Goal: Task Accomplishment & Management: Manage account settings

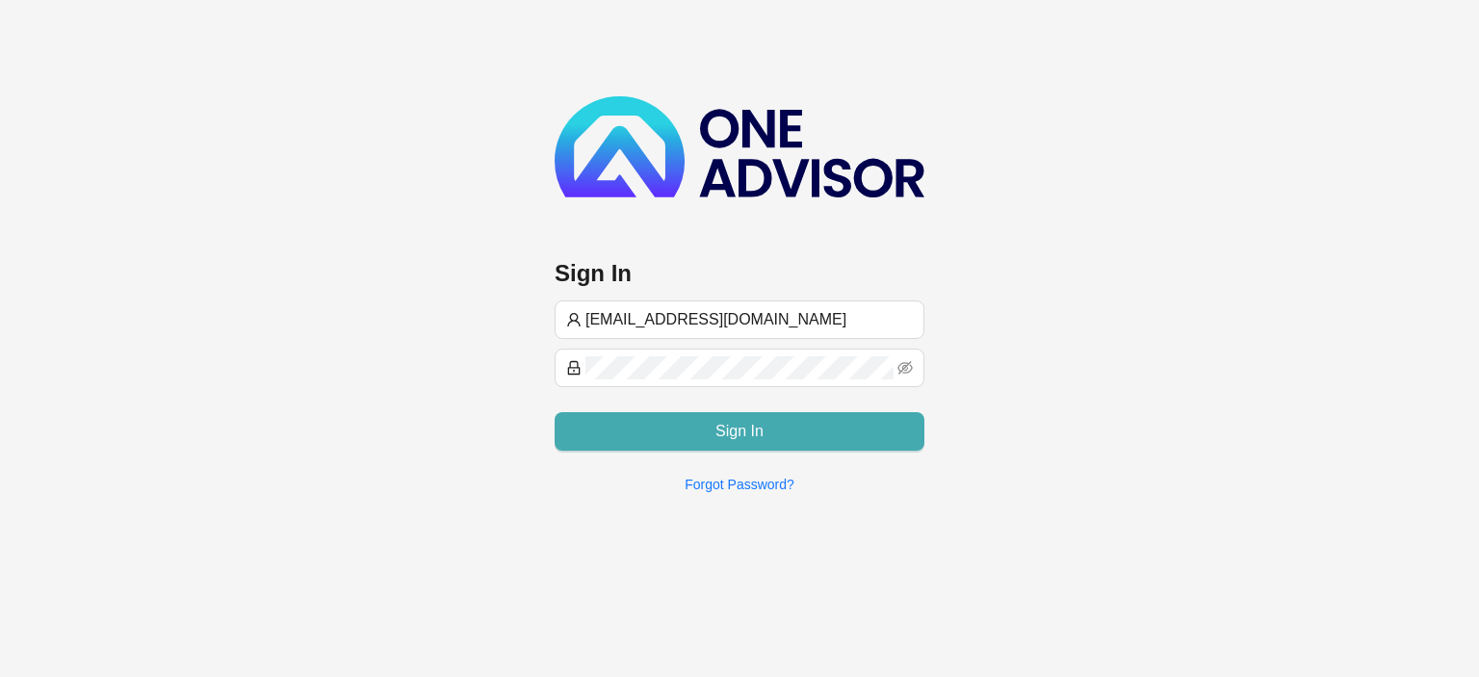
type input "[EMAIL_ADDRESS][DOMAIN_NAME]"
click at [788, 422] on button "Sign In" at bounding box center [740, 431] width 370 height 39
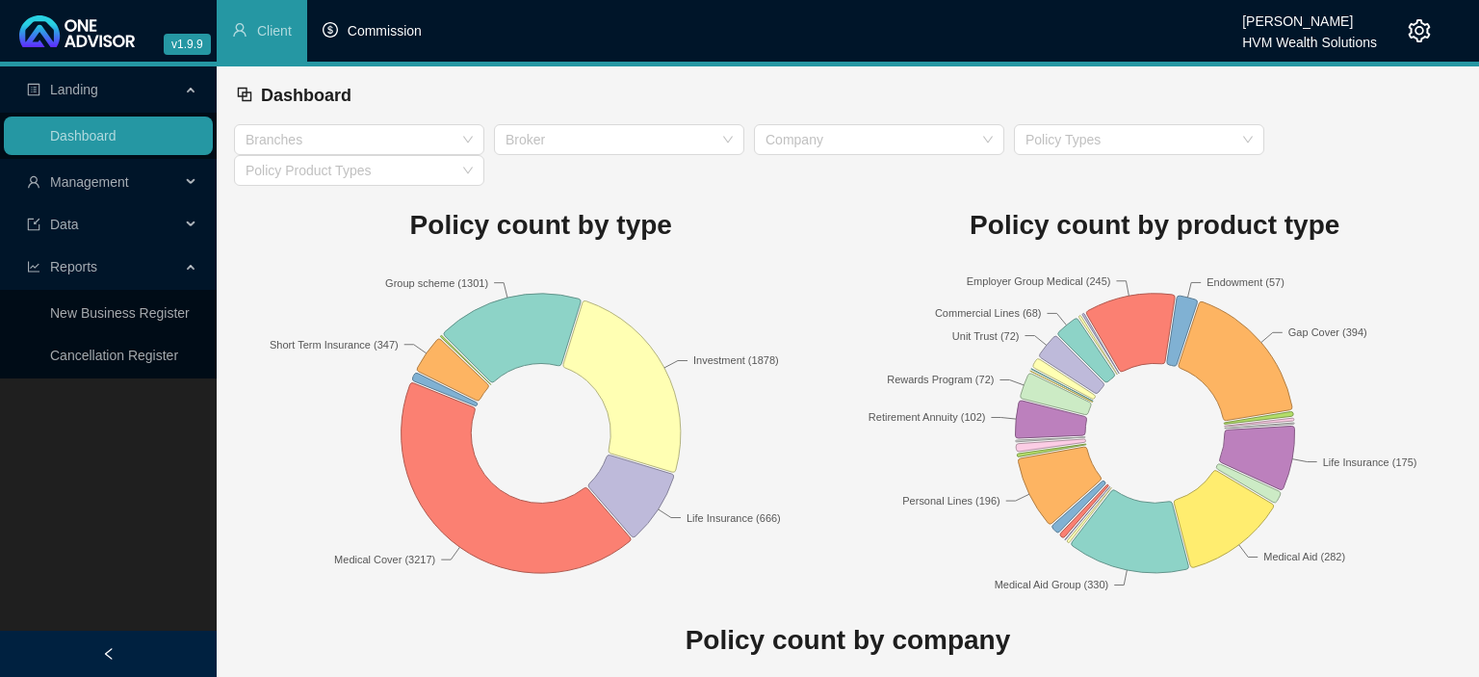
click at [380, 31] on span "Commission" at bounding box center [385, 30] width 74 height 15
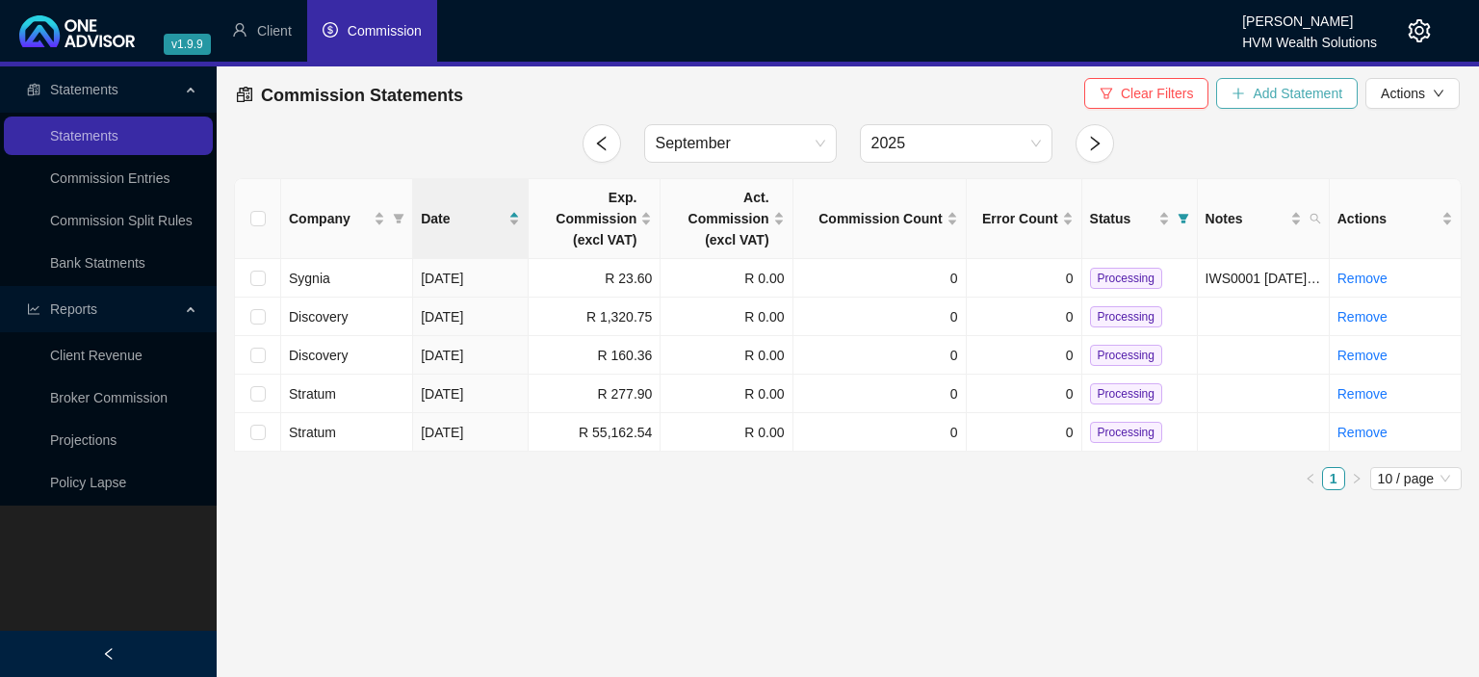
click at [1250, 90] on button "Add Statement" at bounding box center [1287, 93] width 142 height 31
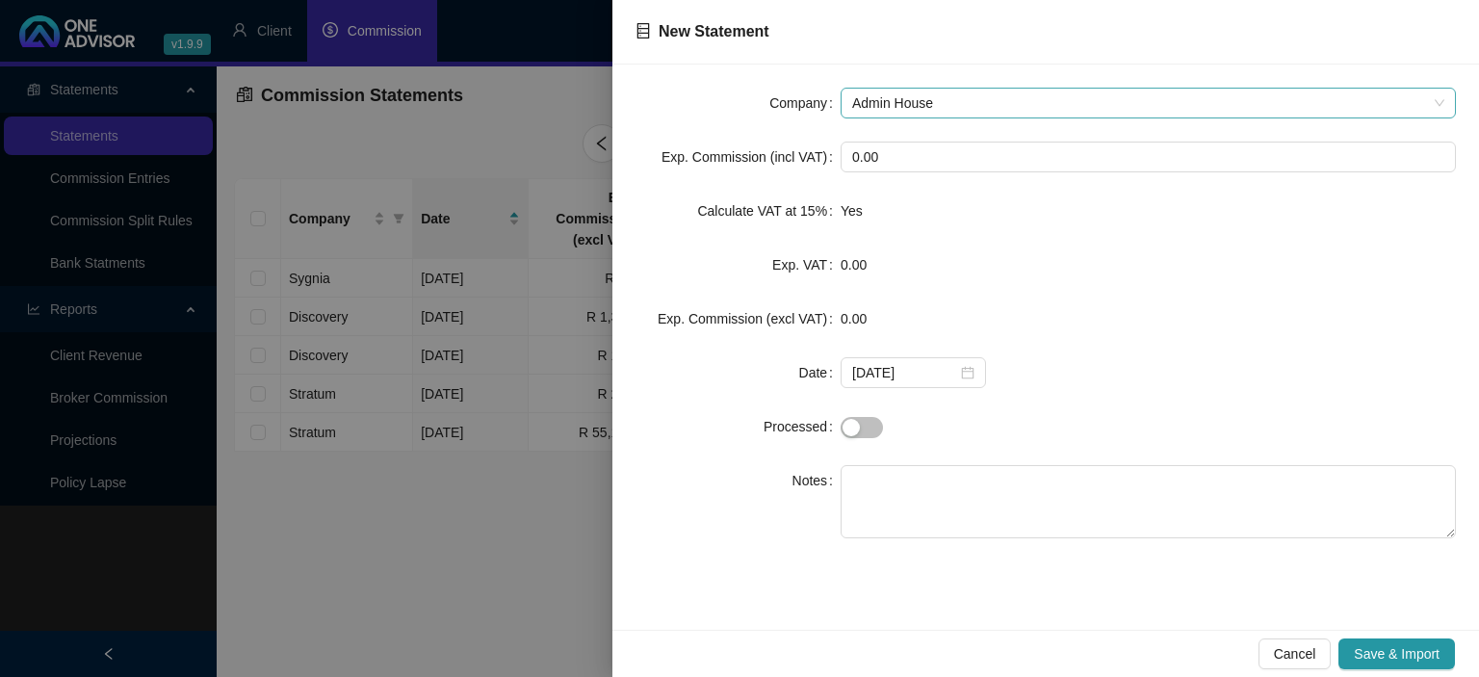
click at [941, 108] on span "Admin House" at bounding box center [1148, 103] width 592 height 29
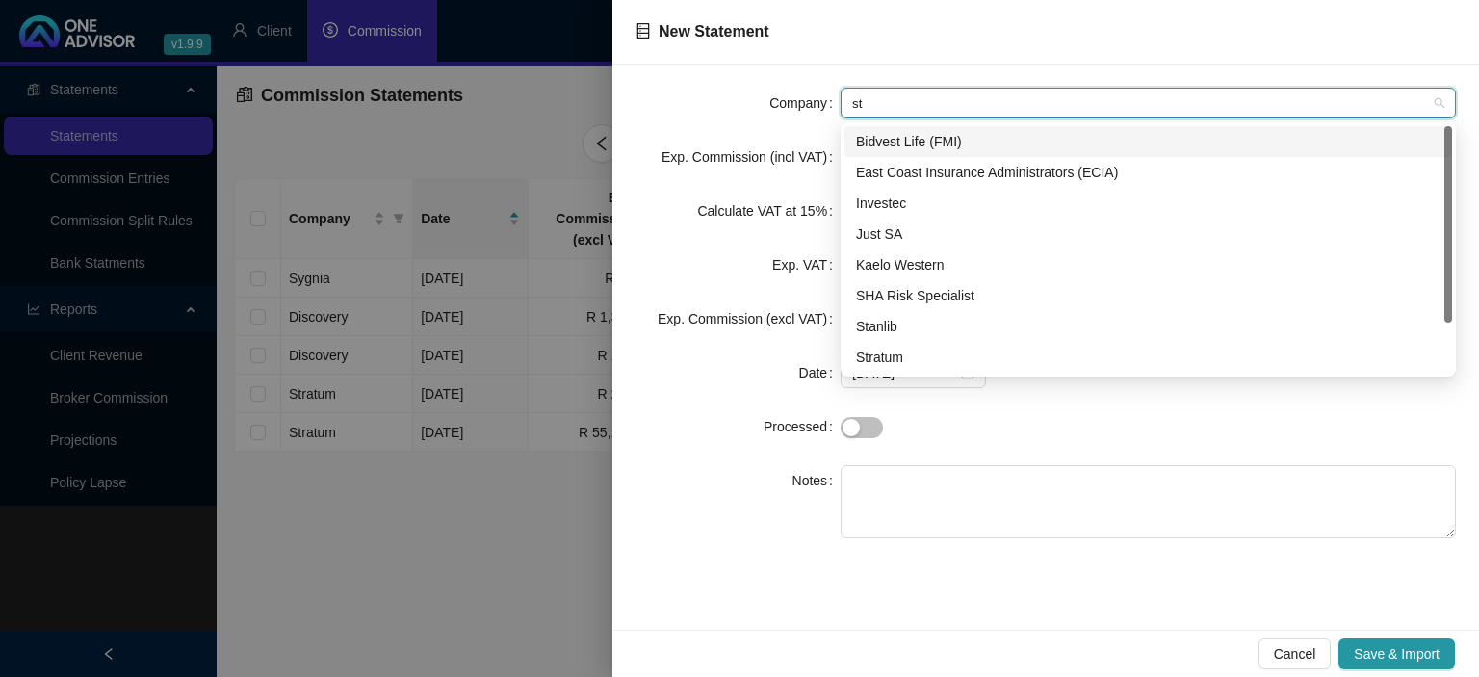
type input "str"
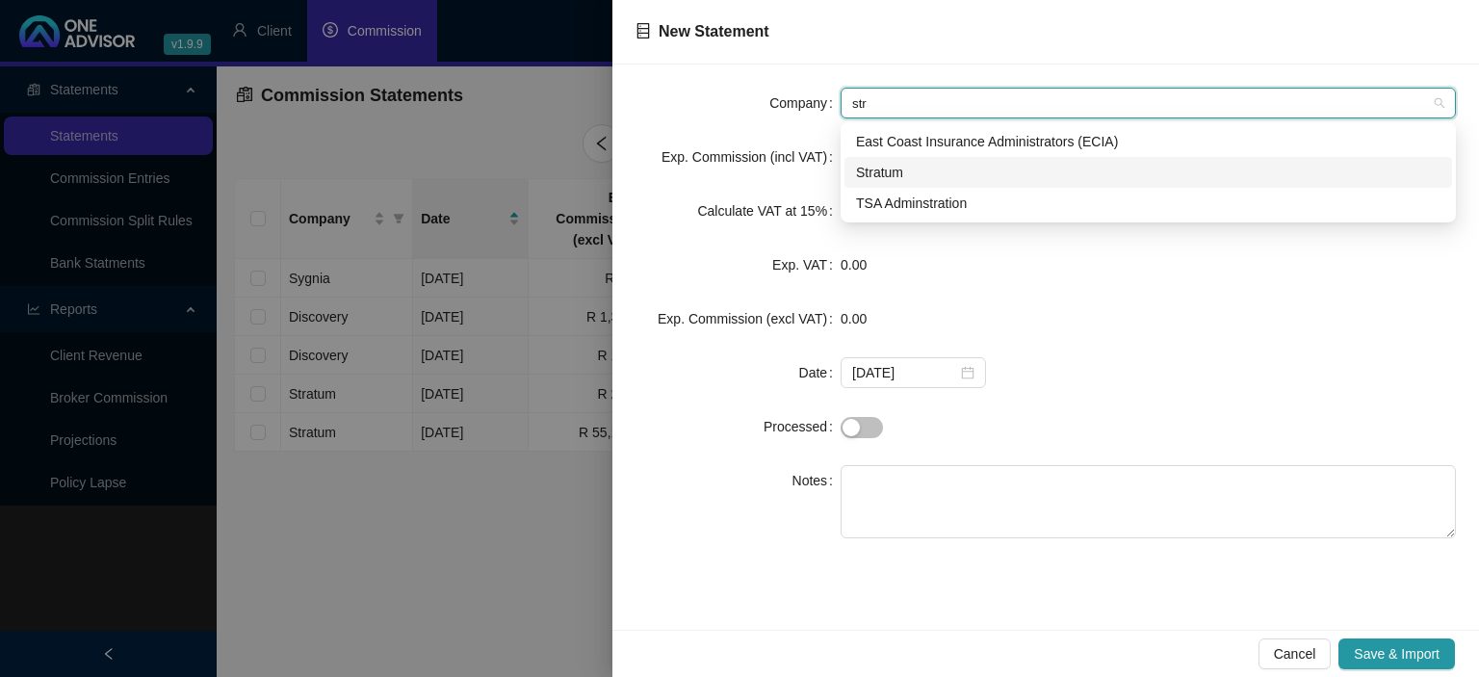
click at [888, 178] on div "Stratum" at bounding box center [1148, 172] width 584 height 21
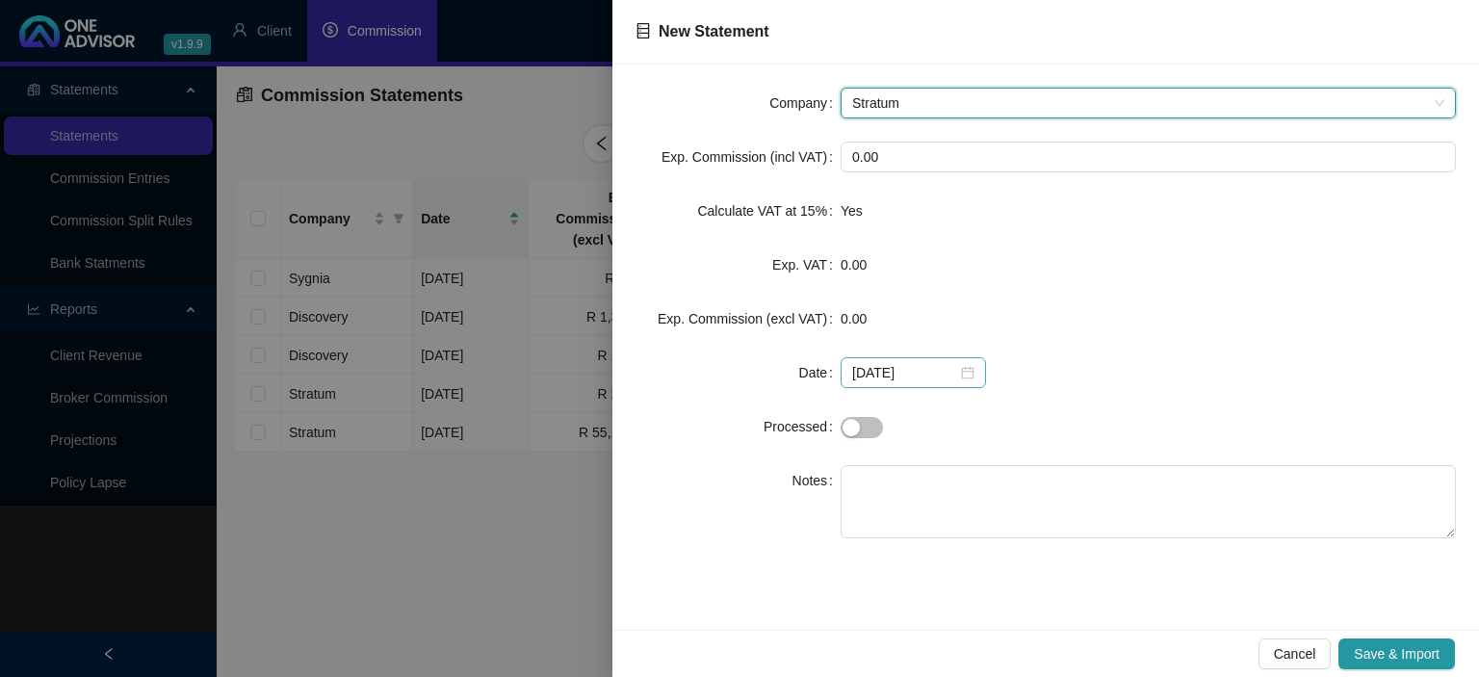
click at [961, 374] on div "[DATE]" at bounding box center [913, 372] width 122 height 21
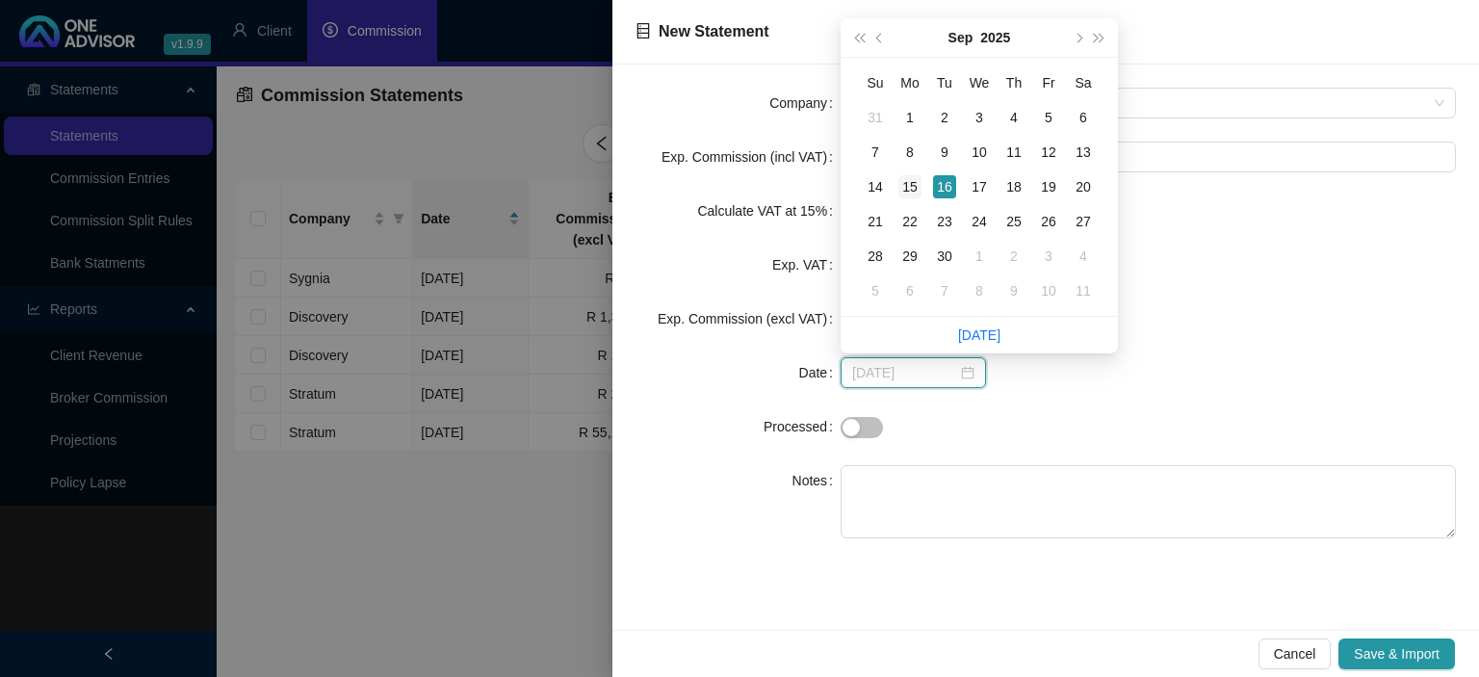
type input "[DATE]"
click at [907, 185] on div "15" at bounding box center [909, 186] width 23 height 23
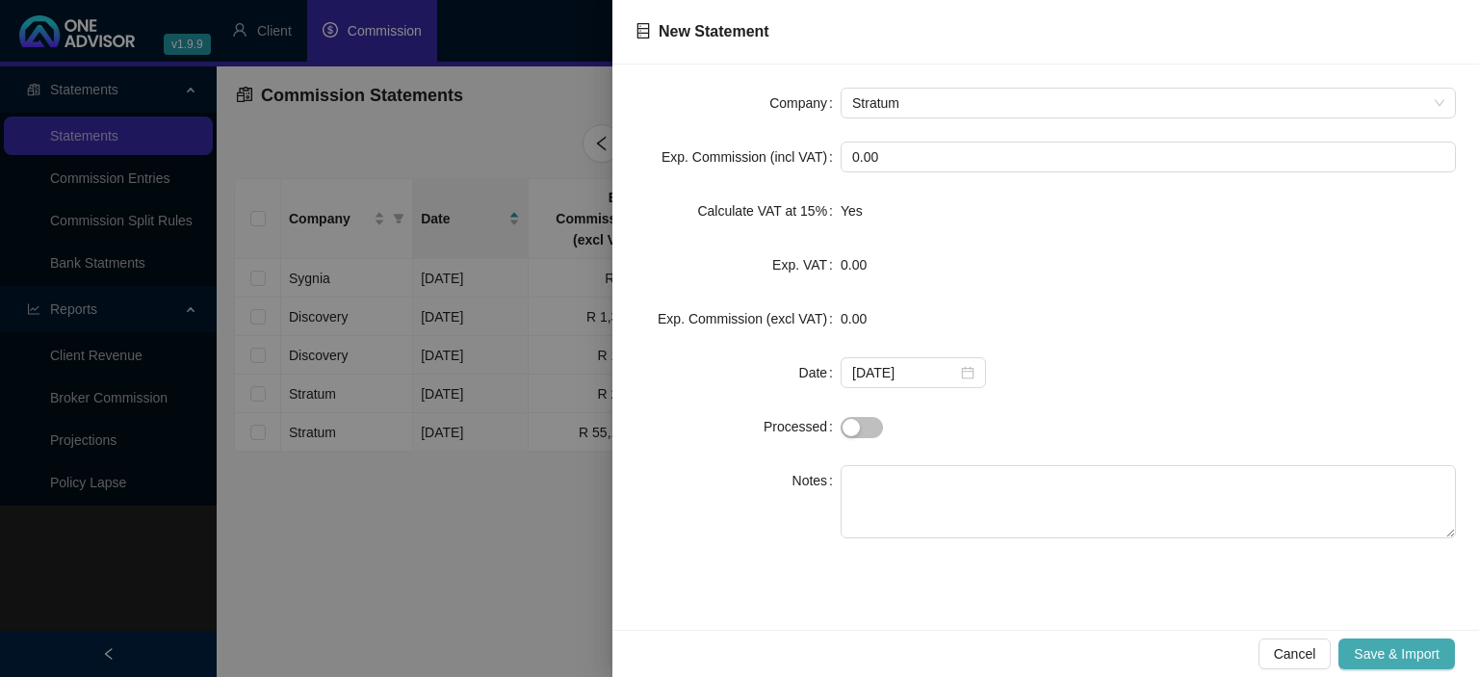
click at [1400, 641] on button "Save & Import" at bounding box center [1396, 653] width 116 height 31
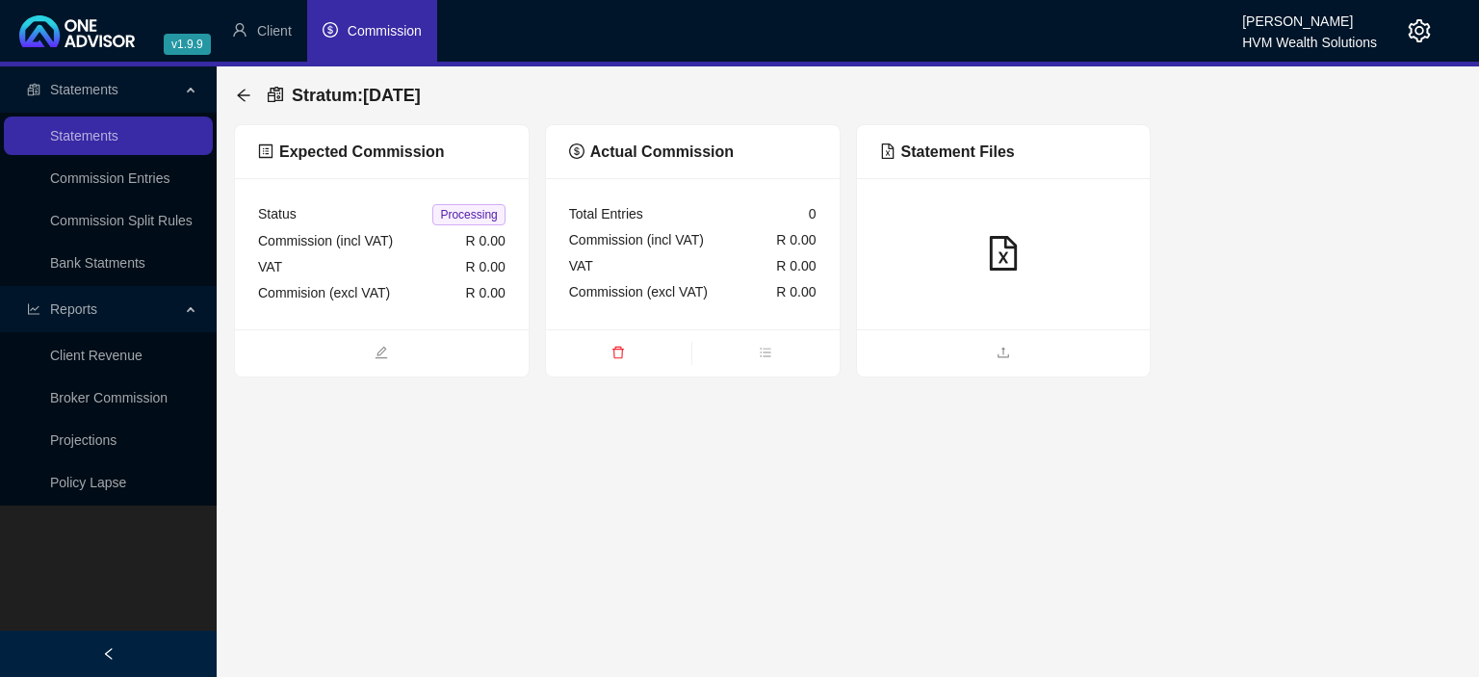
click at [978, 295] on div at bounding box center [1004, 253] width 294 height 151
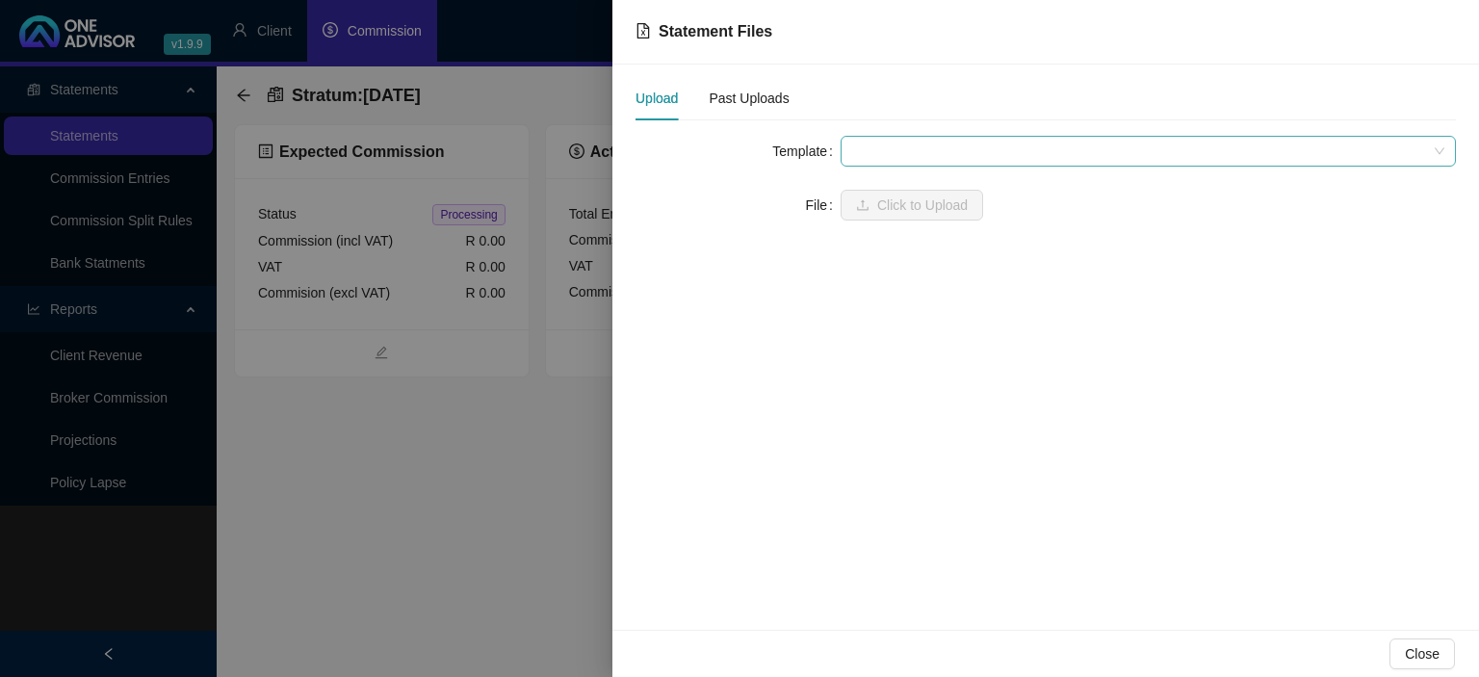
click at [909, 152] on span at bounding box center [1148, 151] width 592 height 29
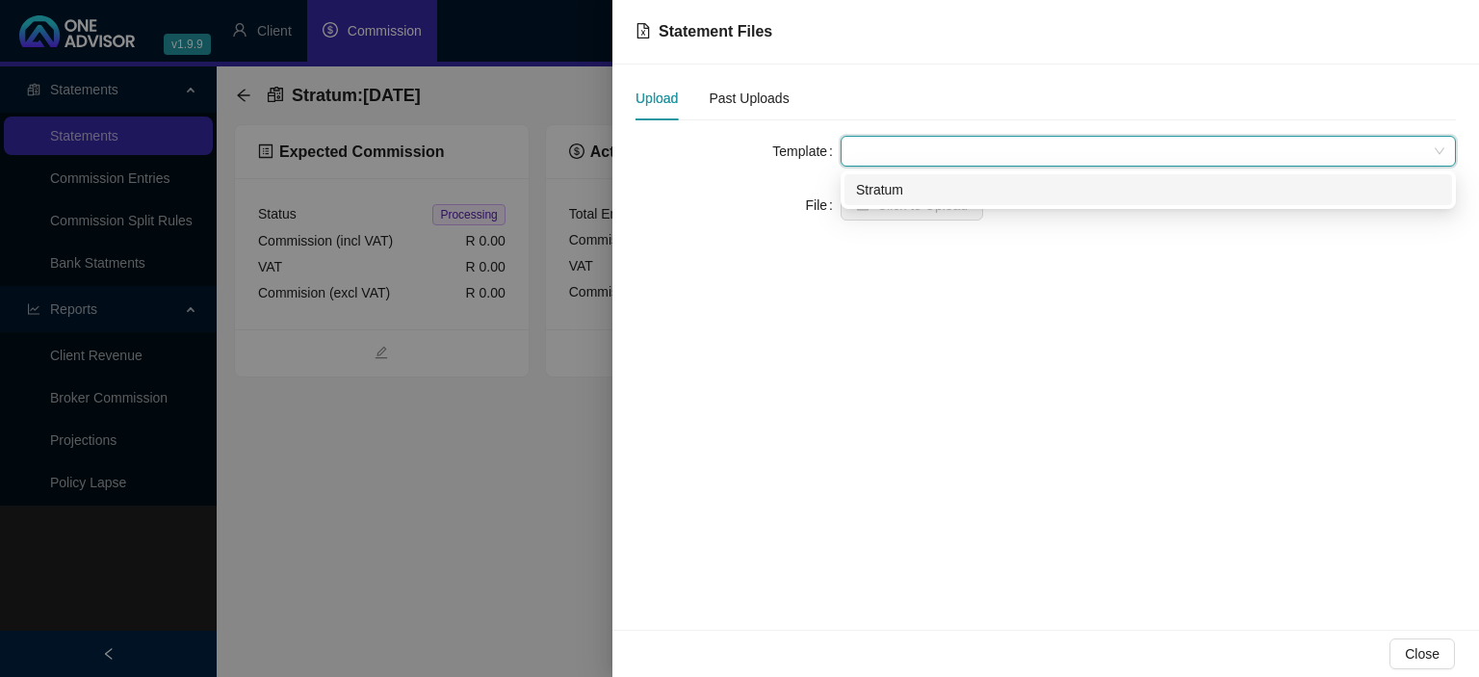
click at [890, 194] on div "Stratum" at bounding box center [1148, 189] width 584 height 21
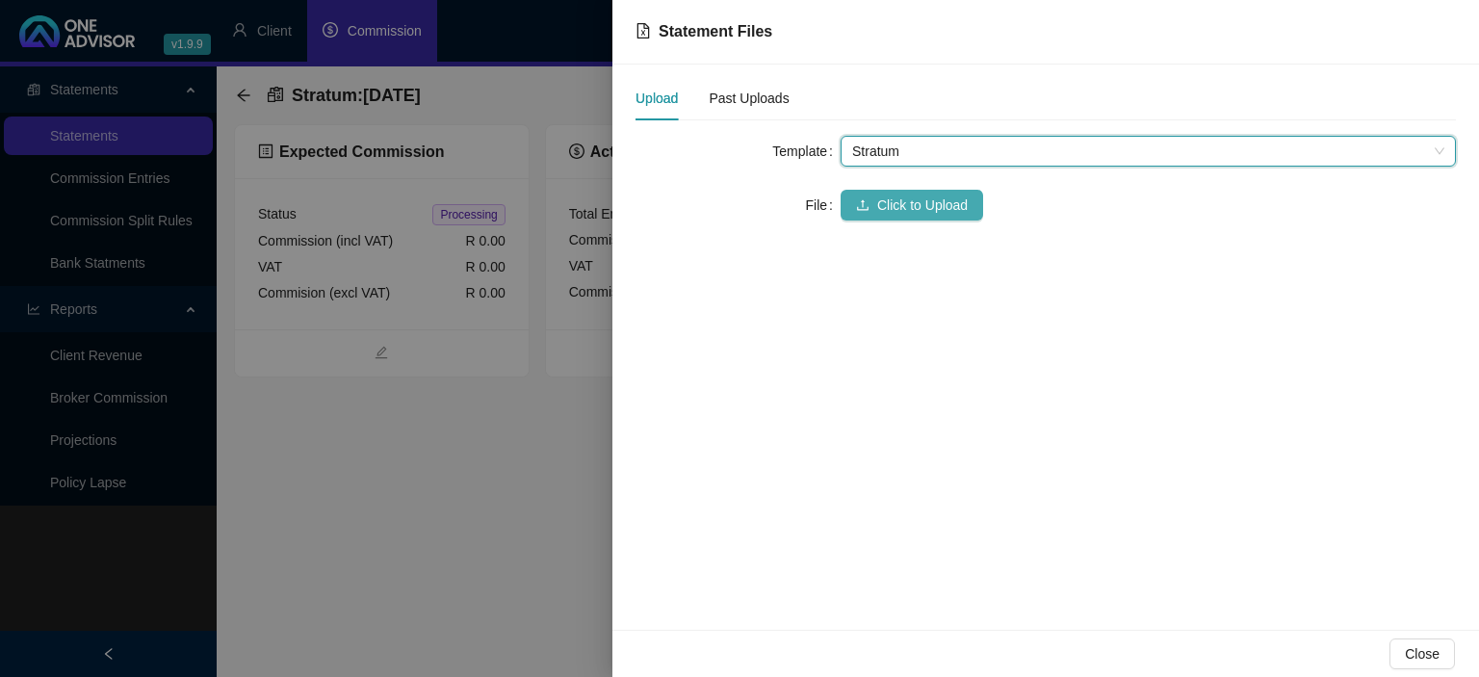
click at [887, 202] on span "Click to Upload" at bounding box center [922, 204] width 90 height 21
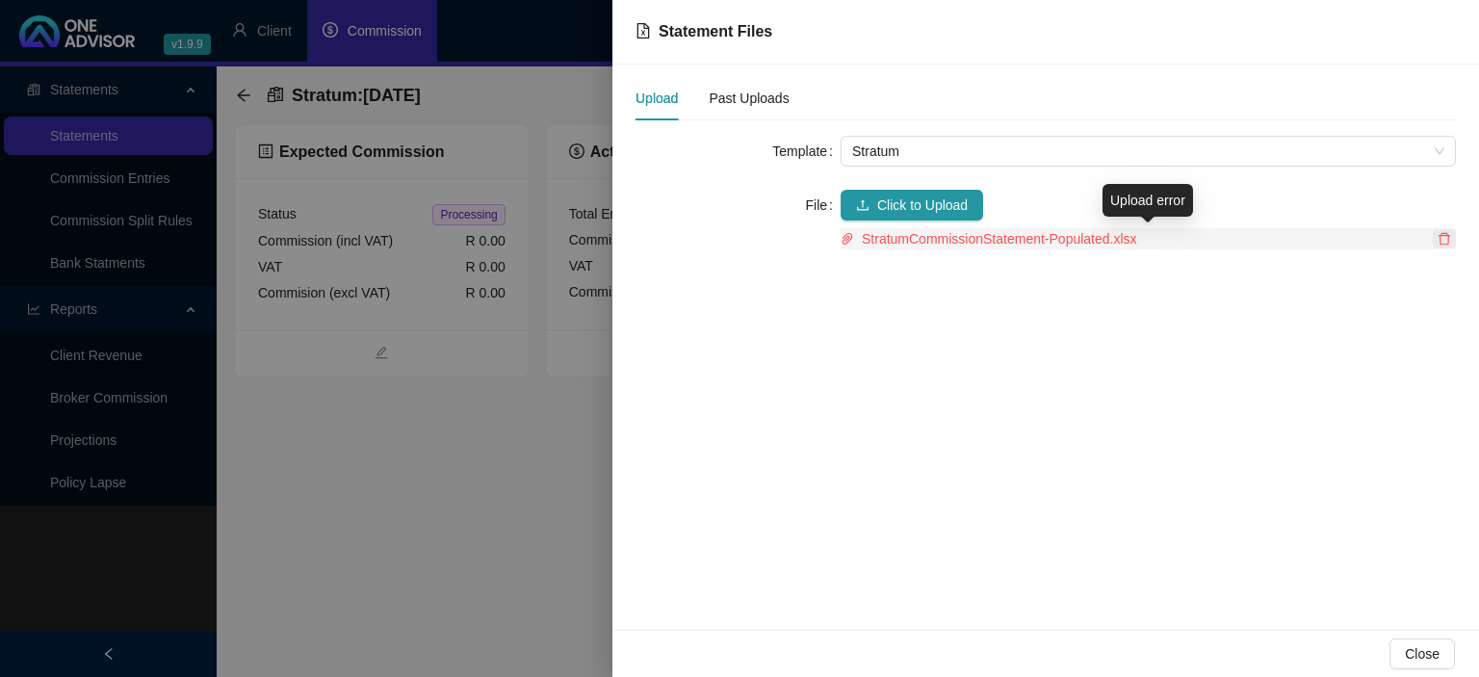
click at [1438, 237] on icon "delete" at bounding box center [1443, 238] width 13 height 13
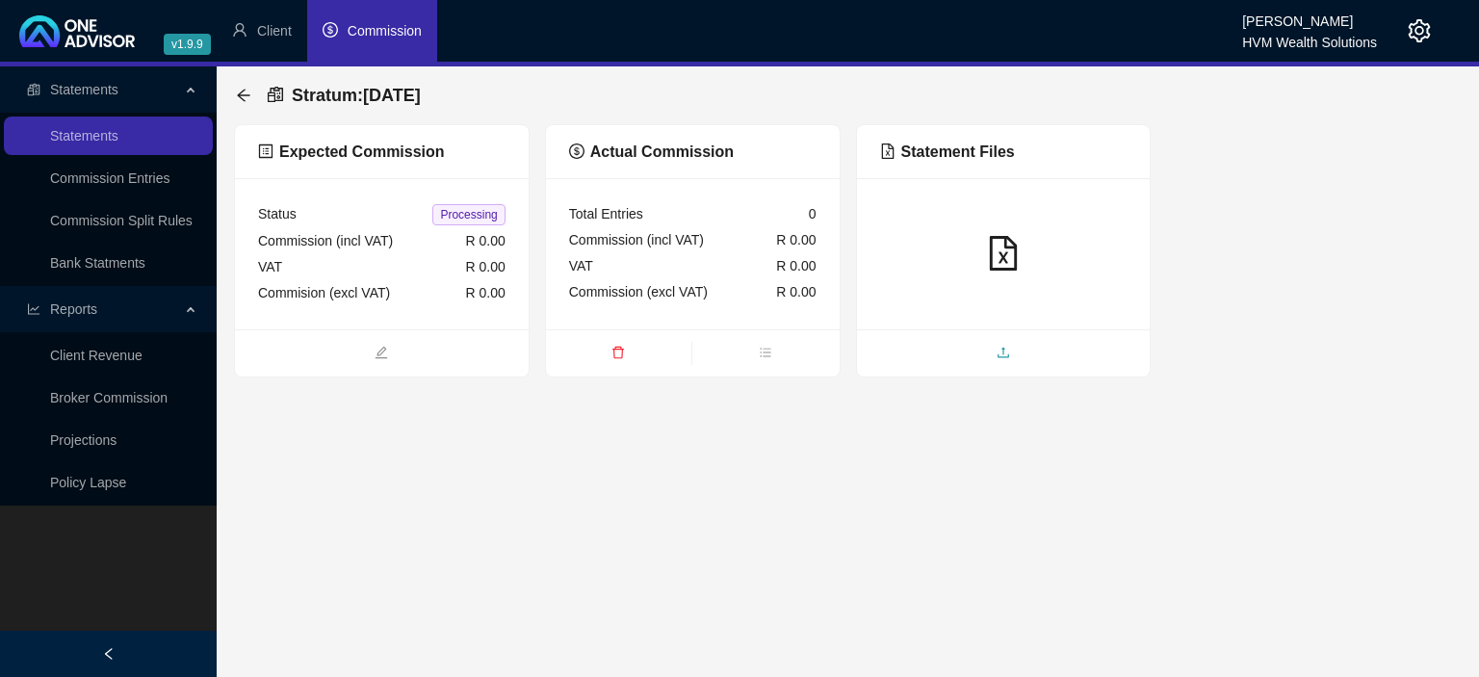
click at [998, 355] on icon "upload" at bounding box center [1003, 352] width 12 height 11
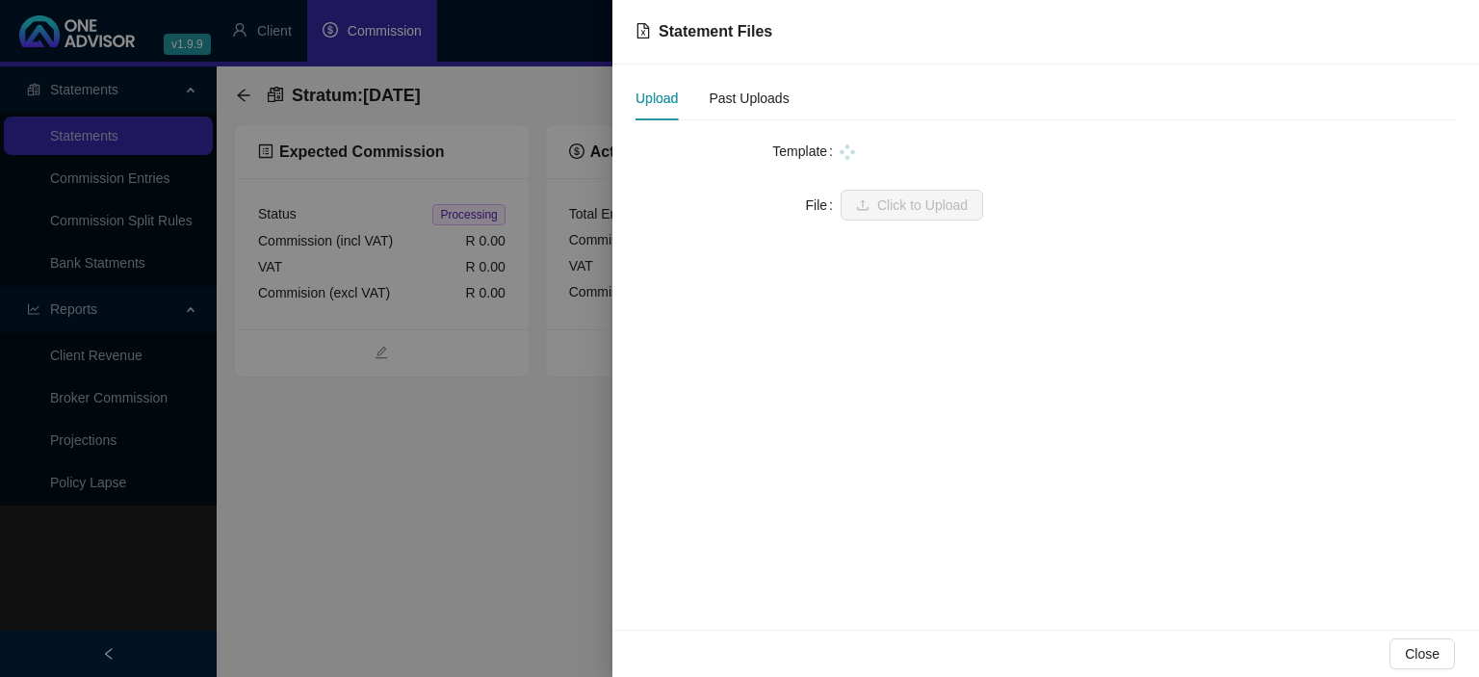
click at [872, 150] on div at bounding box center [1147, 151] width 615 height 21
click at [872, 150] on span at bounding box center [1148, 151] width 592 height 29
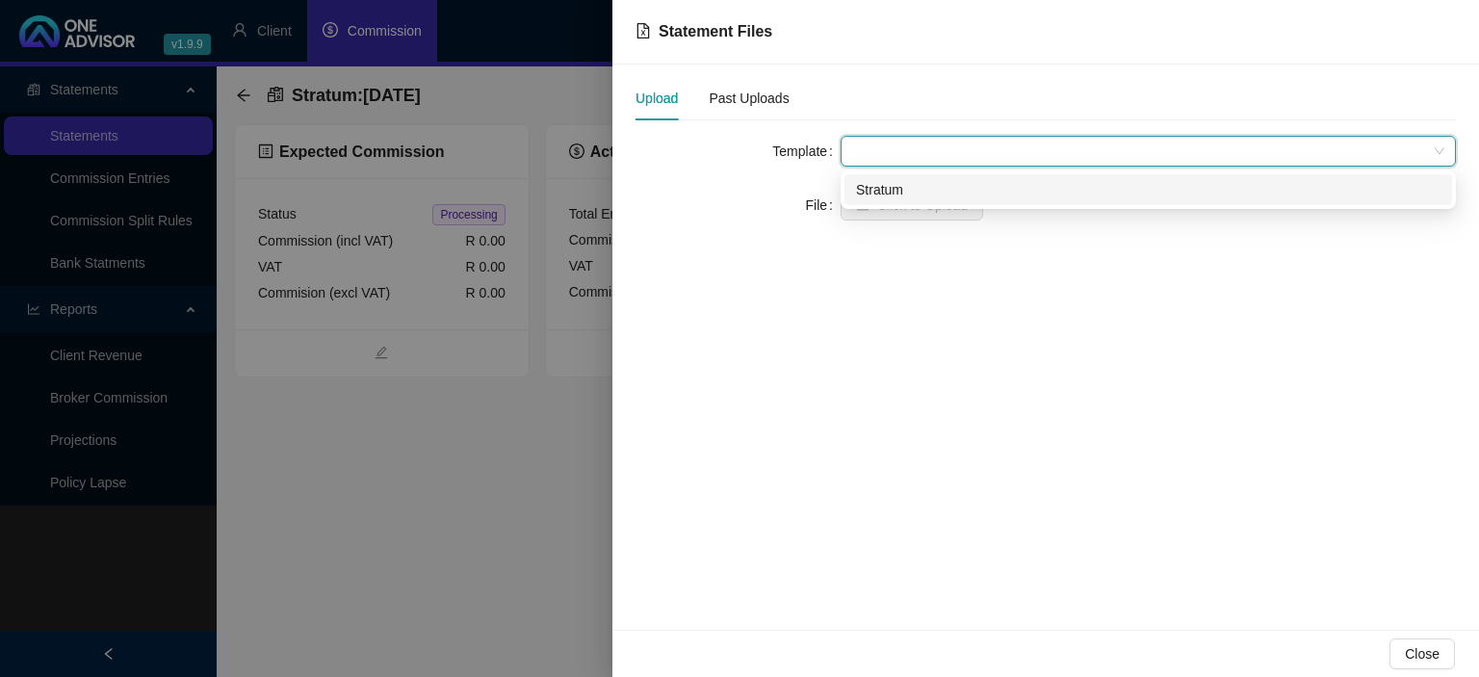
click at [872, 179] on div "Stratum" at bounding box center [1147, 189] width 607 height 31
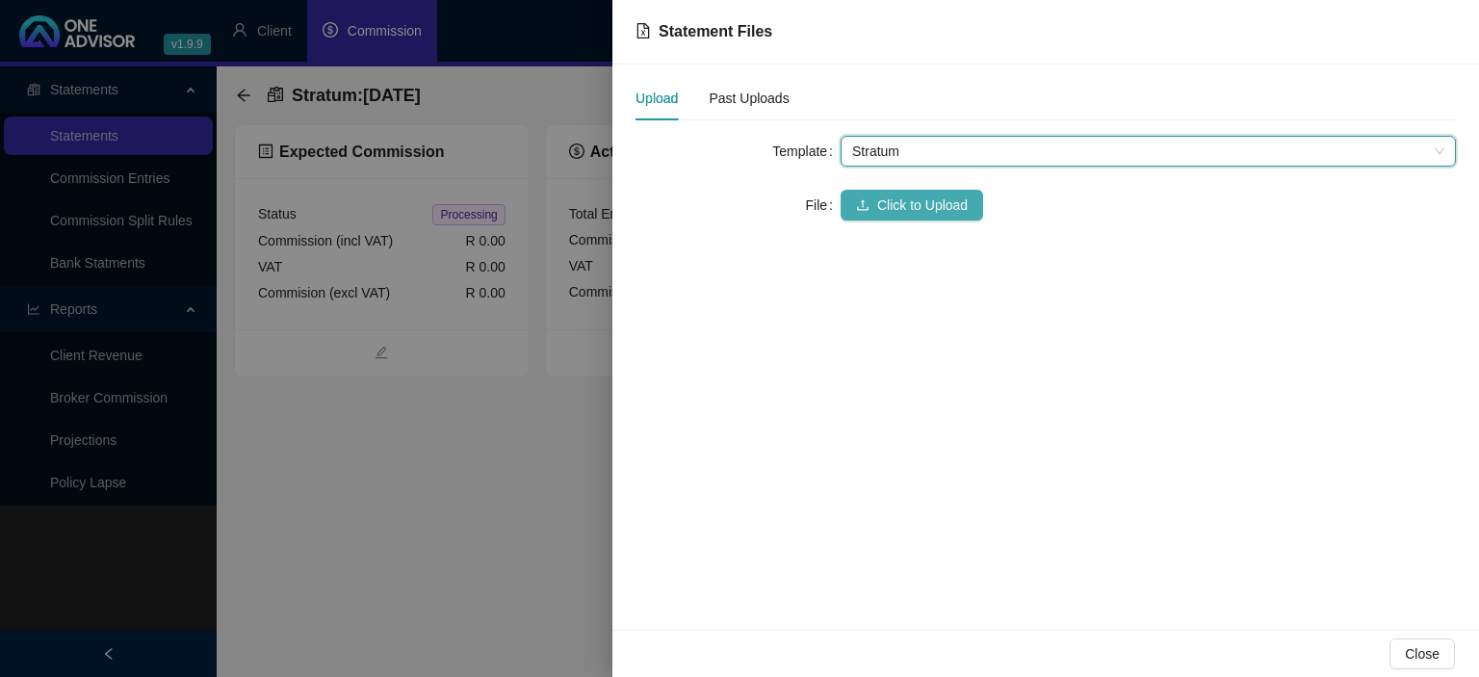
click at [872, 198] on button "Click to Upload" at bounding box center [911, 205] width 142 height 31
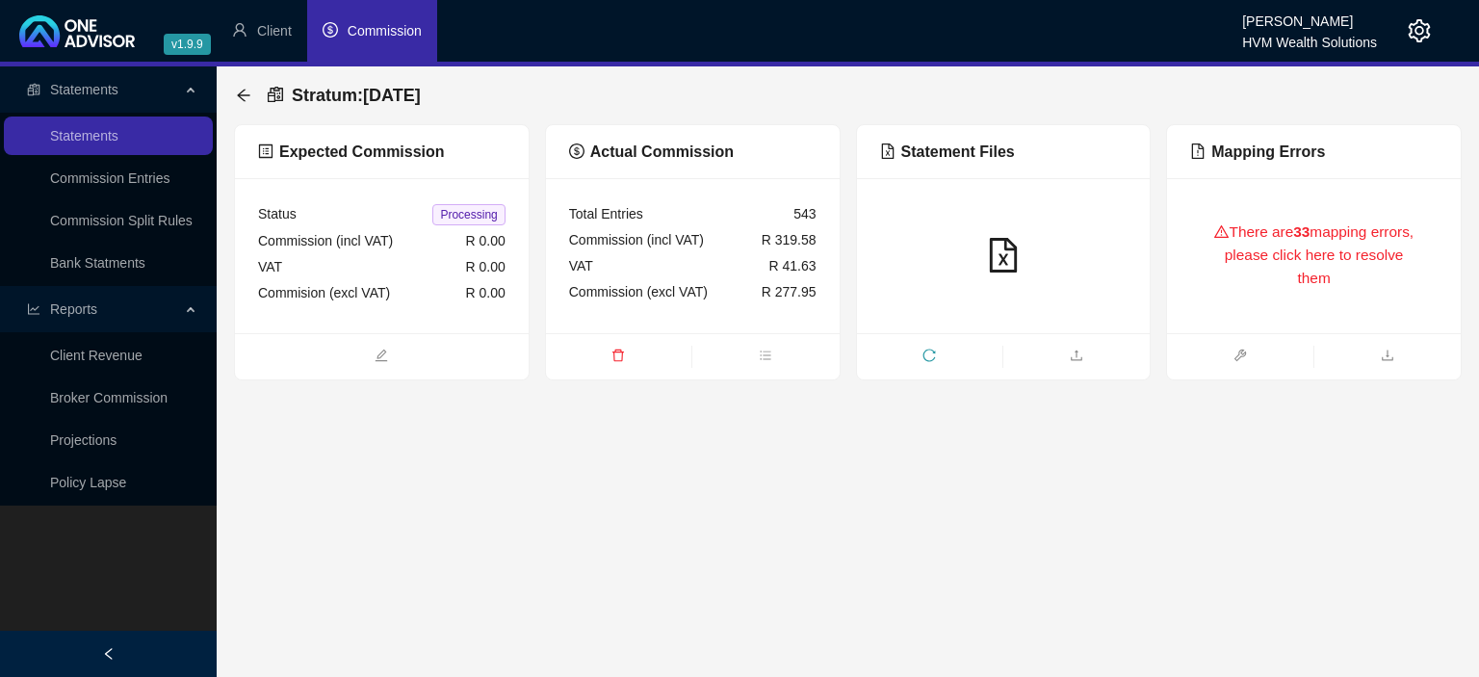
click at [1253, 271] on div "There are 33 mapping errors, please click here to resolve them" at bounding box center [1313, 255] width 247 height 109
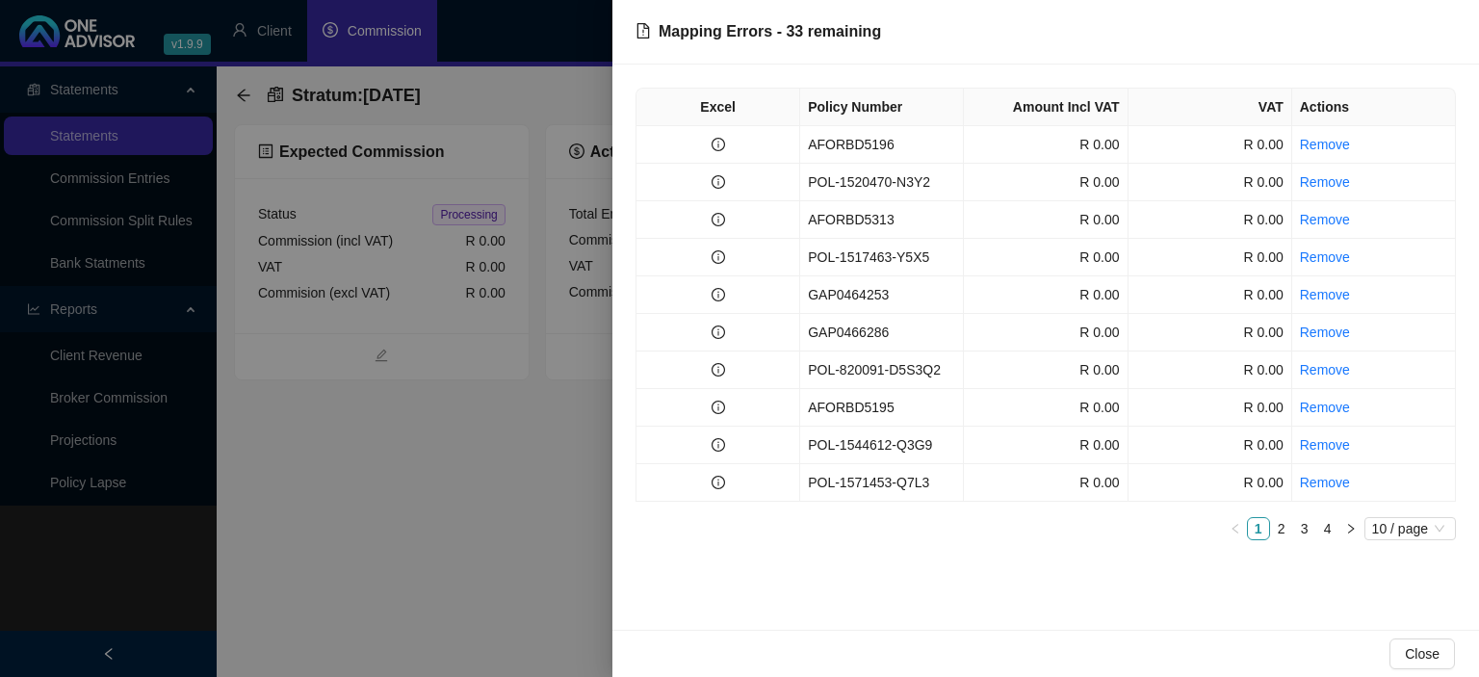
click at [560, 553] on div at bounding box center [739, 338] width 1479 height 677
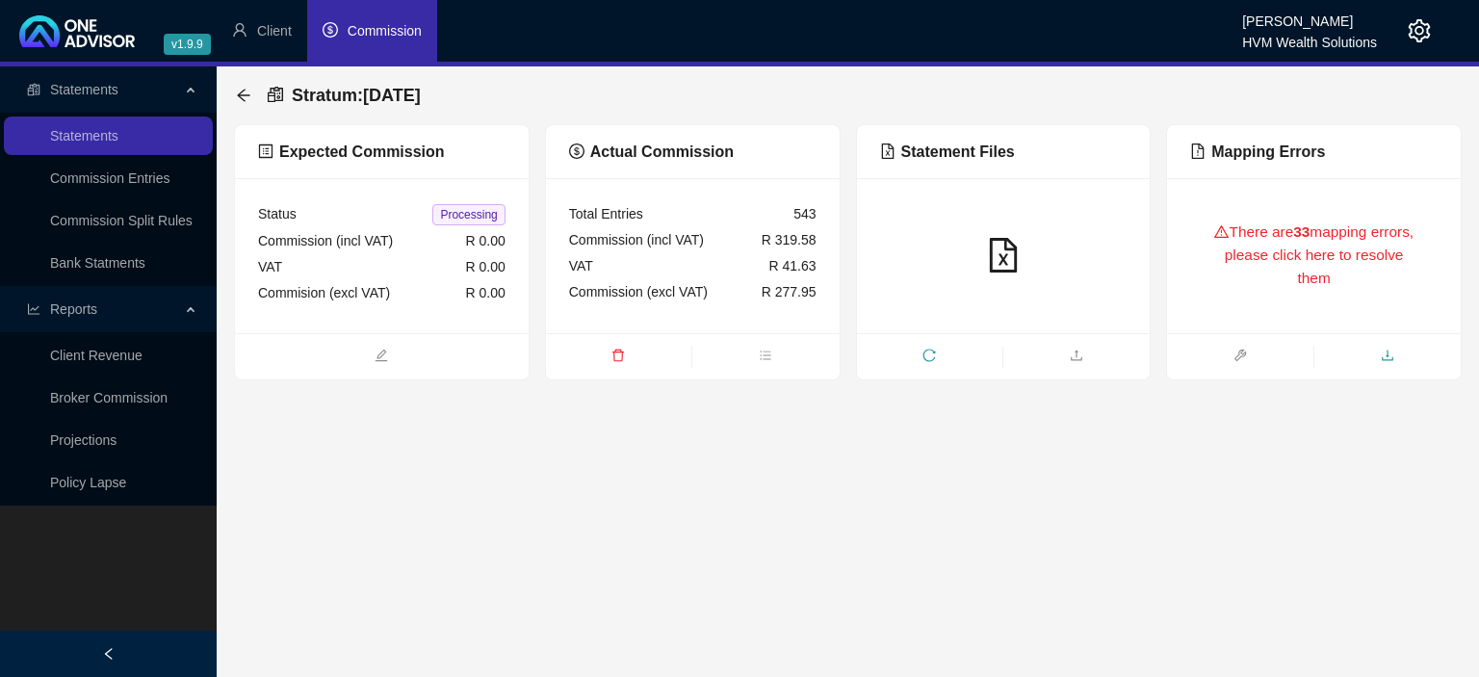
click at [1386, 360] on icon "download" at bounding box center [1387, 355] width 13 height 13
click at [245, 95] on icon "arrow-left" at bounding box center [243, 95] width 13 height 13
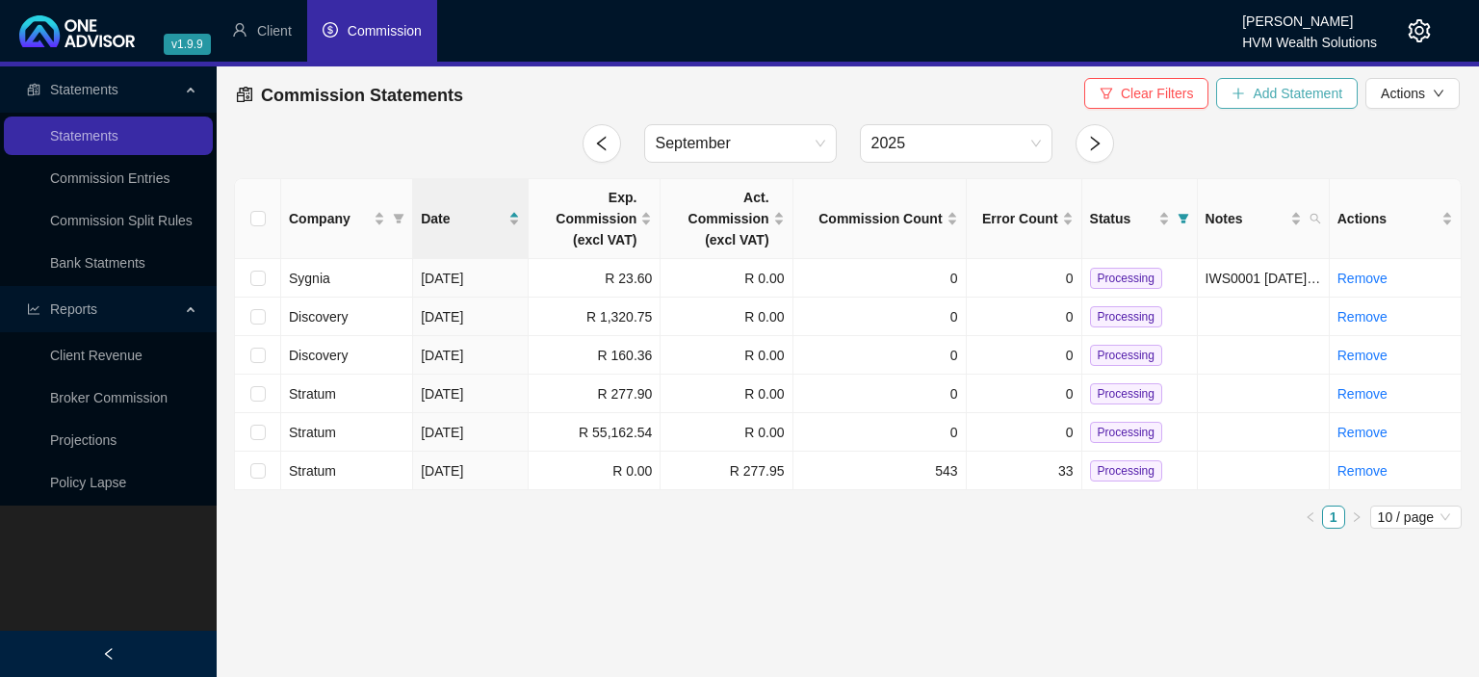
click at [1273, 90] on span "Add Statement" at bounding box center [1298, 93] width 90 height 21
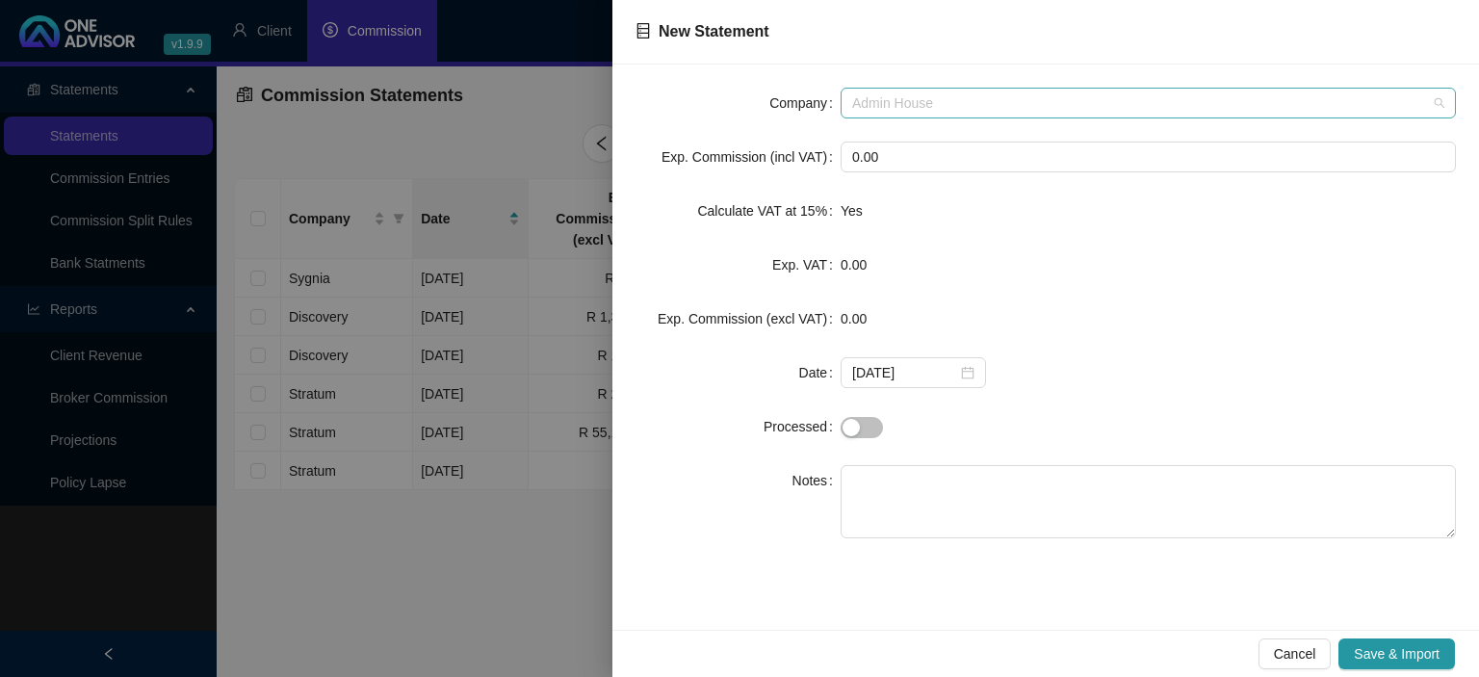
click at [903, 106] on span "Admin House" at bounding box center [1148, 103] width 592 height 29
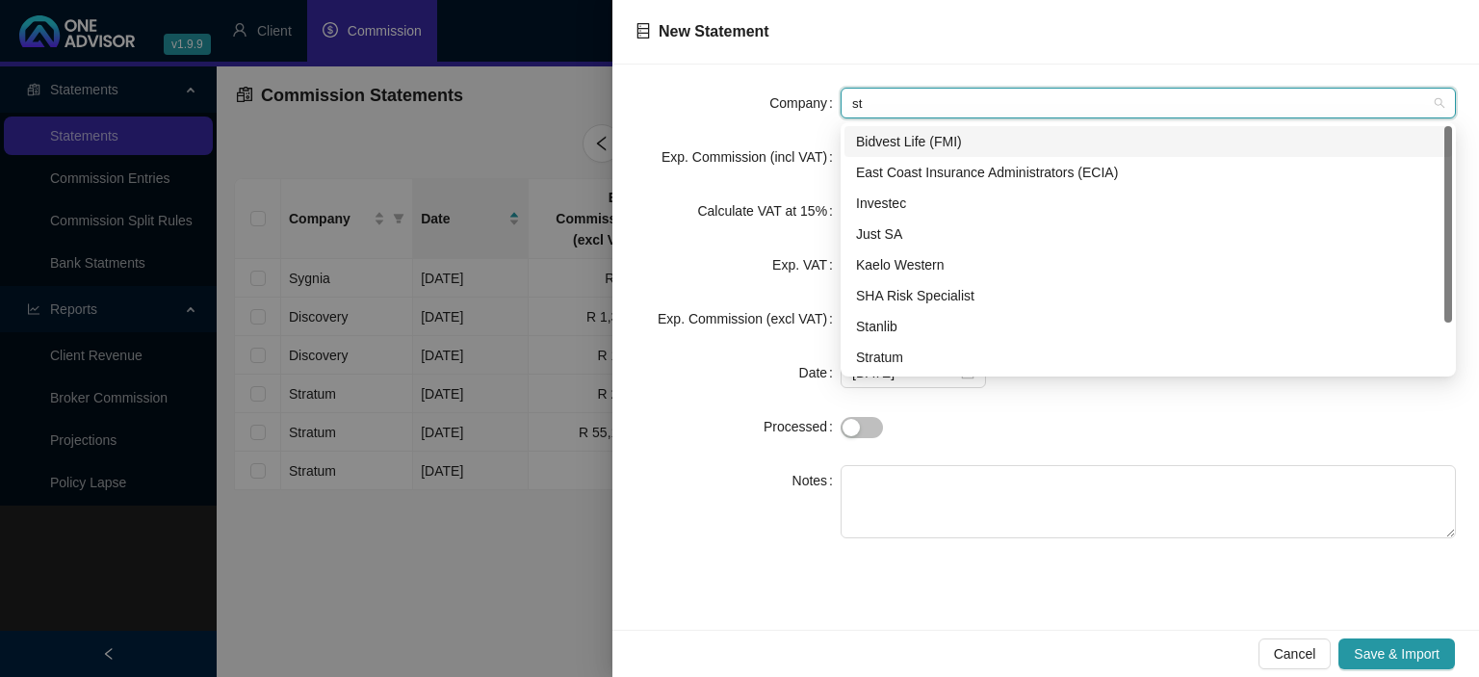
type input "str"
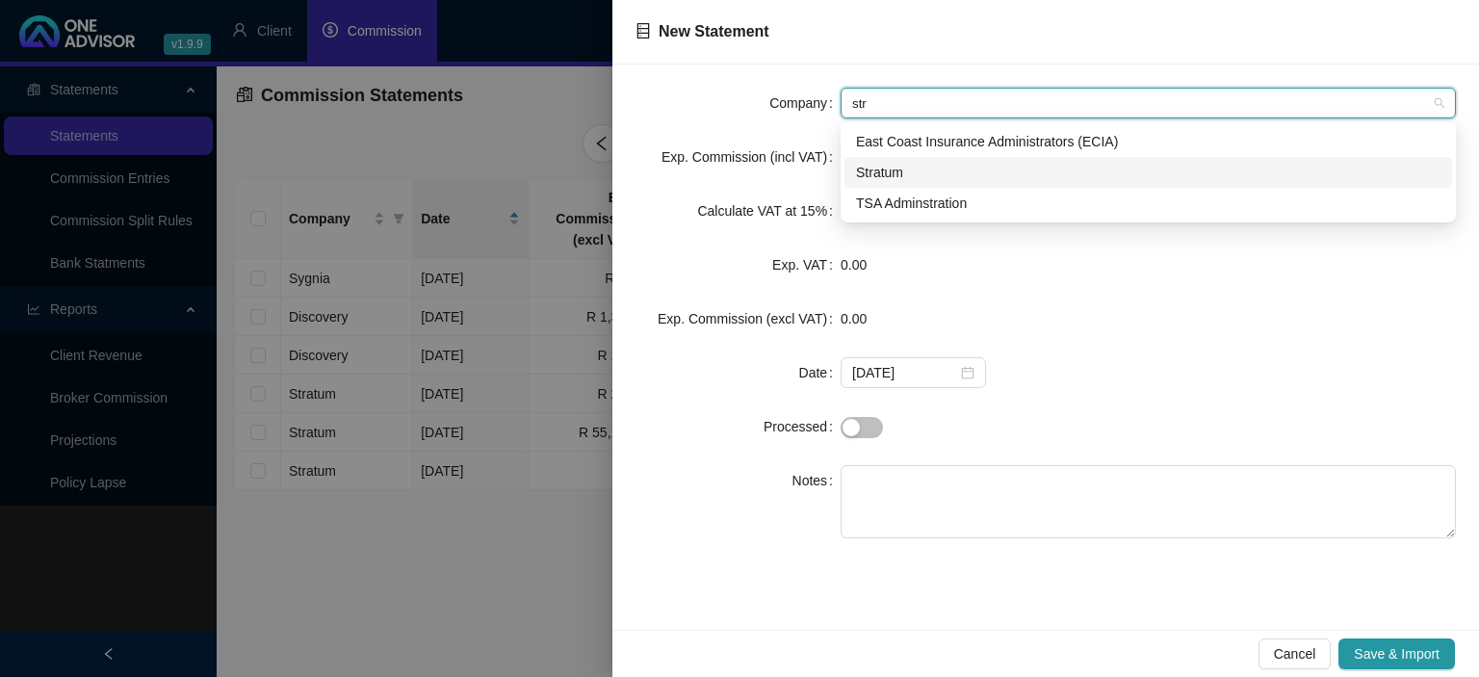
click at [896, 160] on div "Stratum" at bounding box center [1147, 172] width 607 height 31
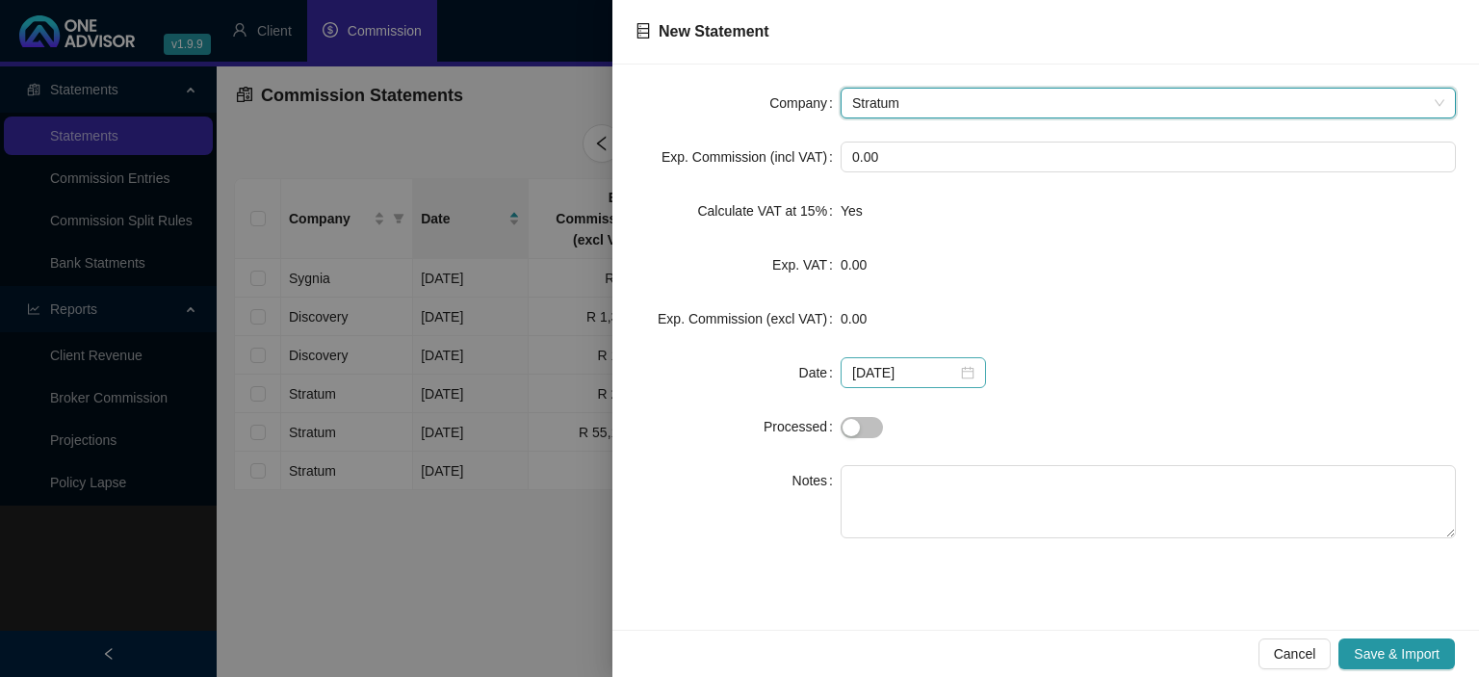
click at [966, 373] on div "[DATE]" at bounding box center [913, 372] width 122 height 21
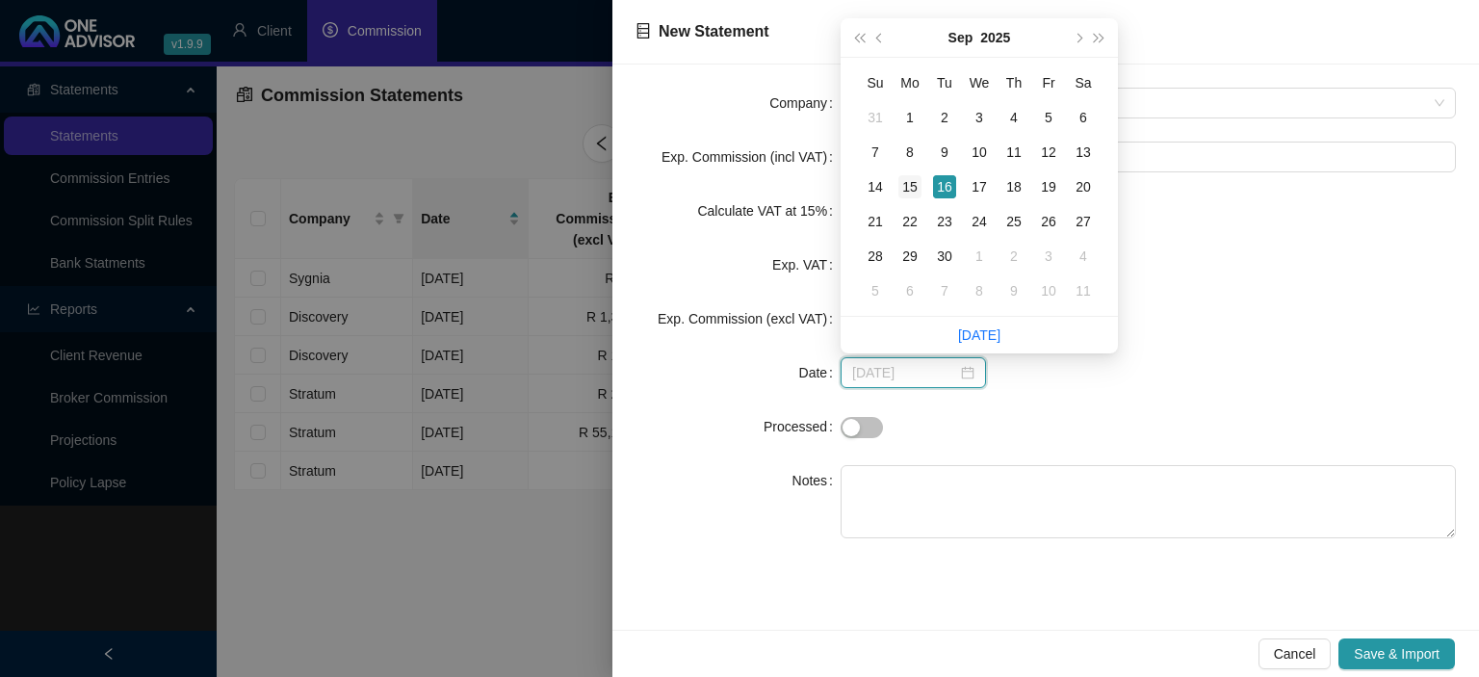
type input "[DATE]"
click at [917, 189] on div "15" at bounding box center [909, 186] width 23 height 23
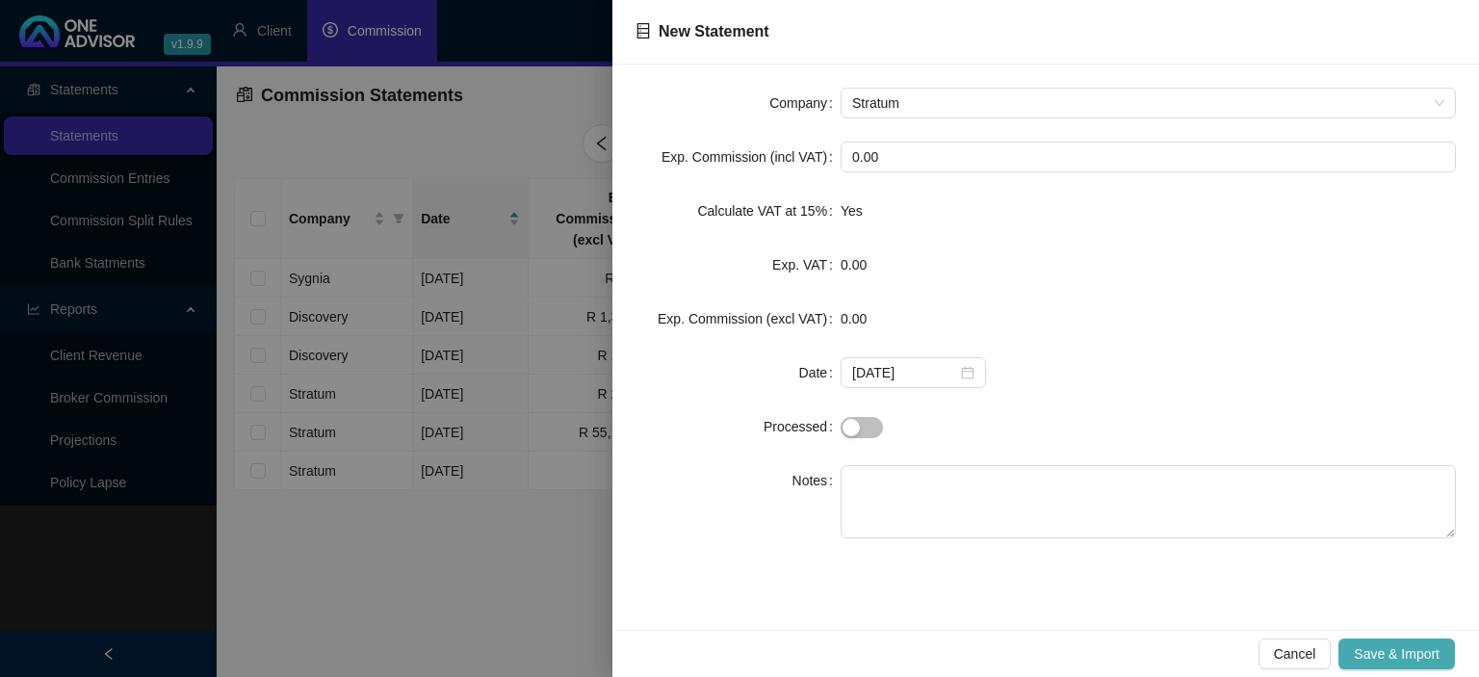
click at [1376, 641] on button "Save & Import" at bounding box center [1396, 653] width 116 height 31
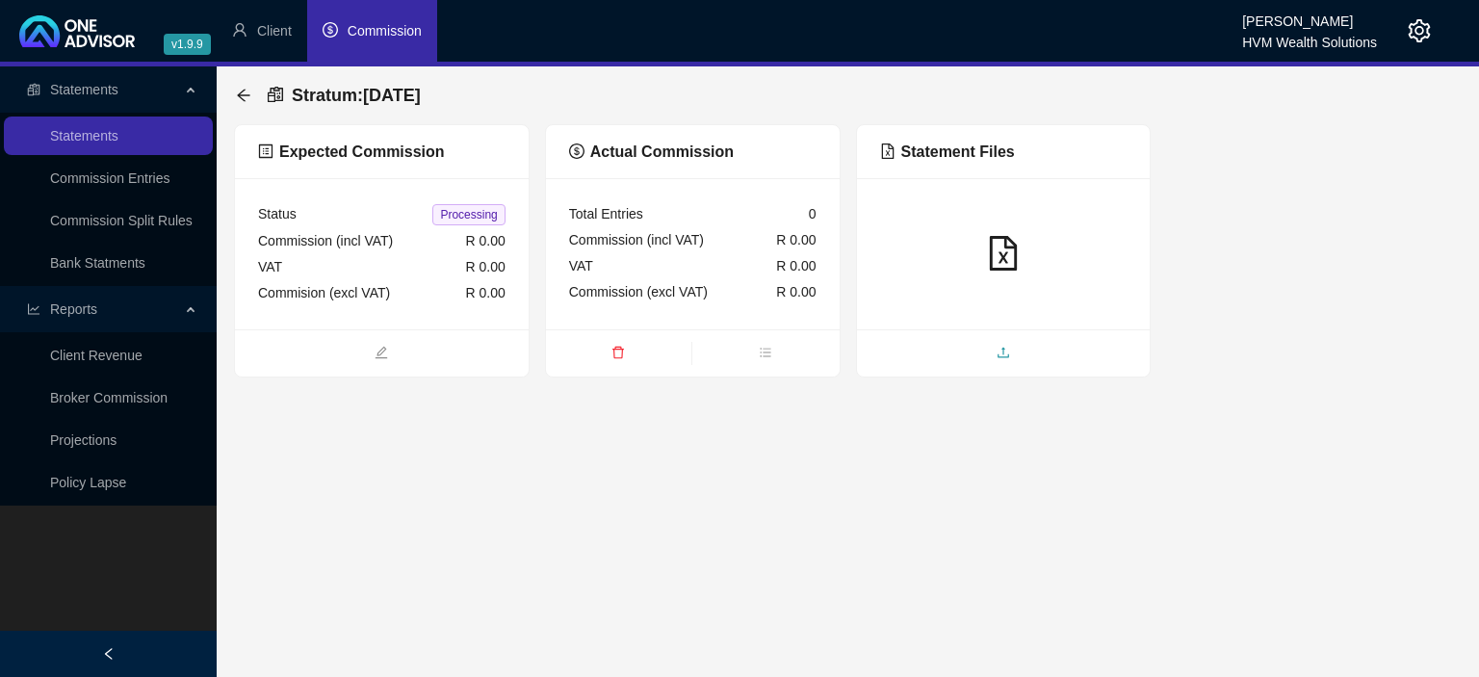
click at [976, 356] on span "upload" at bounding box center [1004, 354] width 294 height 21
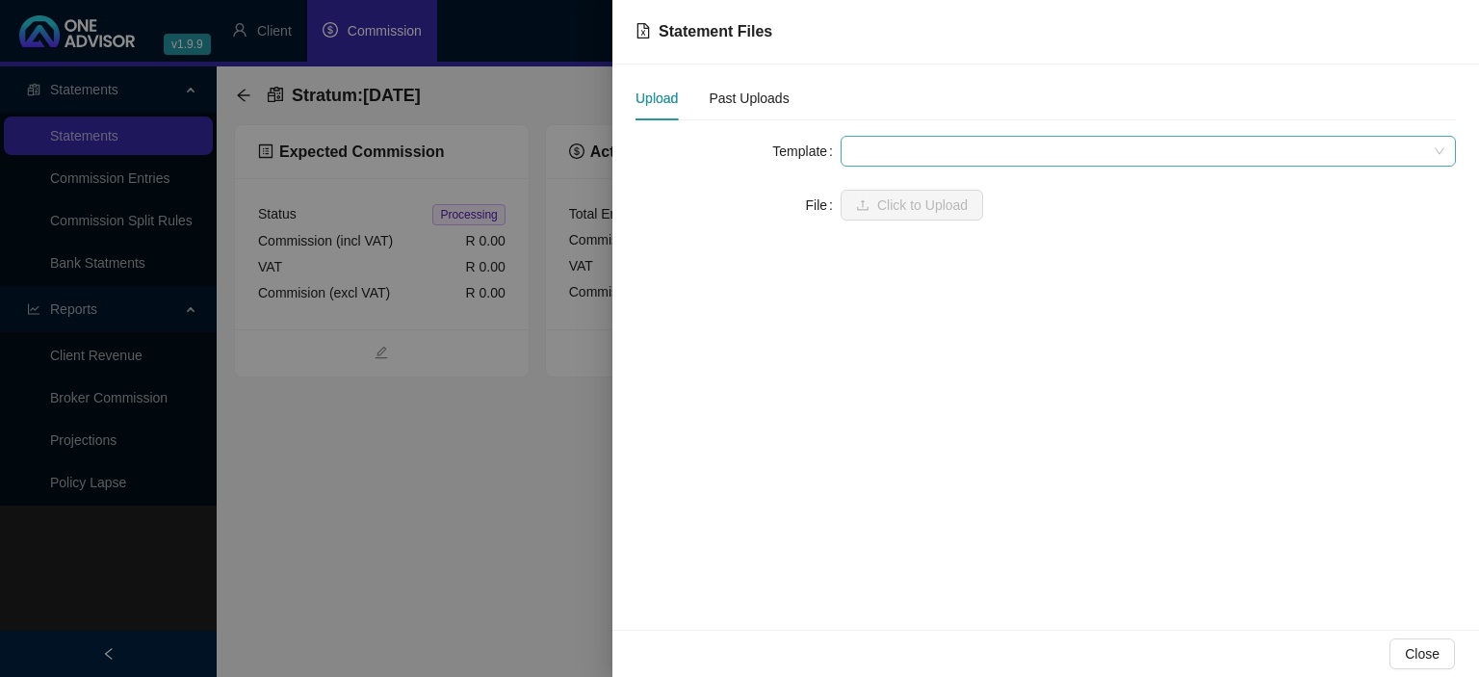
click at [911, 154] on span at bounding box center [1148, 151] width 592 height 29
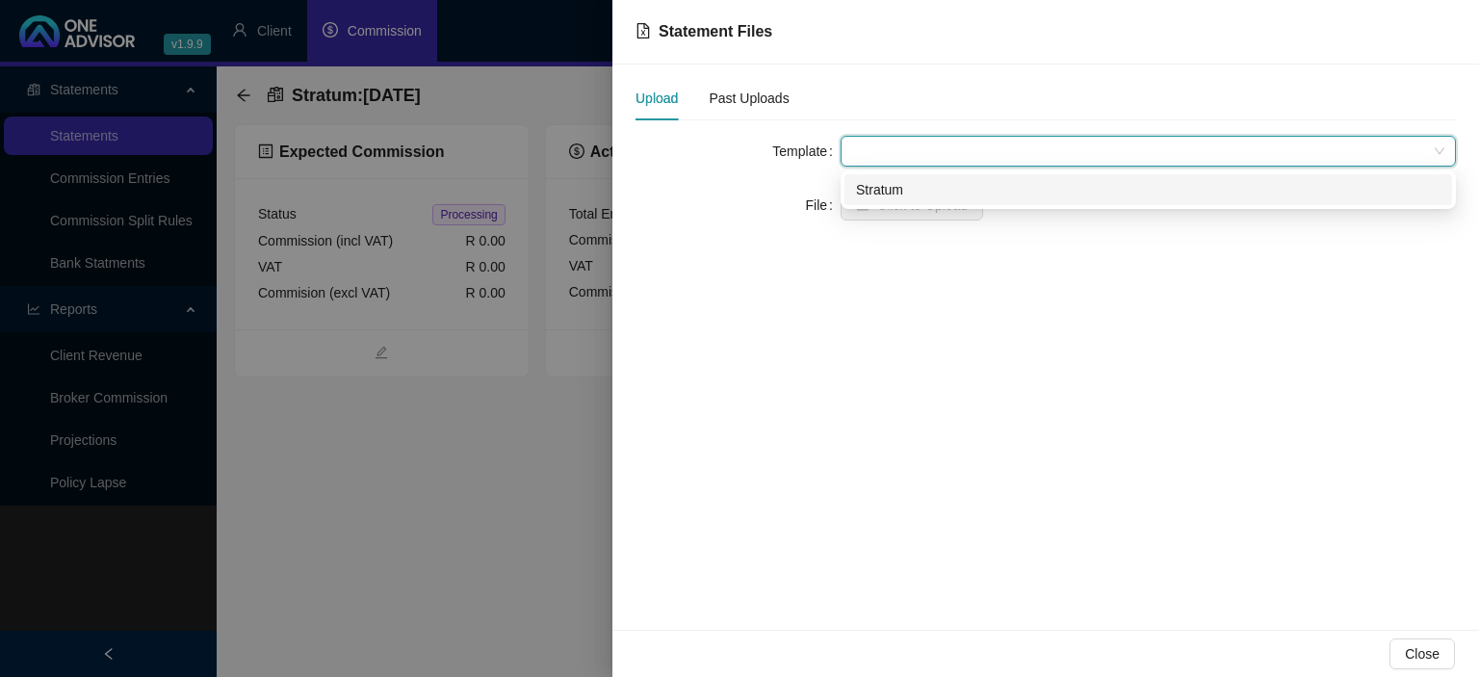
click at [899, 196] on div "Stratum" at bounding box center [1148, 189] width 584 height 21
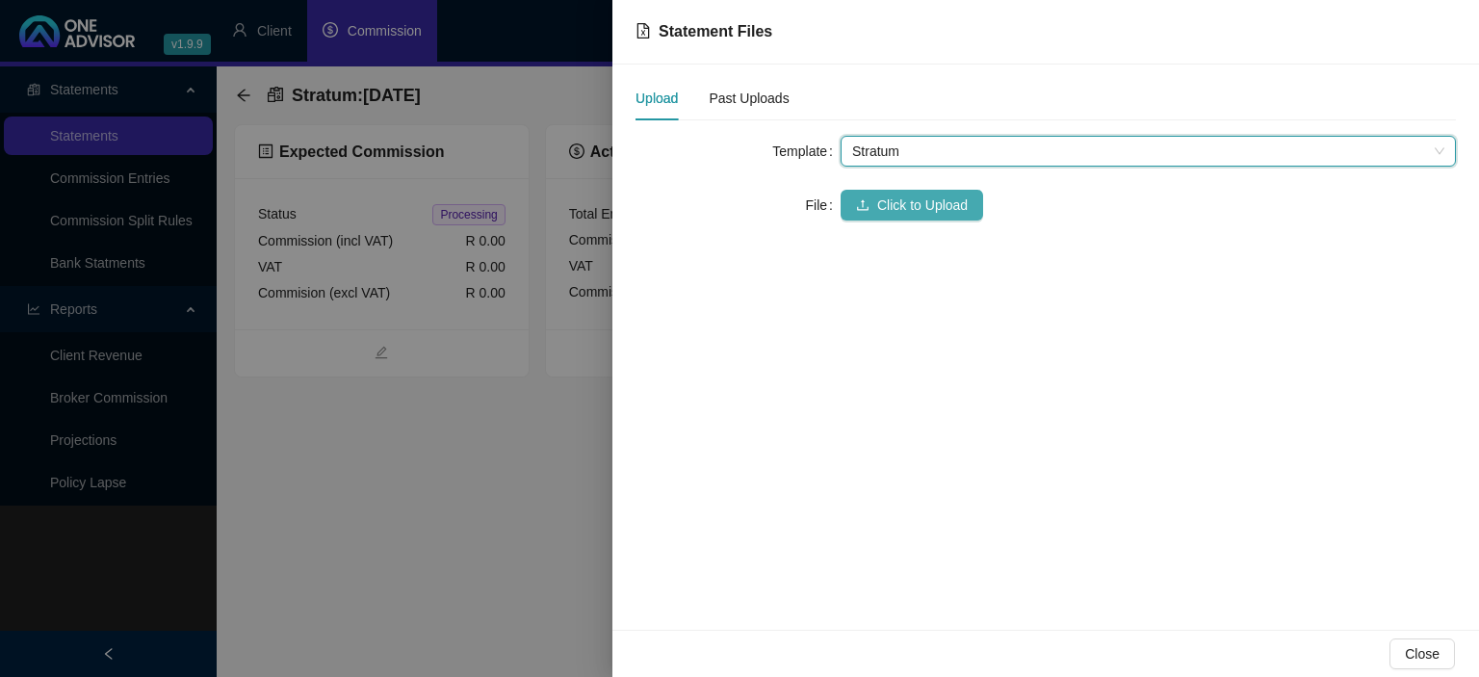
click at [888, 205] on span "Click to Upload" at bounding box center [922, 204] width 90 height 21
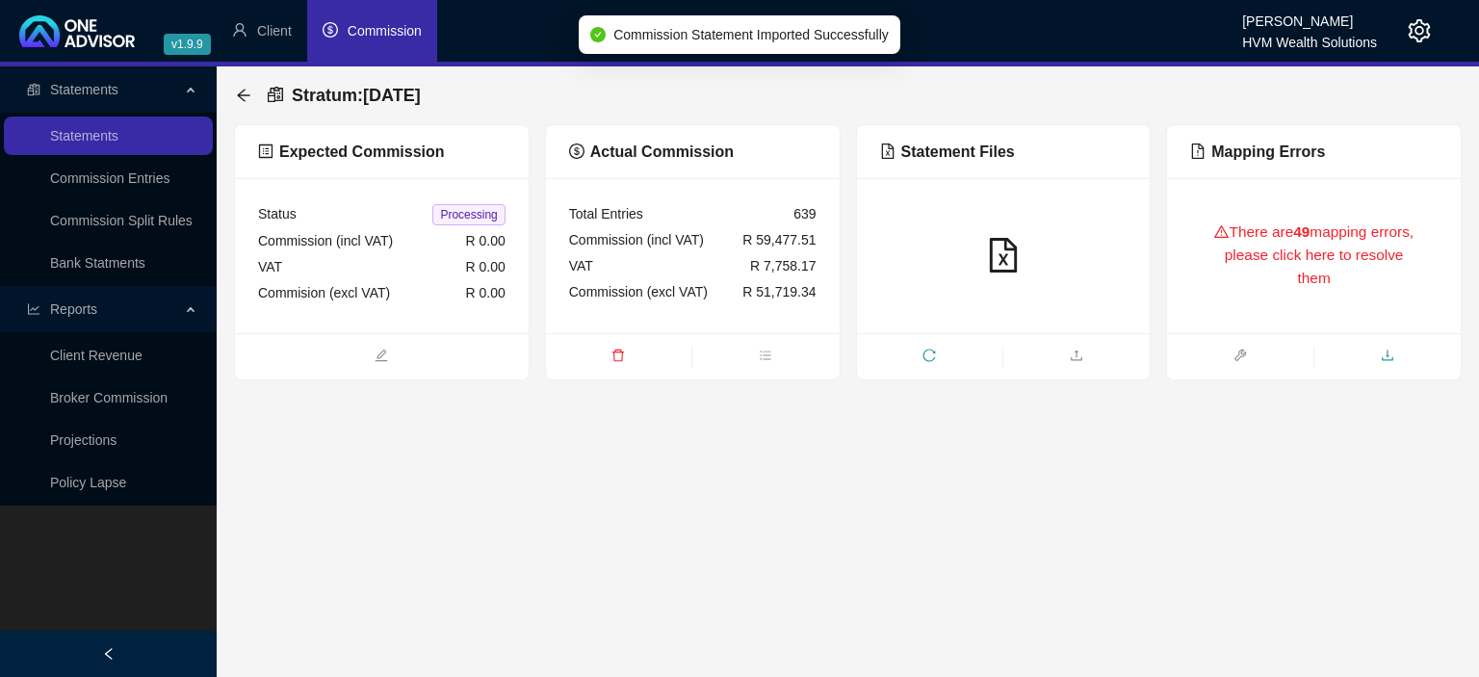
click at [1384, 358] on icon "download" at bounding box center [1387, 355] width 13 height 13
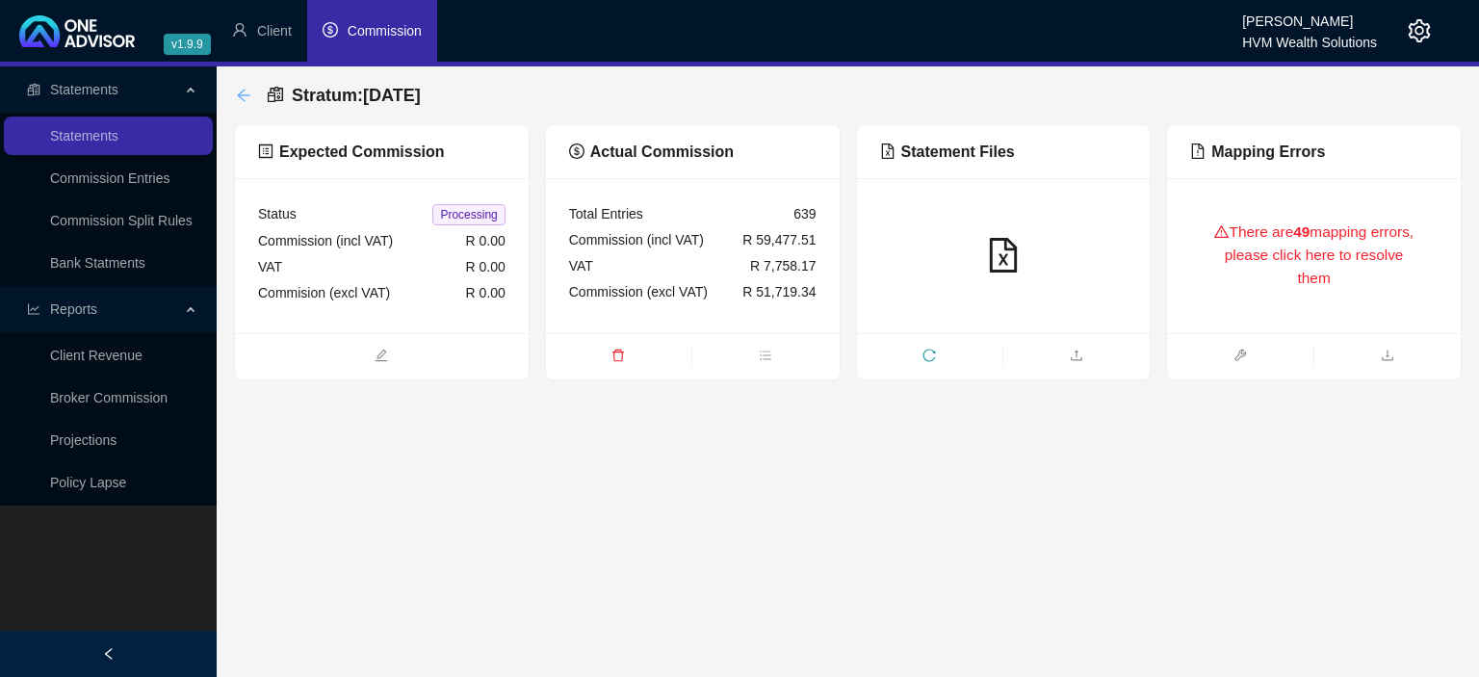
click at [245, 90] on icon "arrow-left" at bounding box center [243, 95] width 13 height 13
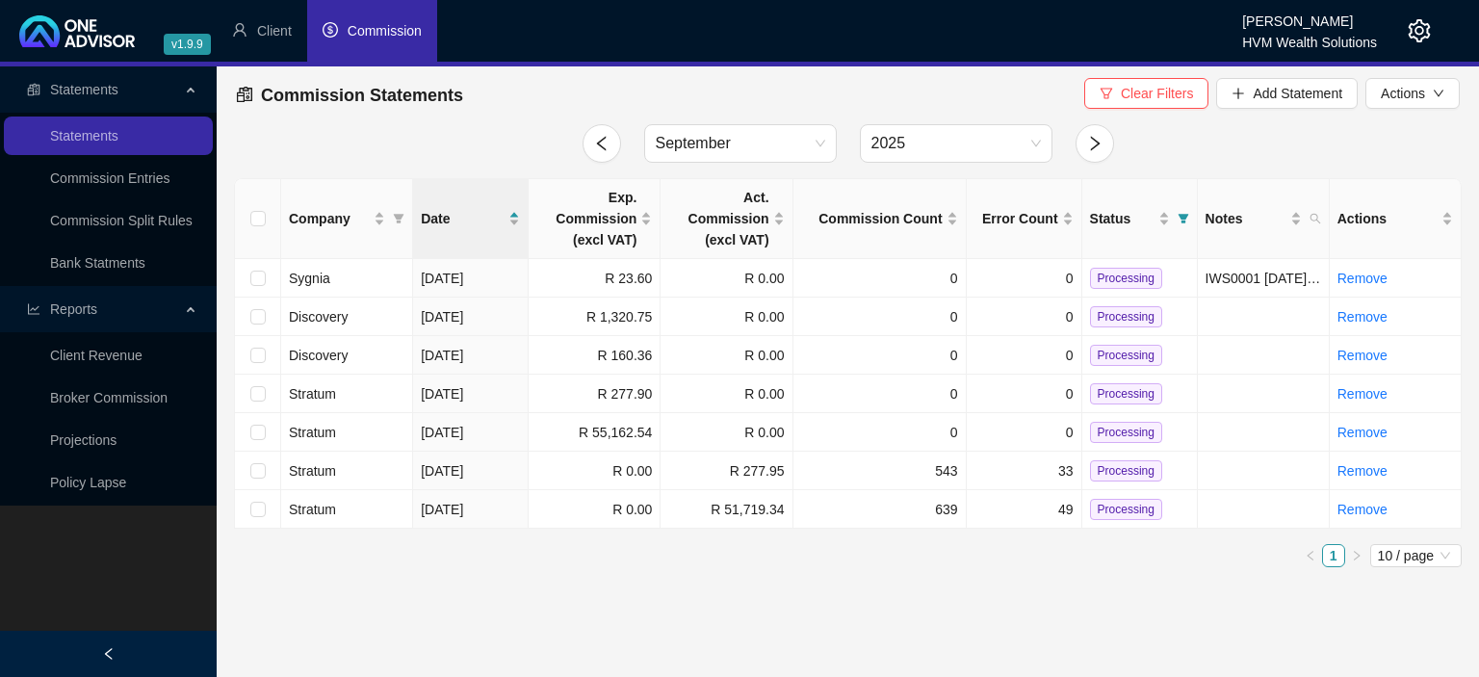
click at [1429, 36] on icon "setting" at bounding box center [1420, 30] width 22 height 23
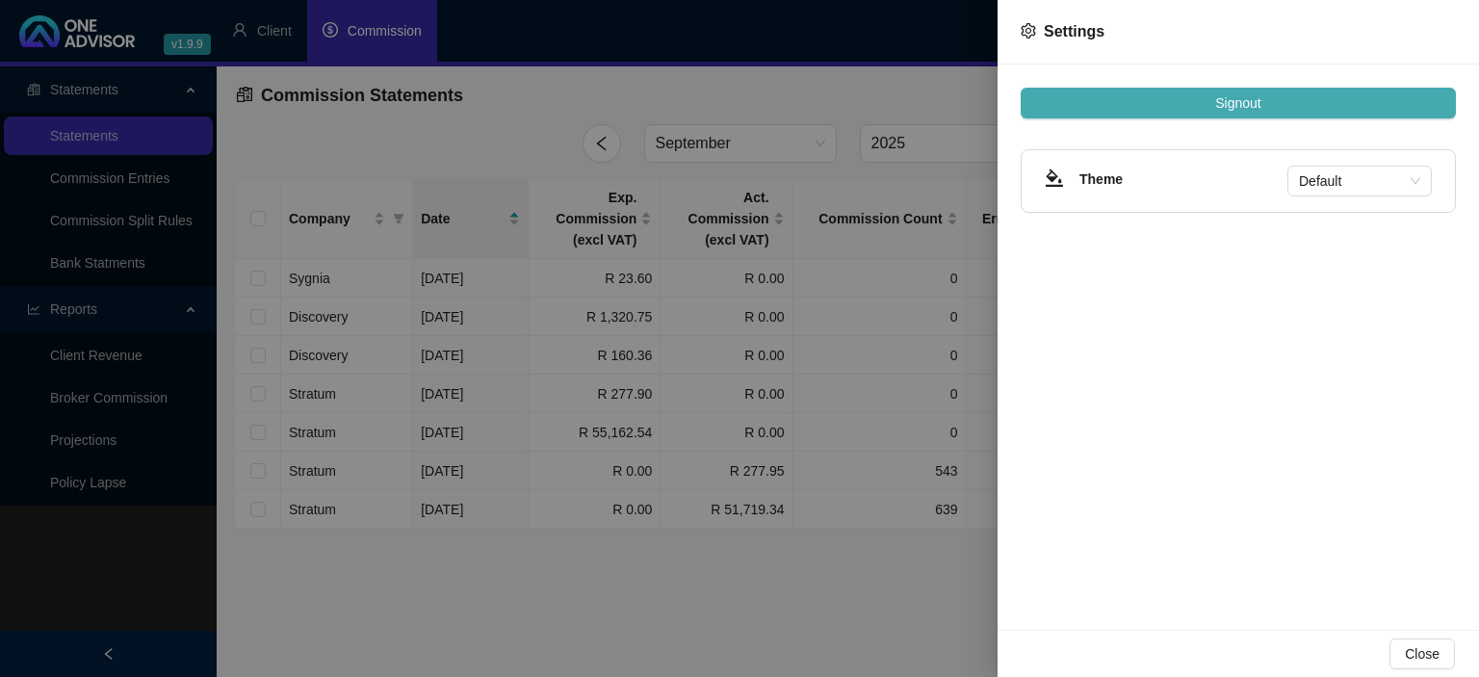
click at [1245, 105] on span "Signout" at bounding box center [1237, 102] width 45 height 21
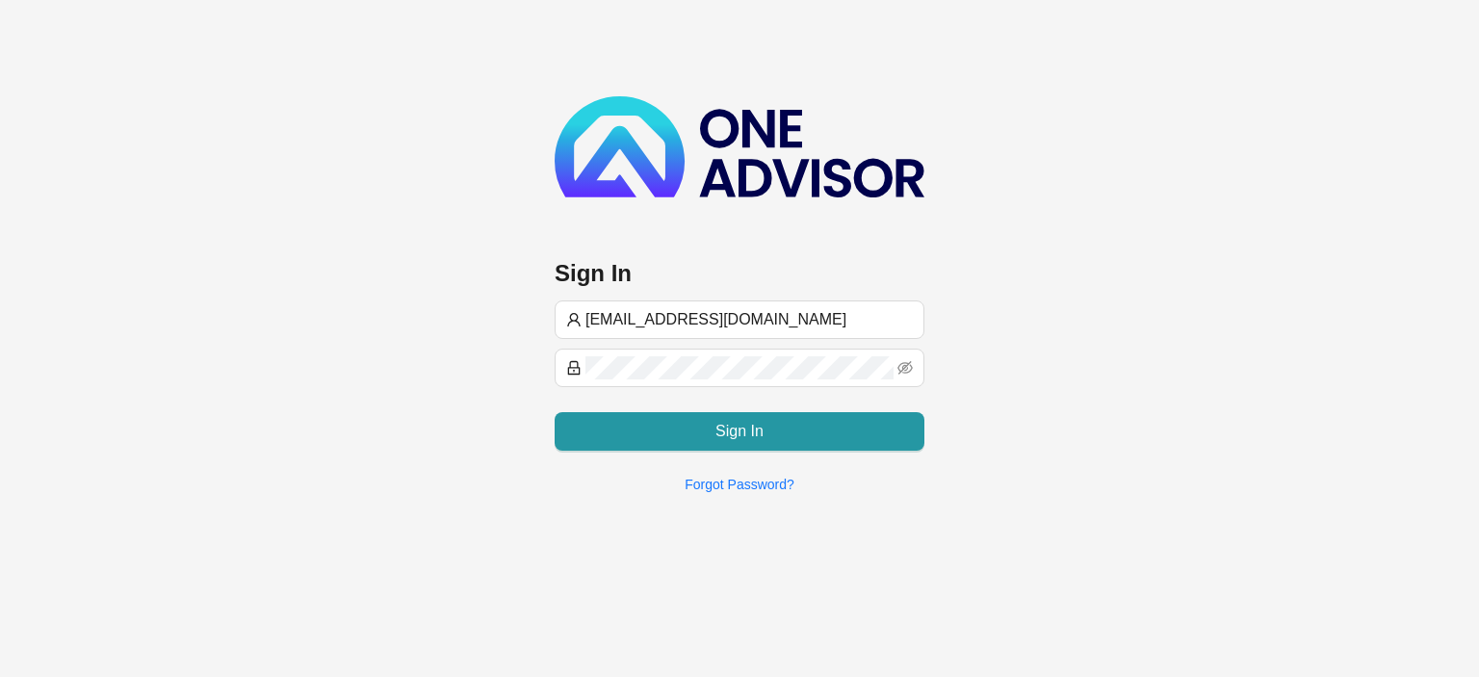
type input "[EMAIL_ADDRESS][DOMAIN_NAME]"
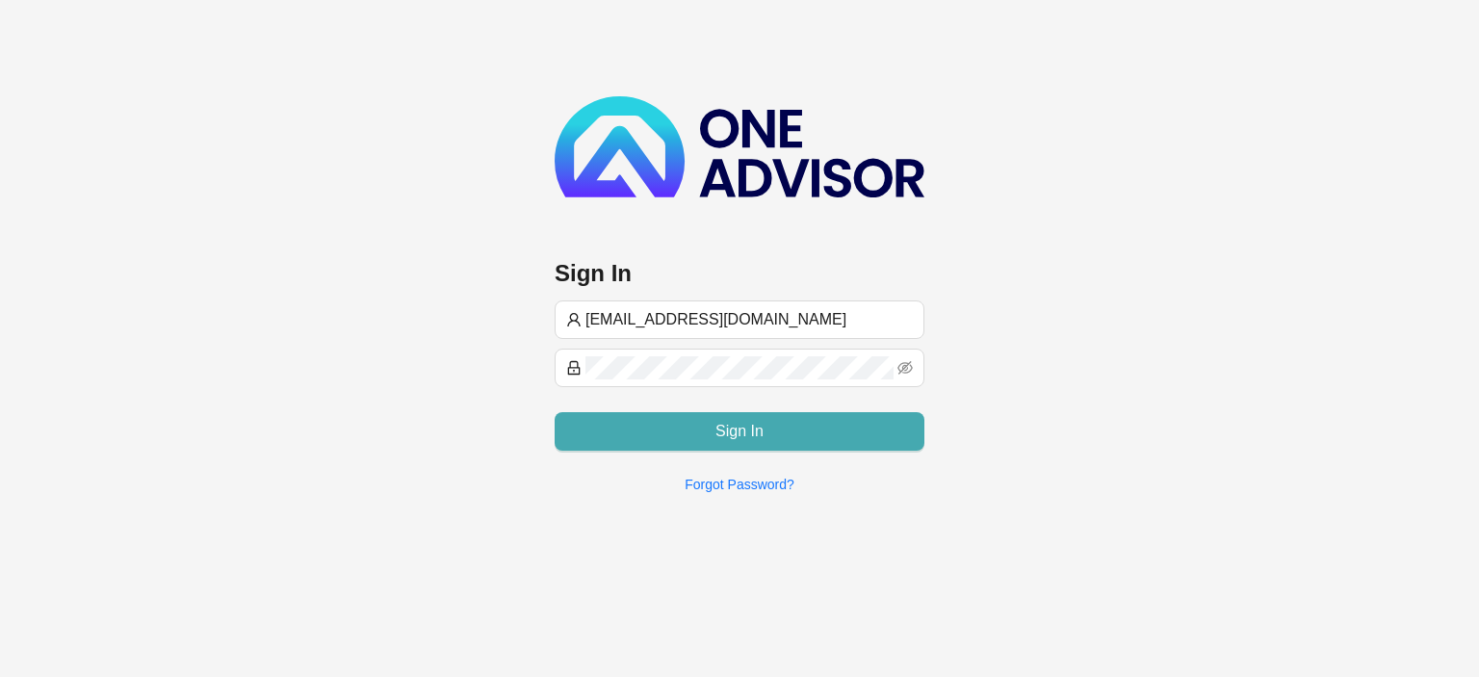
type input "[EMAIL_ADDRESS][DOMAIN_NAME]"
click at [633, 443] on button "Sign In" at bounding box center [740, 431] width 370 height 39
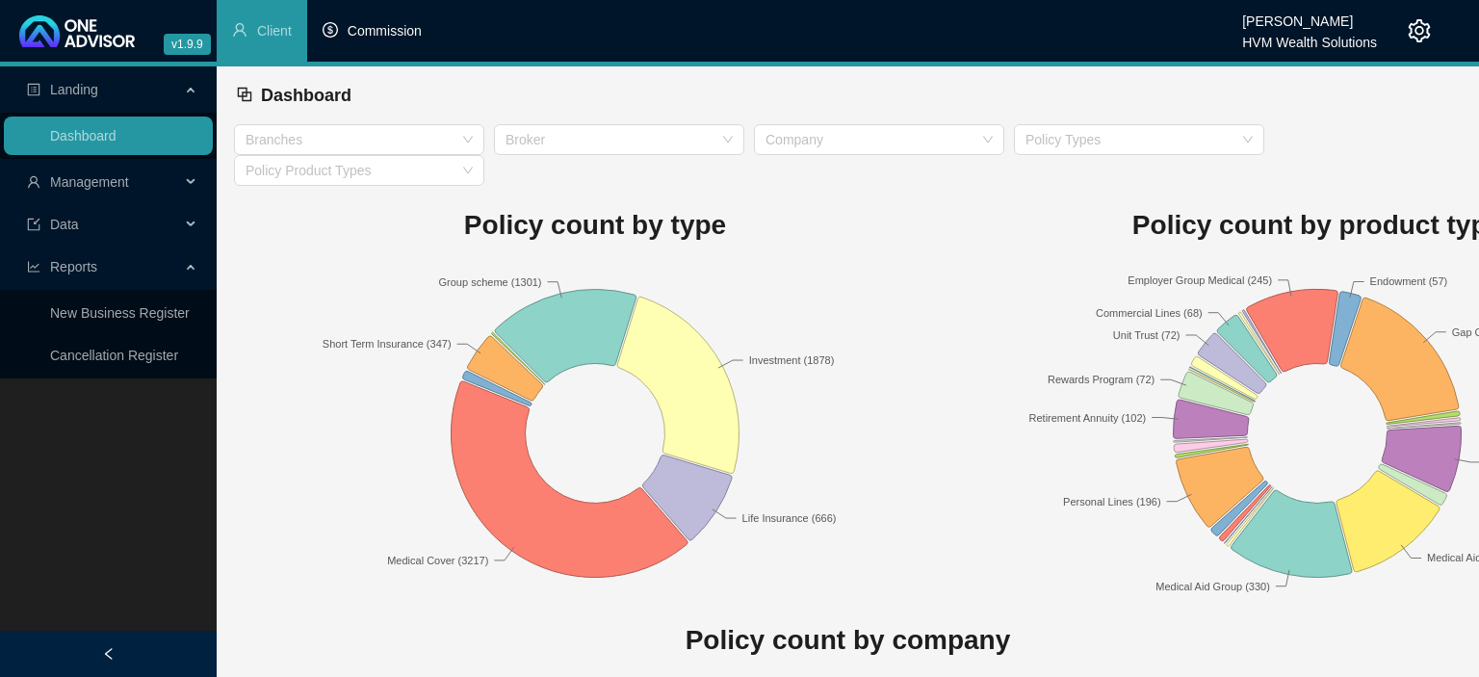
click at [379, 33] on span "Commission" at bounding box center [385, 30] width 74 height 15
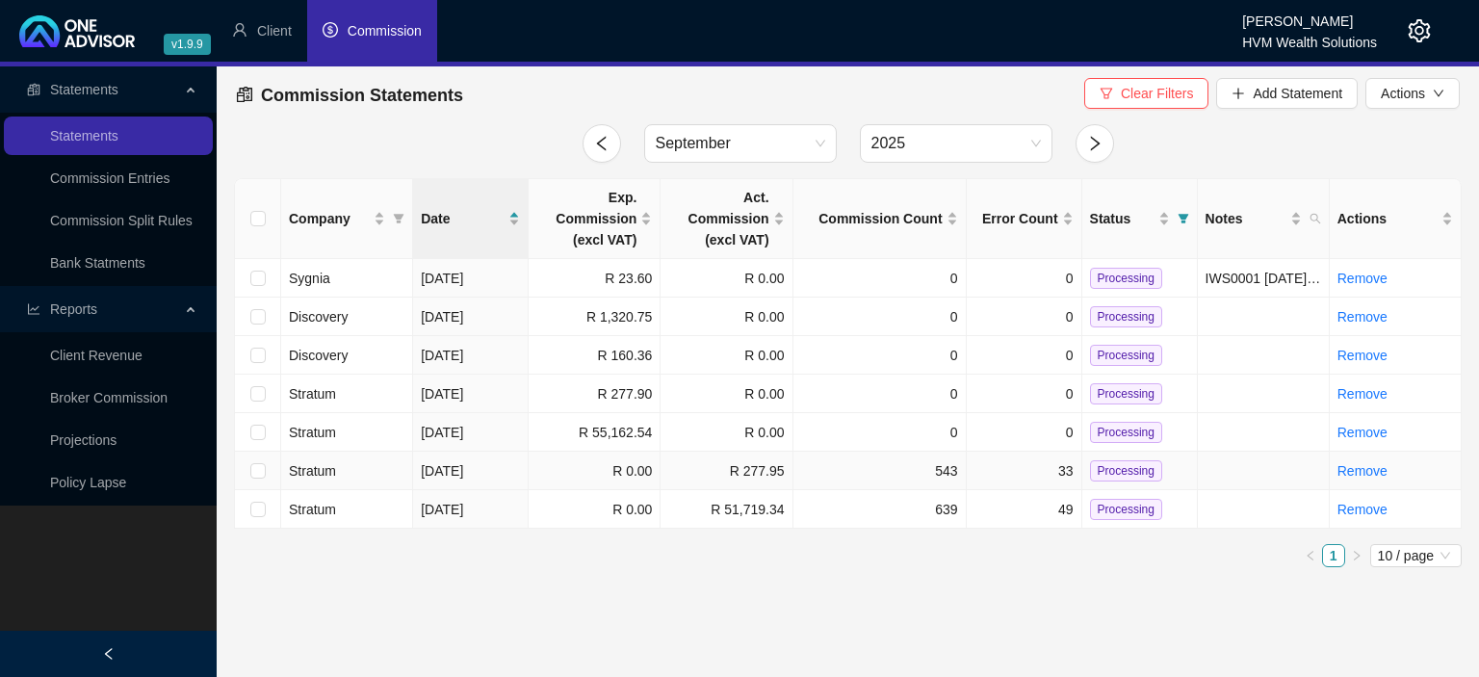
click at [776, 464] on td "R 277.95" at bounding box center [726, 471] width 132 height 39
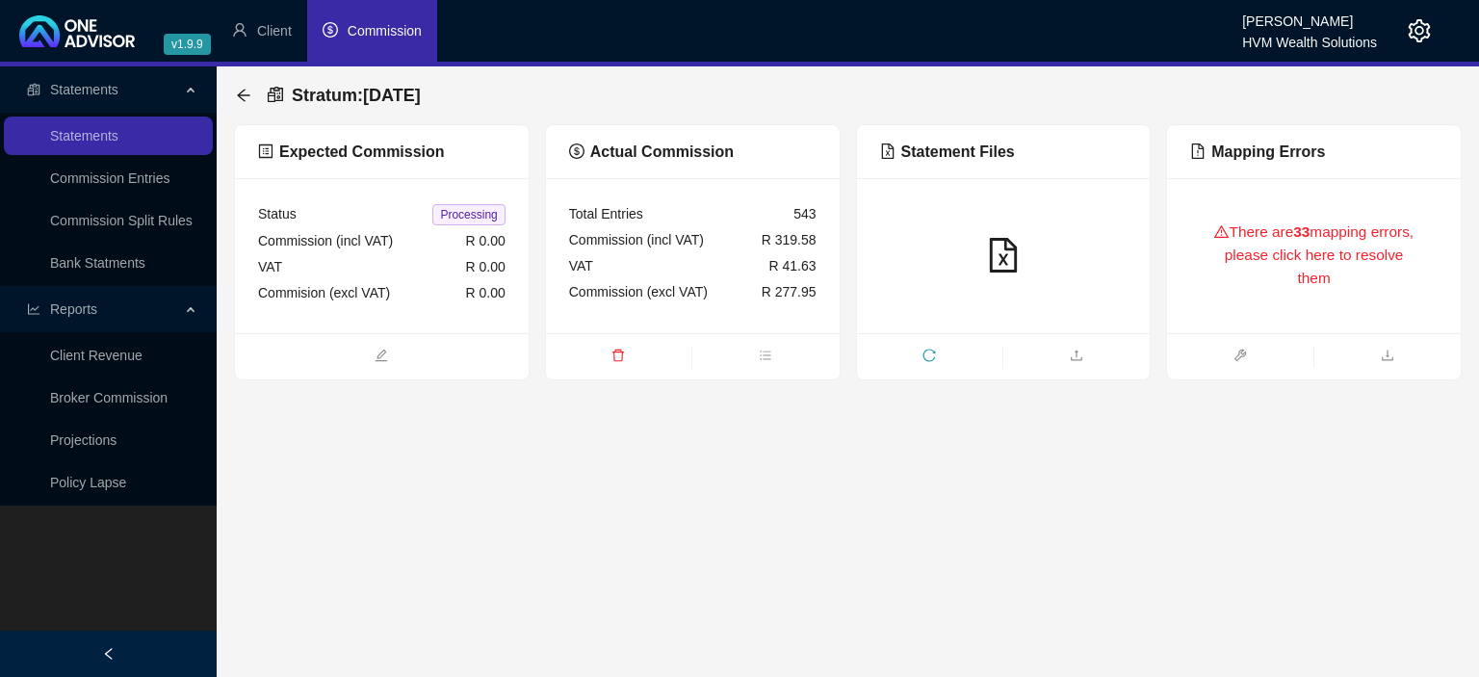
click at [1277, 258] on div "There are 33 mapping errors, please click here to resolve them" at bounding box center [1313, 255] width 247 height 109
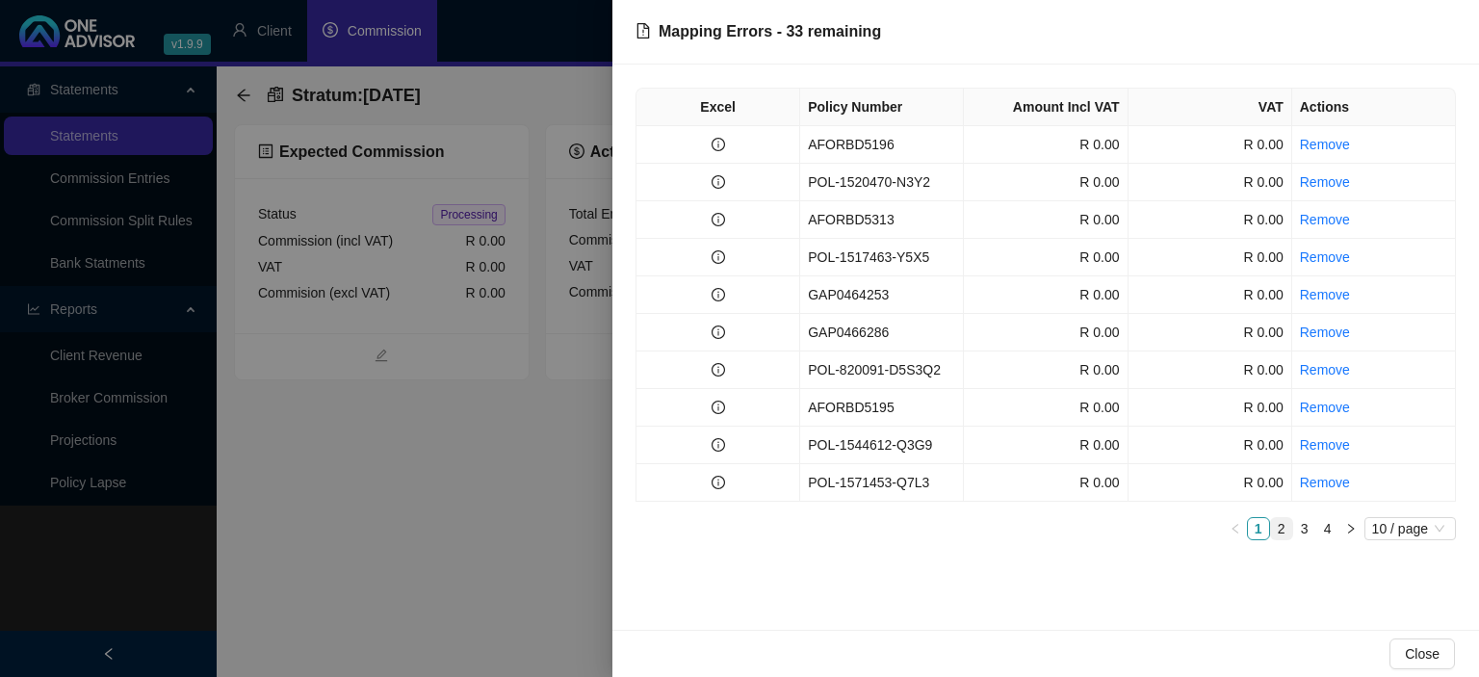
click at [1287, 524] on link "2" at bounding box center [1281, 528] width 21 height 21
click at [1306, 526] on link "3" at bounding box center [1304, 528] width 21 height 21
click at [1326, 526] on link "4" at bounding box center [1327, 528] width 21 height 21
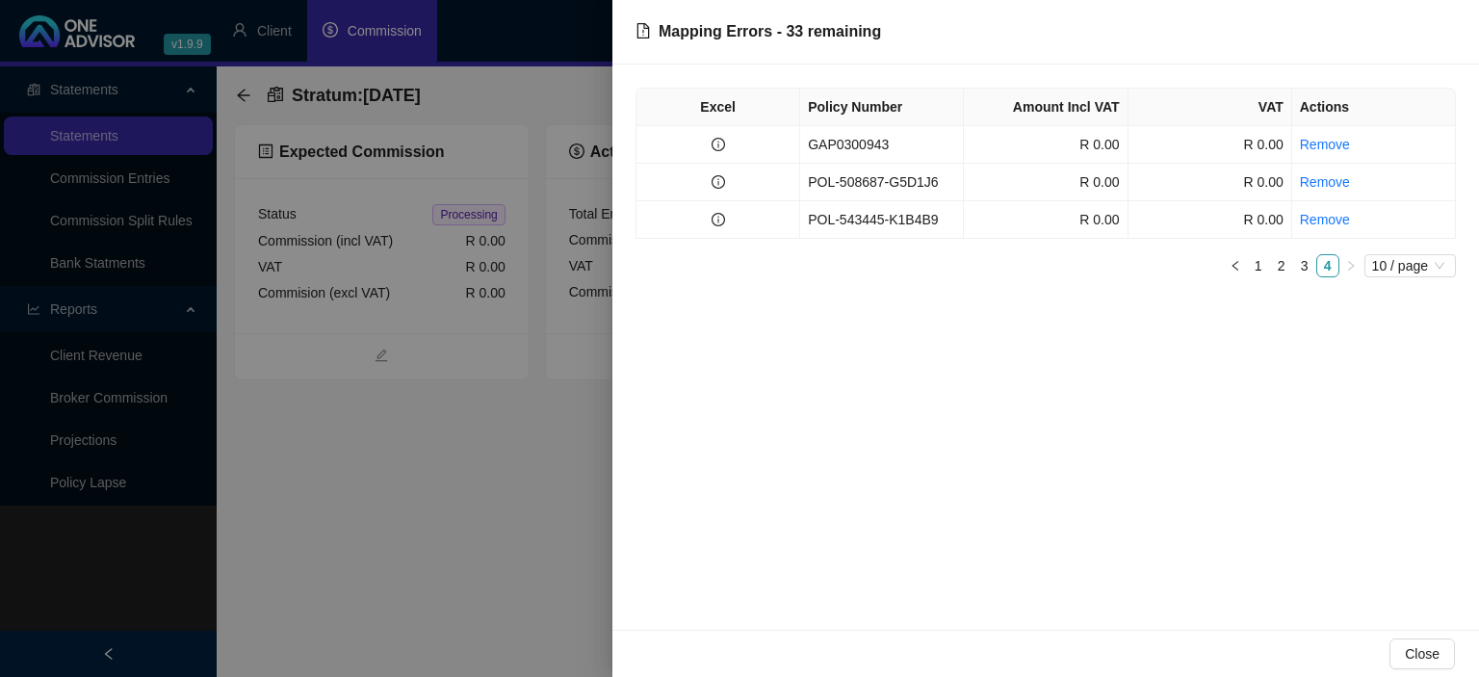
click at [568, 477] on div at bounding box center [739, 338] width 1479 height 677
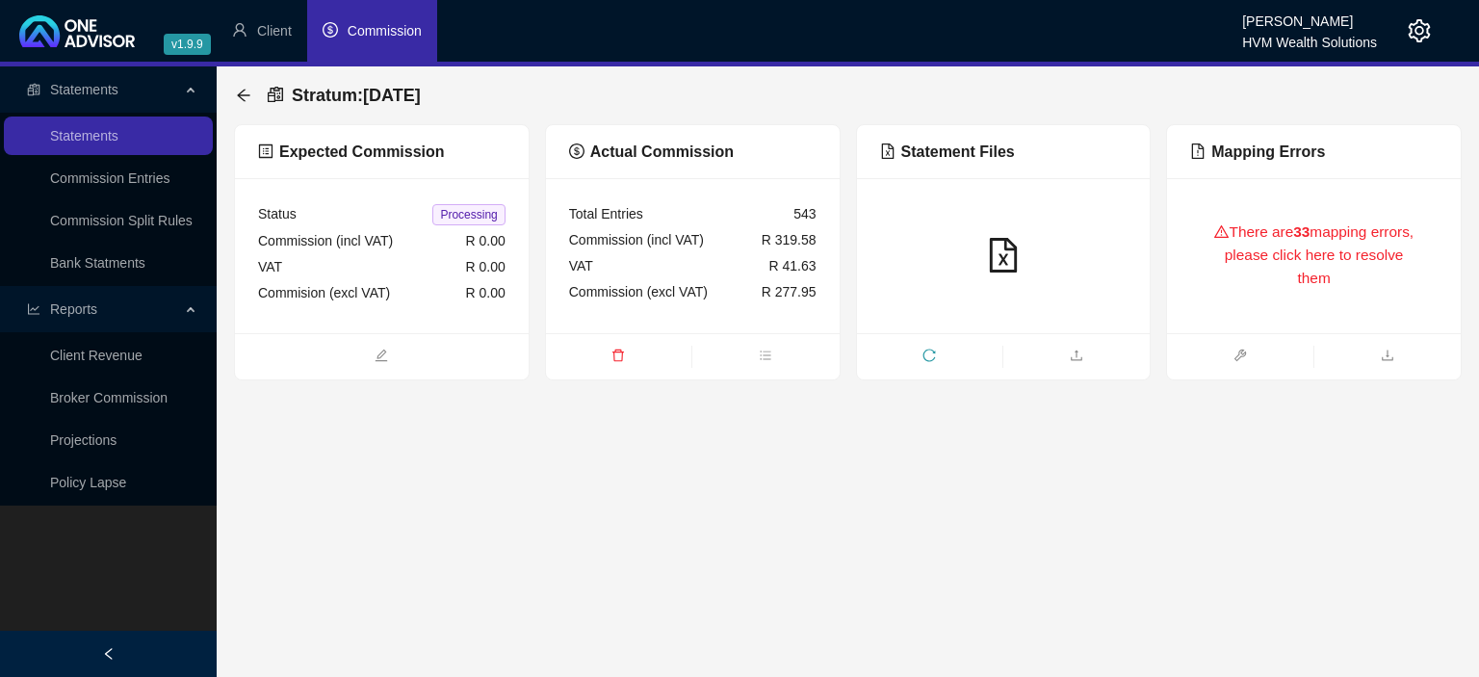
click at [1411, 29] on icon "setting" at bounding box center [1419, 30] width 23 height 23
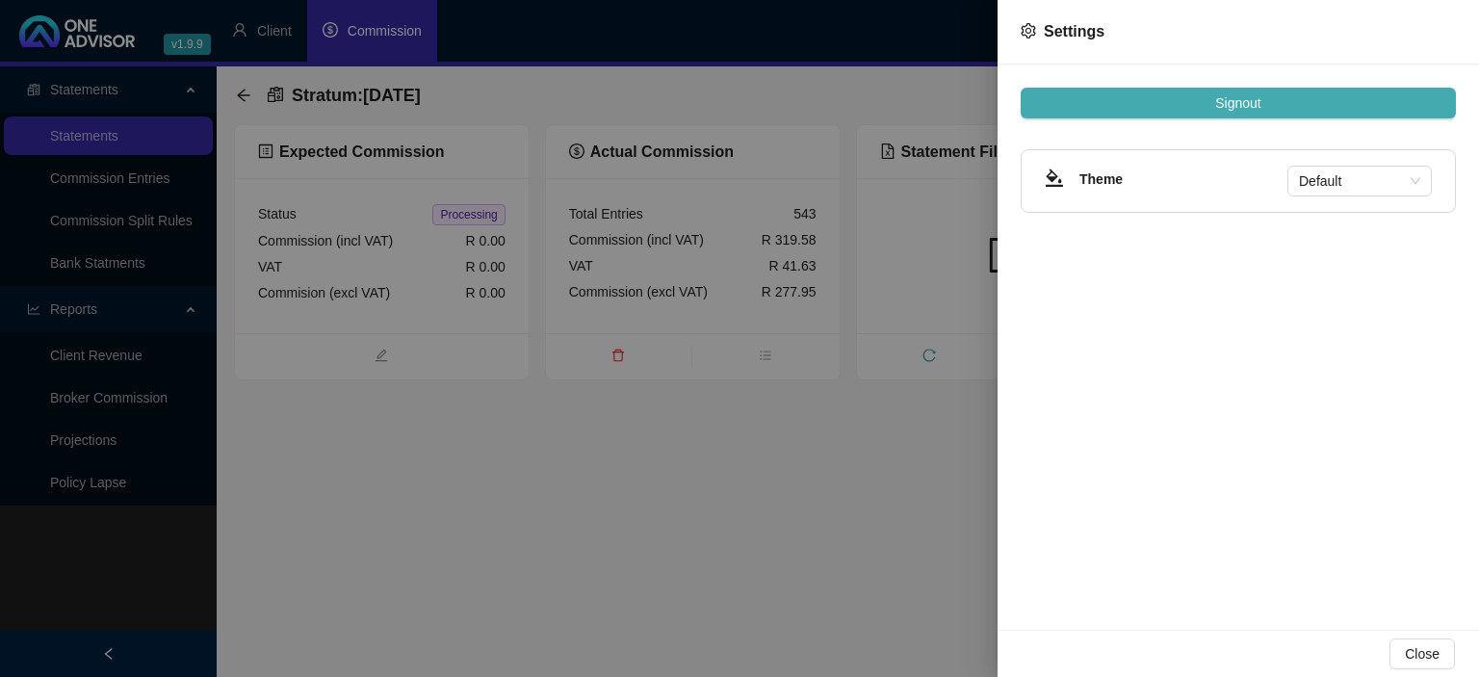
click at [1225, 103] on span "Signout" at bounding box center [1237, 102] width 45 height 21
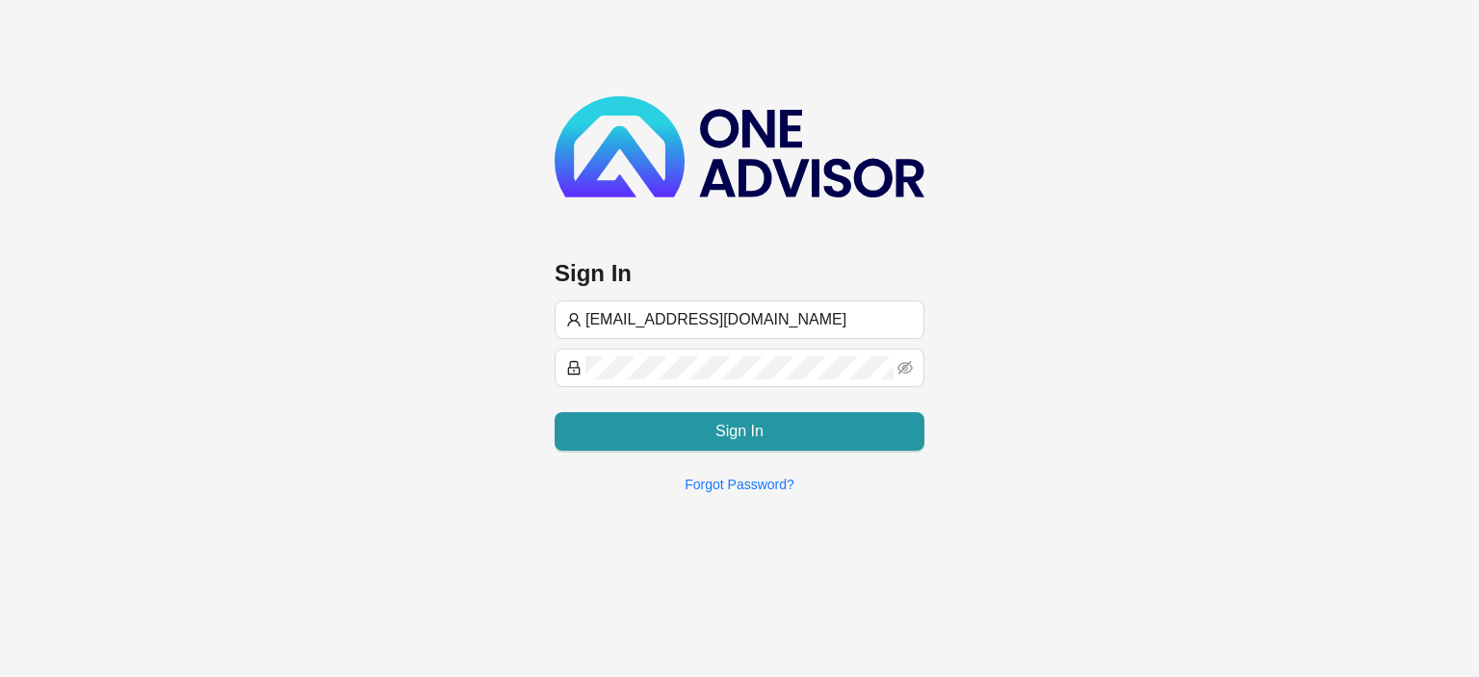
type input "[EMAIL_ADDRESS][DOMAIN_NAME]"
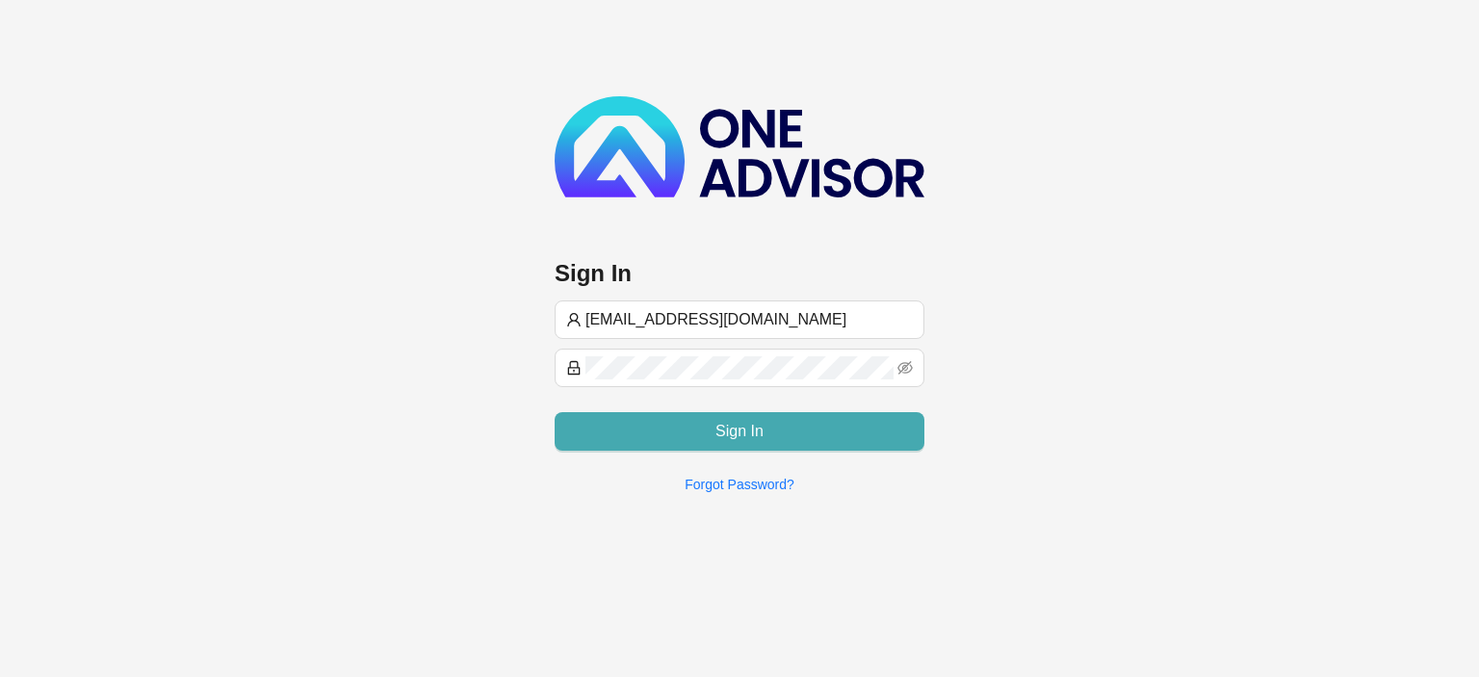
type input "[EMAIL_ADDRESS][DOMAIN_NAME]"
click at [733, 434] on span "Sign In" at bounding box center [739, 431] width 48 height 23
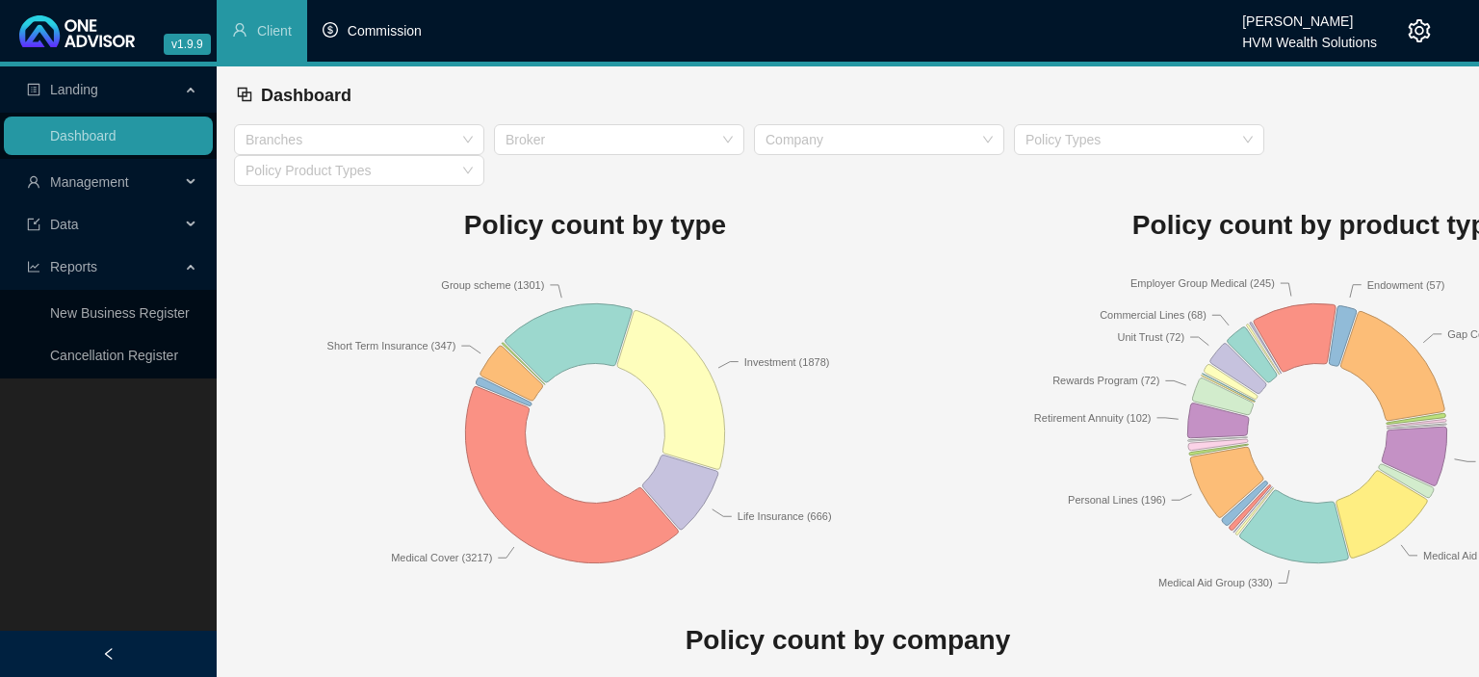
click at [381, 26] on span "Commission" at bounding box center [385, 30] width 74 height 15
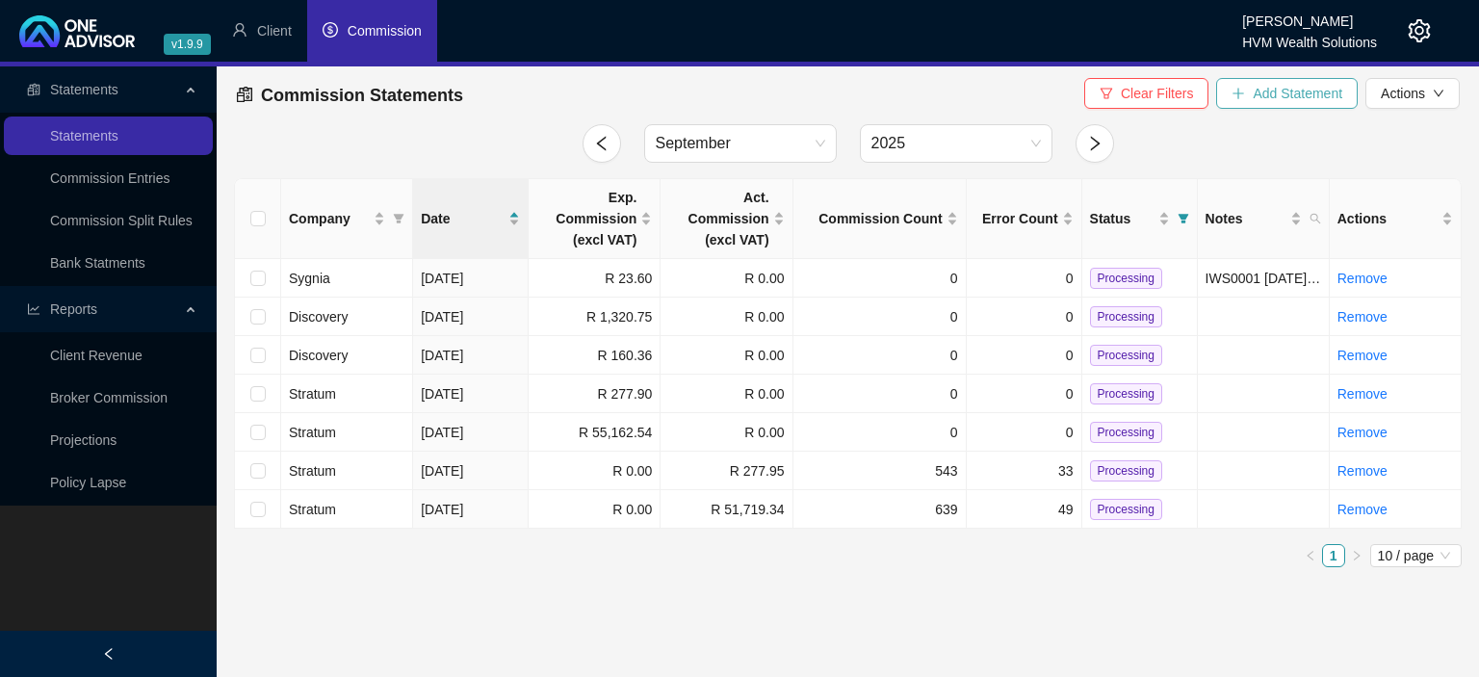
click at [1251, 95] on button "Add Statement" at bounding box center [1287, 93] width 142 height 31
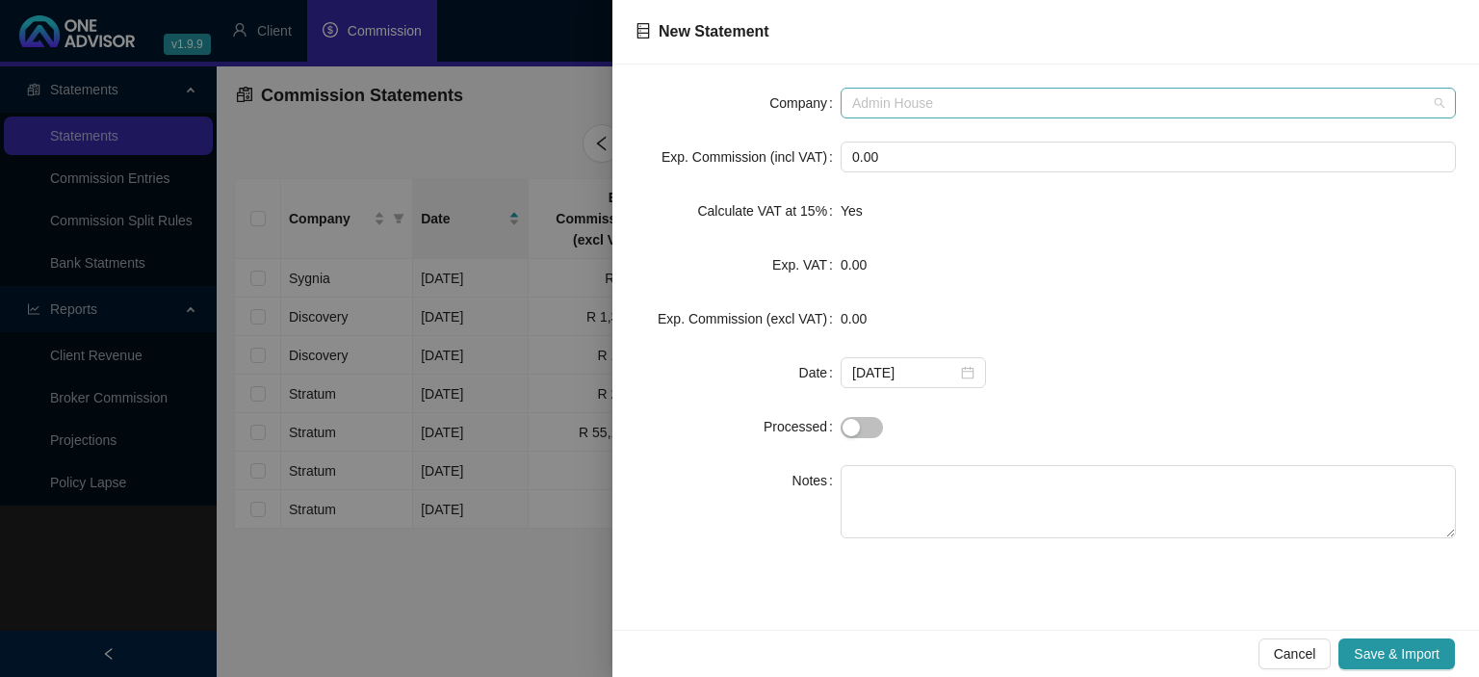
click at [949, 98] on span "Admin House" at bounding box center [1148, 103] width 592 height 29
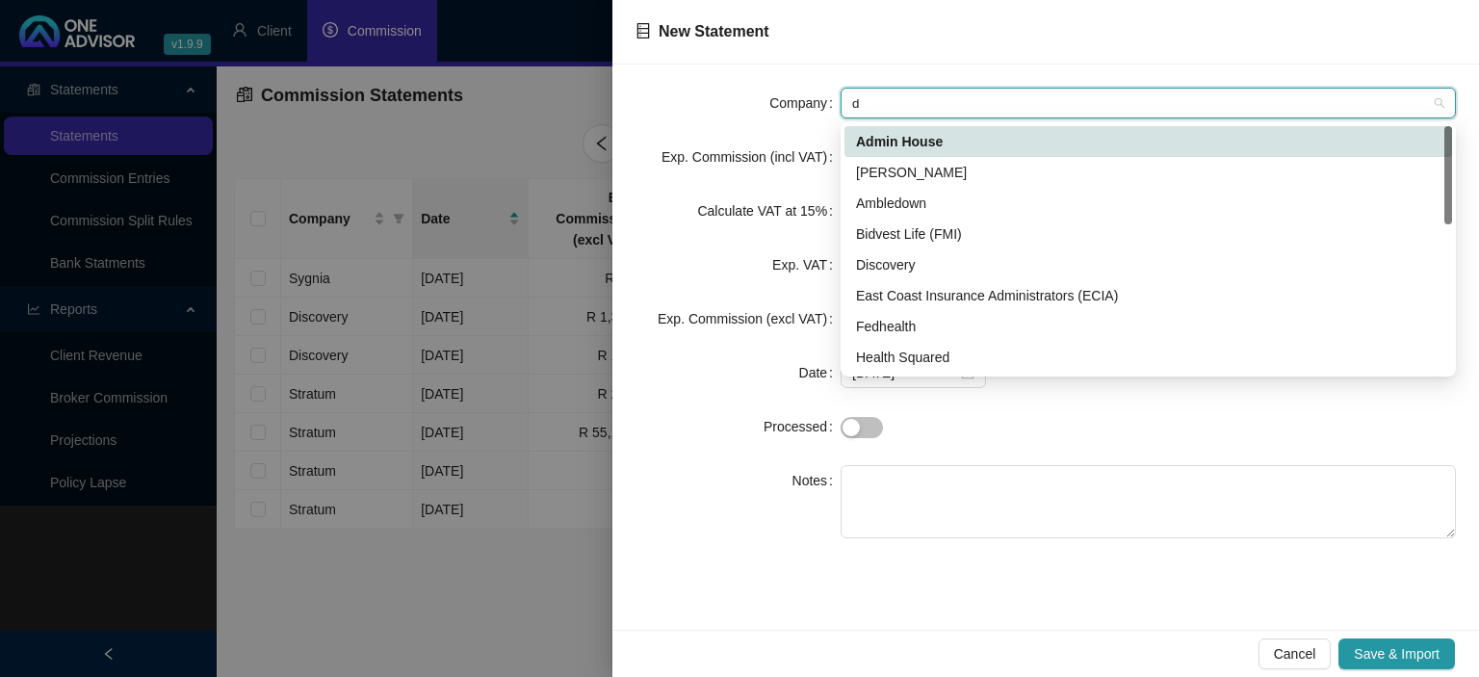
type input "di"
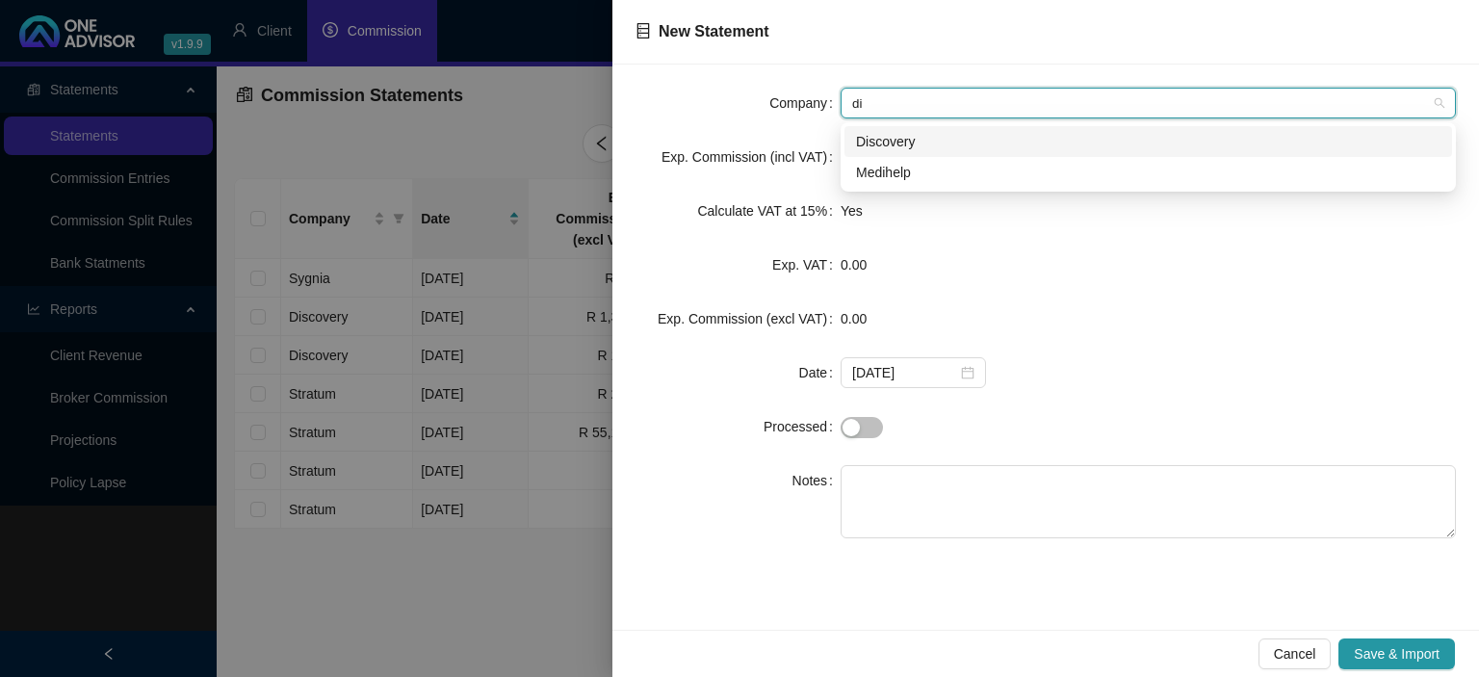
click at [866, 133] on div "Discovery" at bounding box center [1148, 141] width 584 height 21
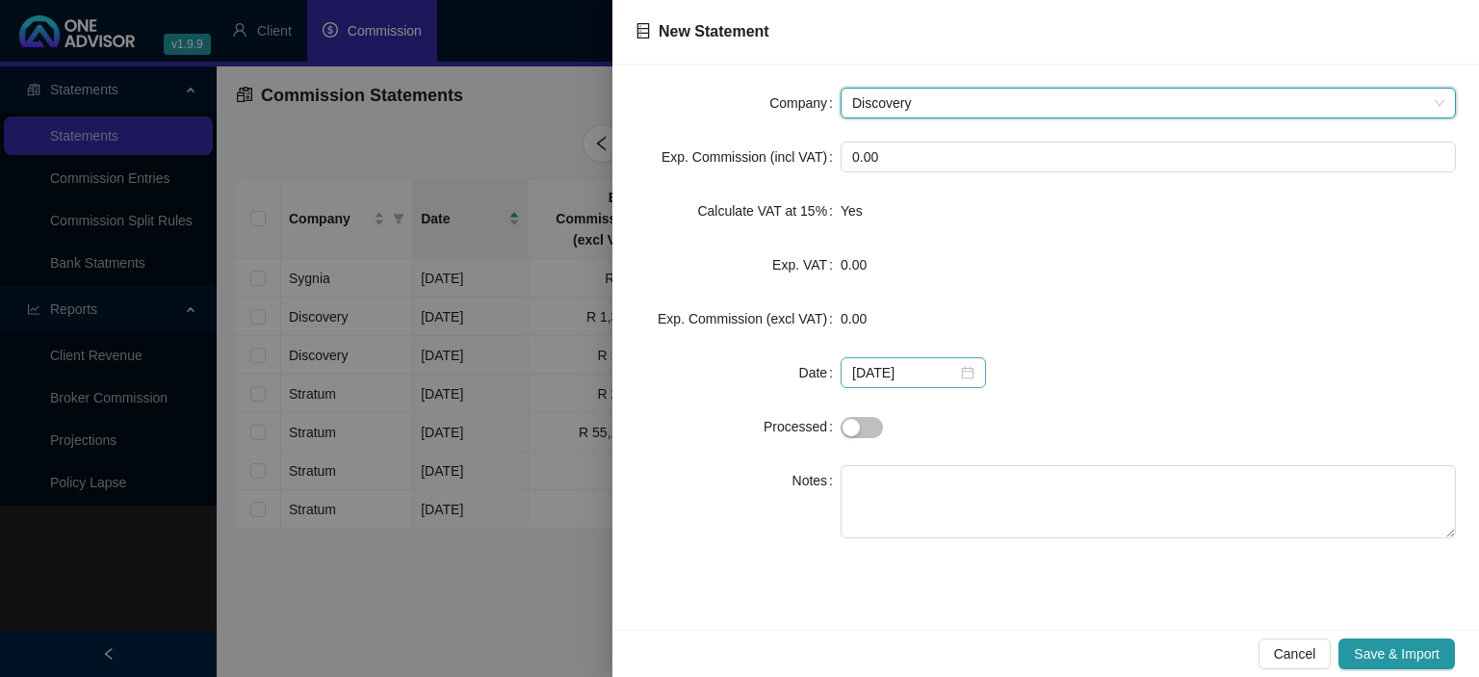
click at [951, 368] on div "[DATE]" at bounding box center [913, 372] width 122 height 21
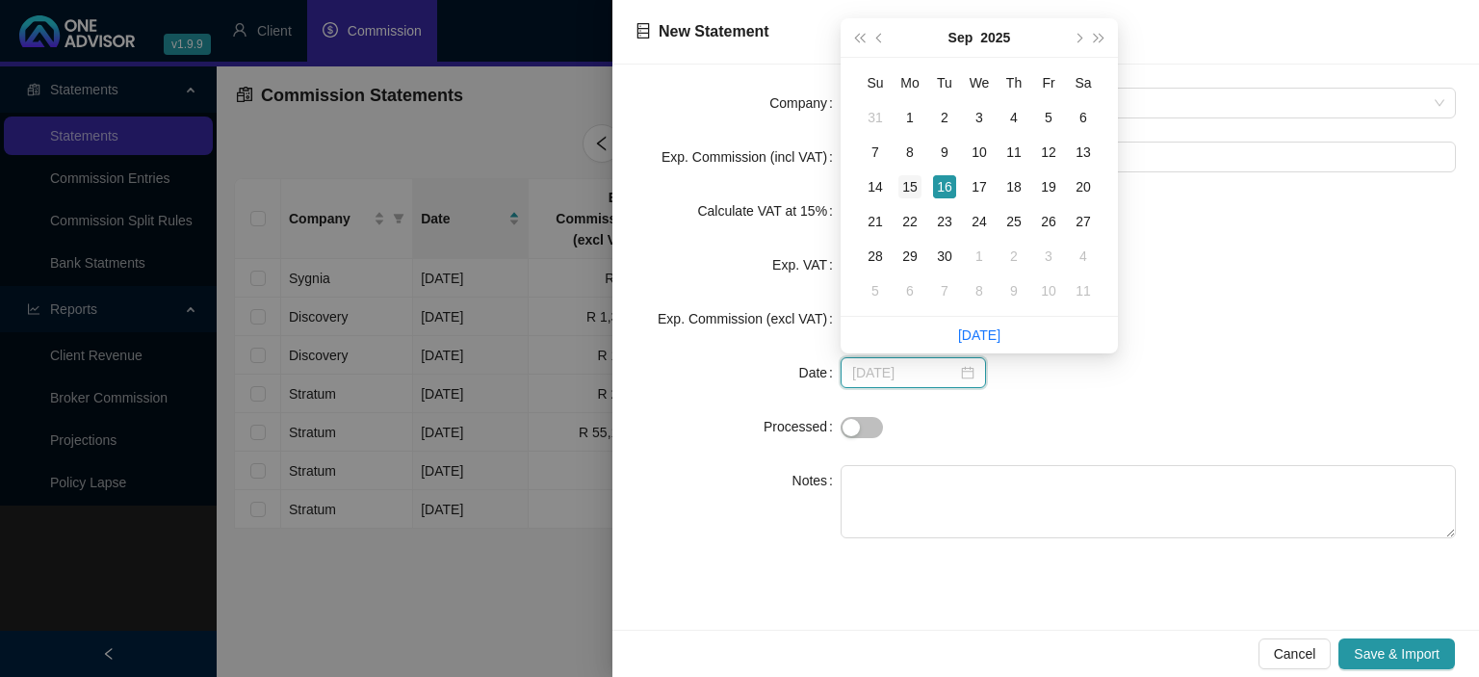
type input "[DATE]"
click at [908, 185] on div "15" at bounding box center [909, 186] width 23 height 23
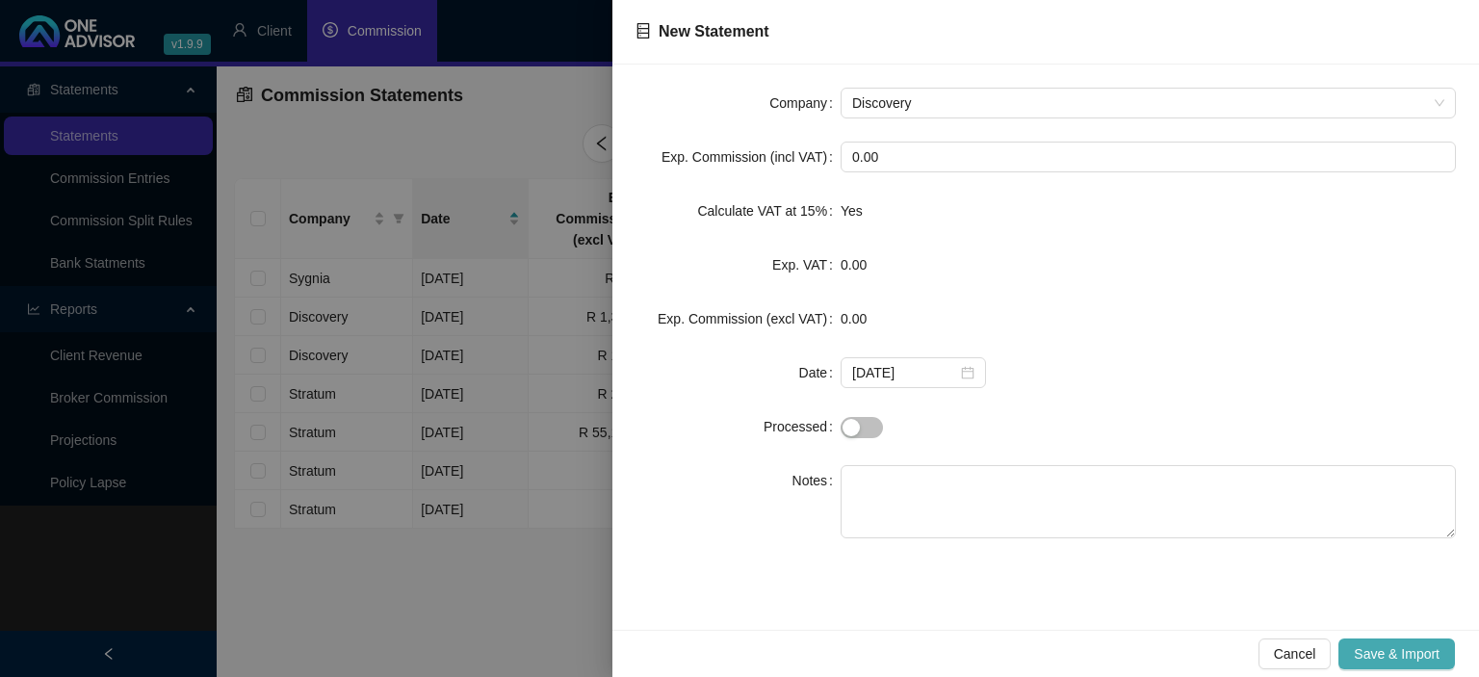
click at [1374, 649] on span "Save & Import" at bounding box center [1397, 653] width 86 height 21
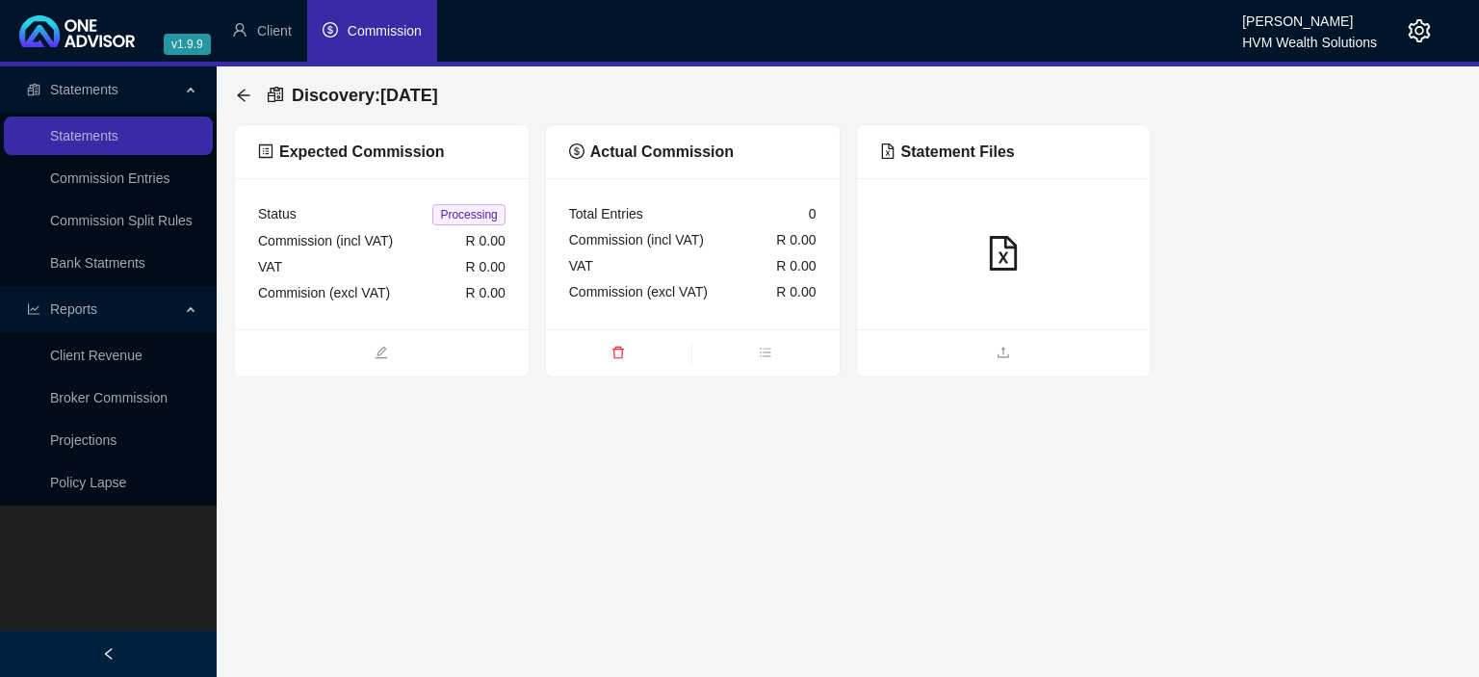
click at [942, 366] on ul at bounding box center [1004, 352] width 294 height 47
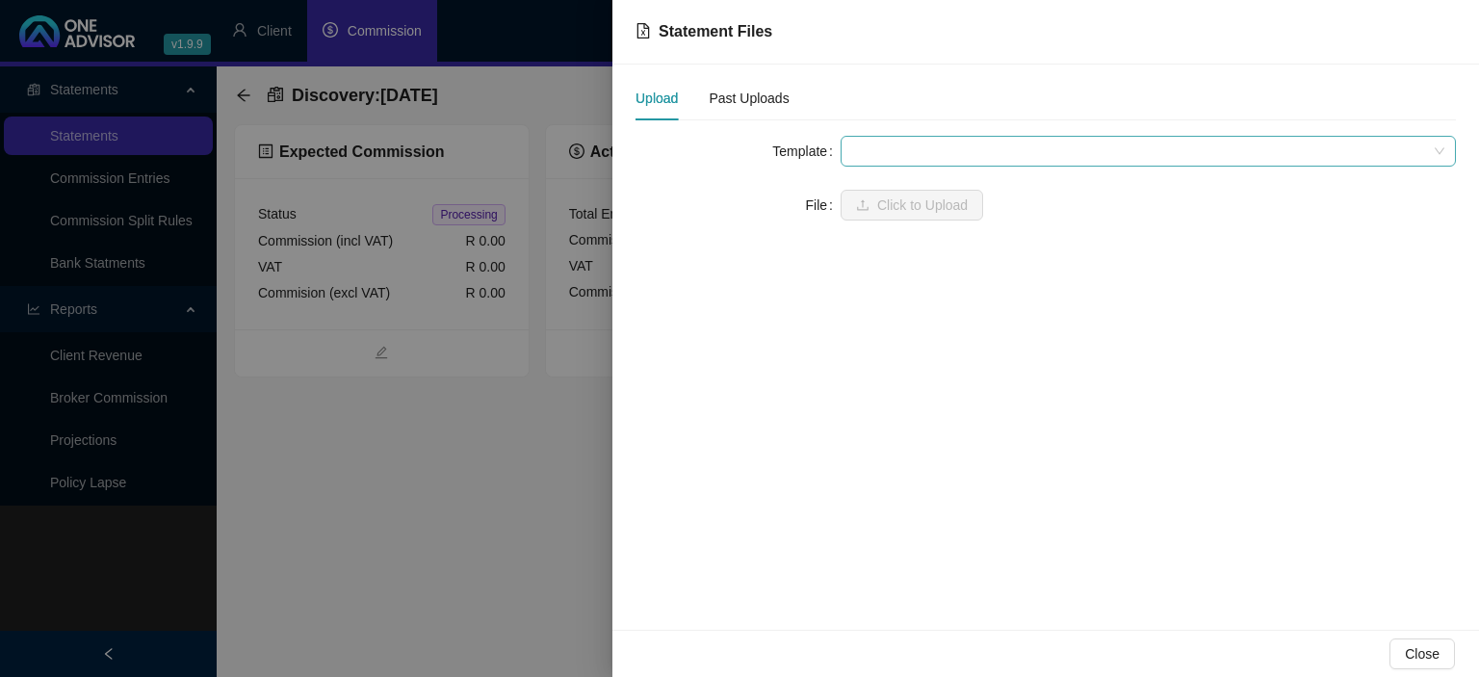
click at [885, 152] on span at bounding box center [1148, 151] width 592 height 29
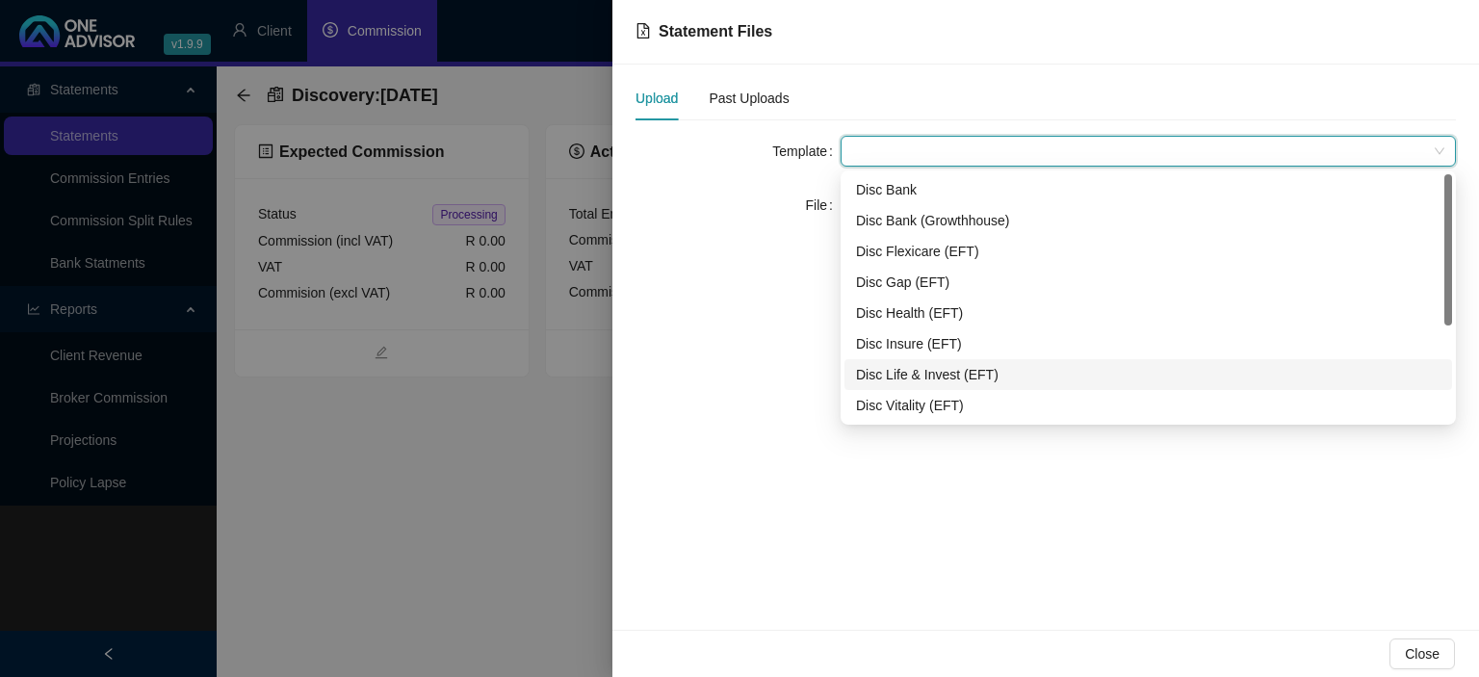
click at [901, 373] on div "Disc Life & Invest (EFT)" at bounding box center [1148, 374] width 584 height 21
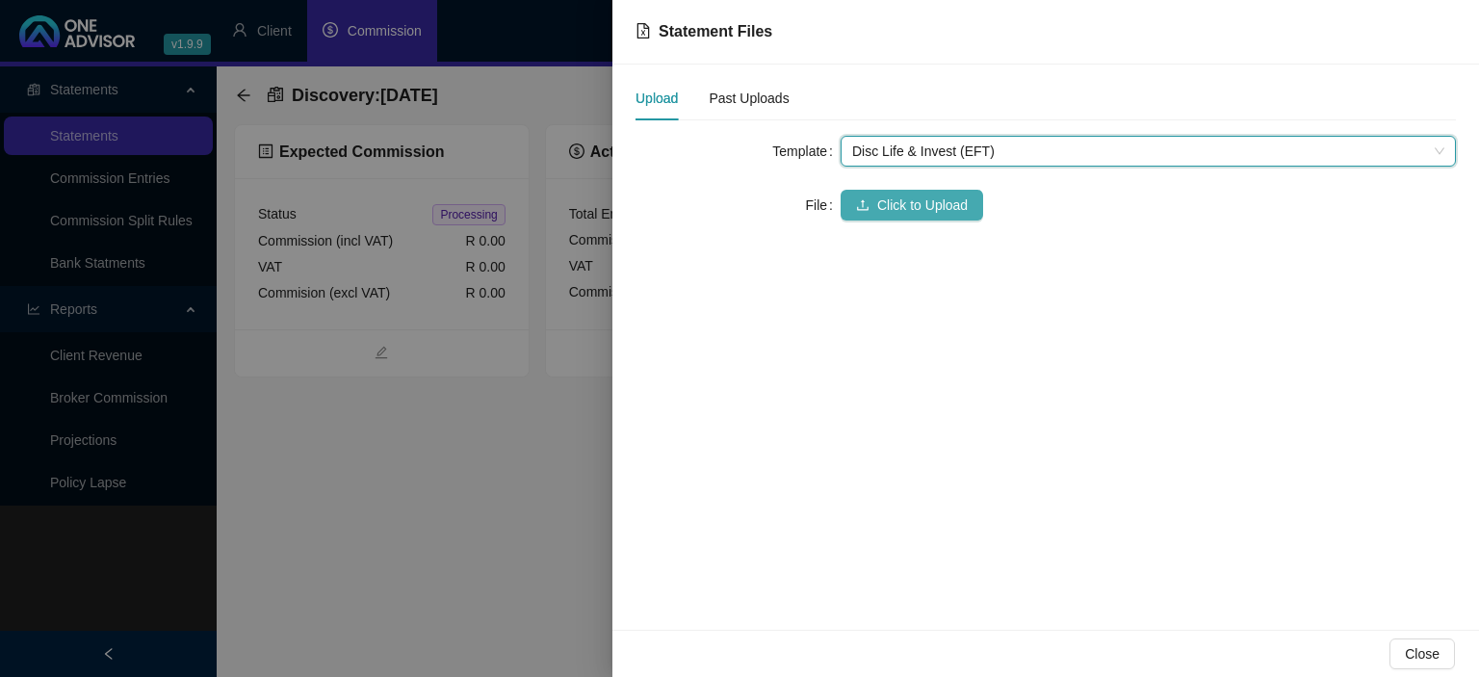
click at [888, 214] on span "Click to Upload" at bounding box center [922, 204] width 90 height 21
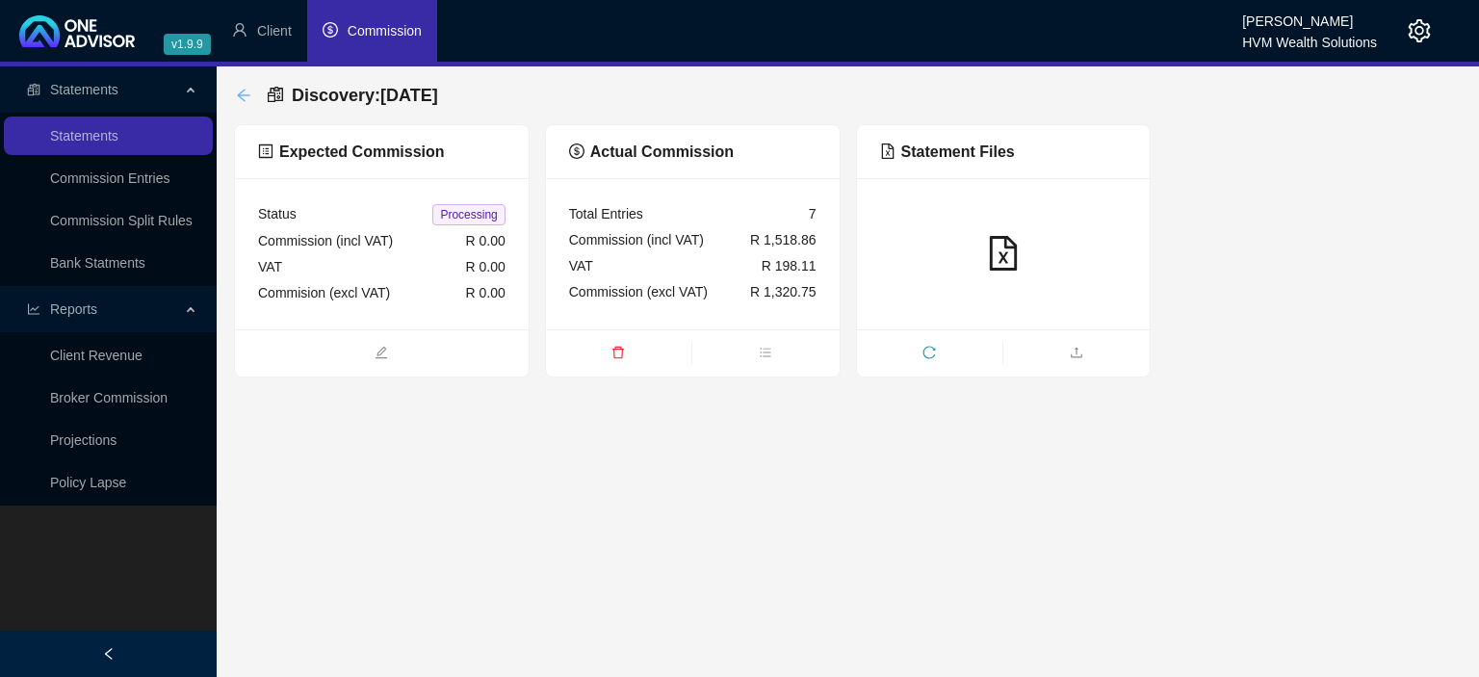
click at [243, 94] on icon "arrow-left" at bounding box center [243, 95] width 15 height 15
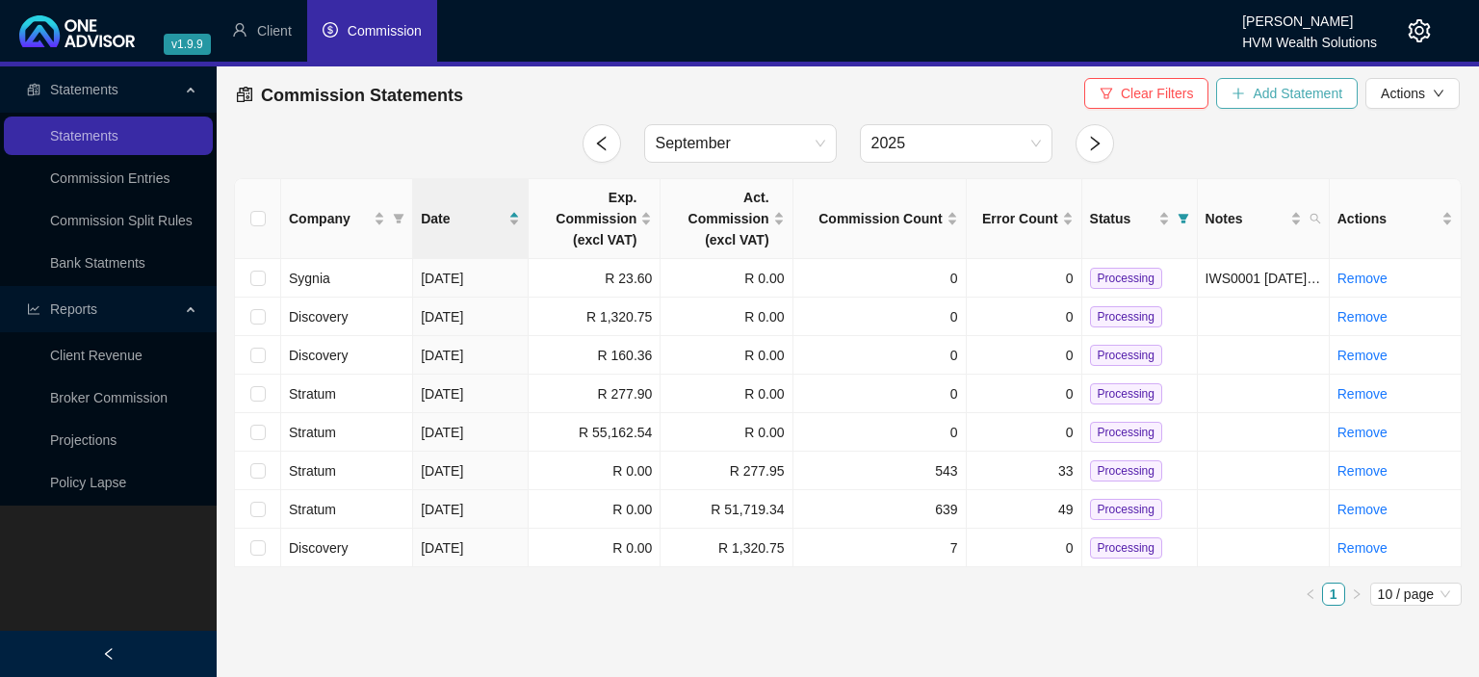
click at [1306, 98] on span "Add Statement" at bounding box center [1298, 93] width 90 height 21
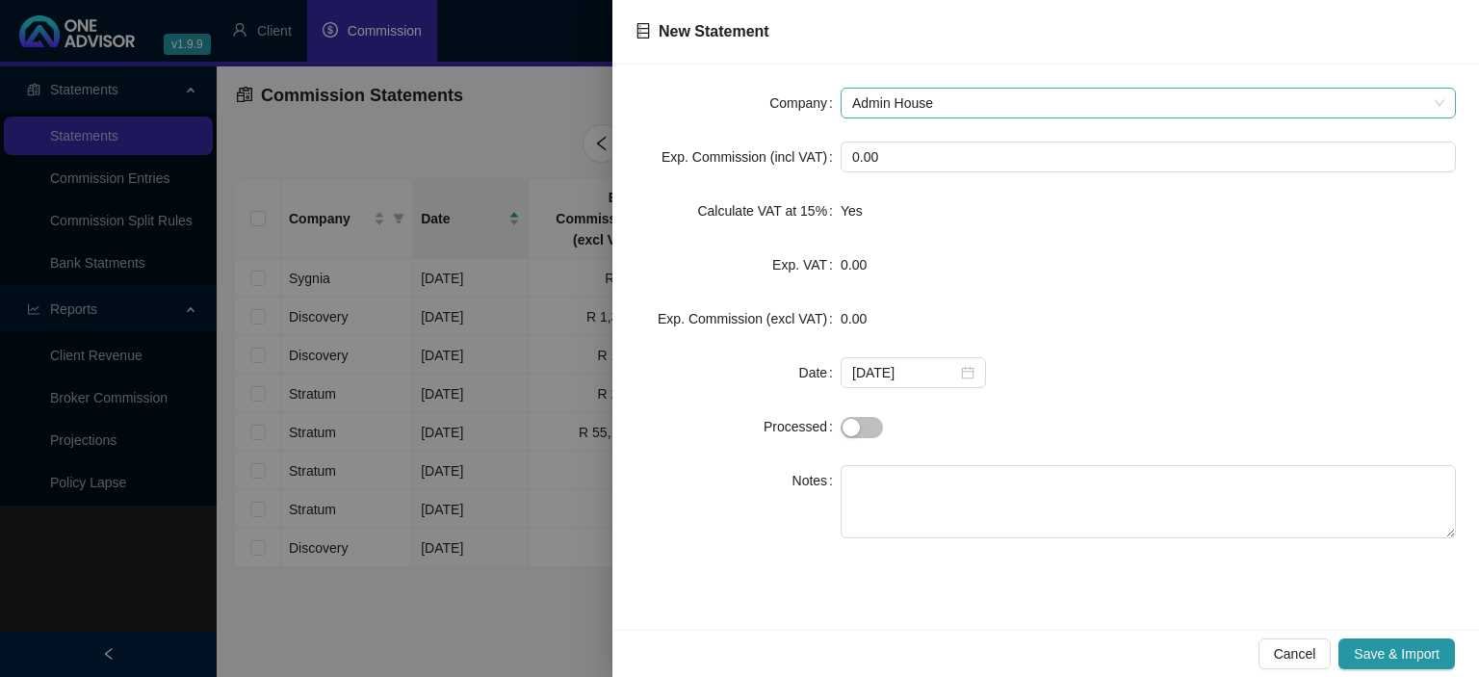
click at [941, 98] on span "Admin House" at bounding box center [1148, 103] width 592 height 29
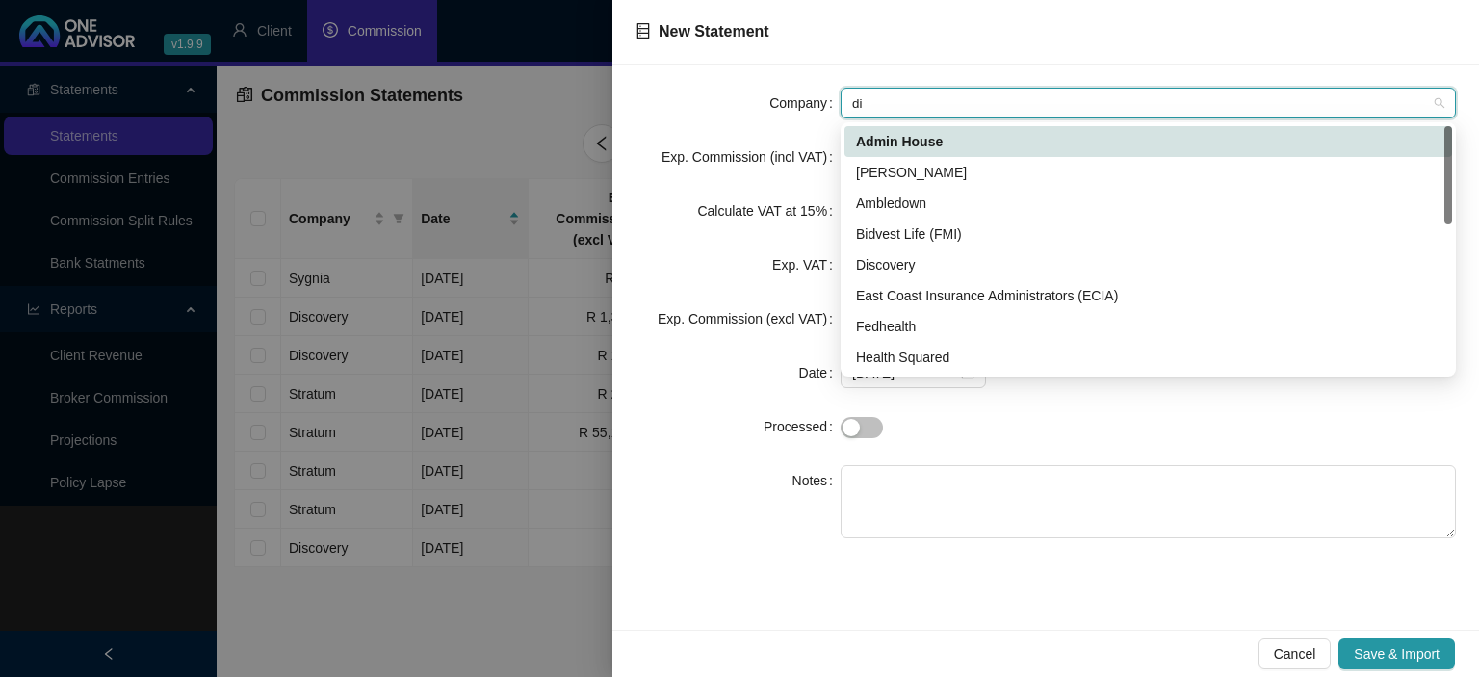
type input "dis"
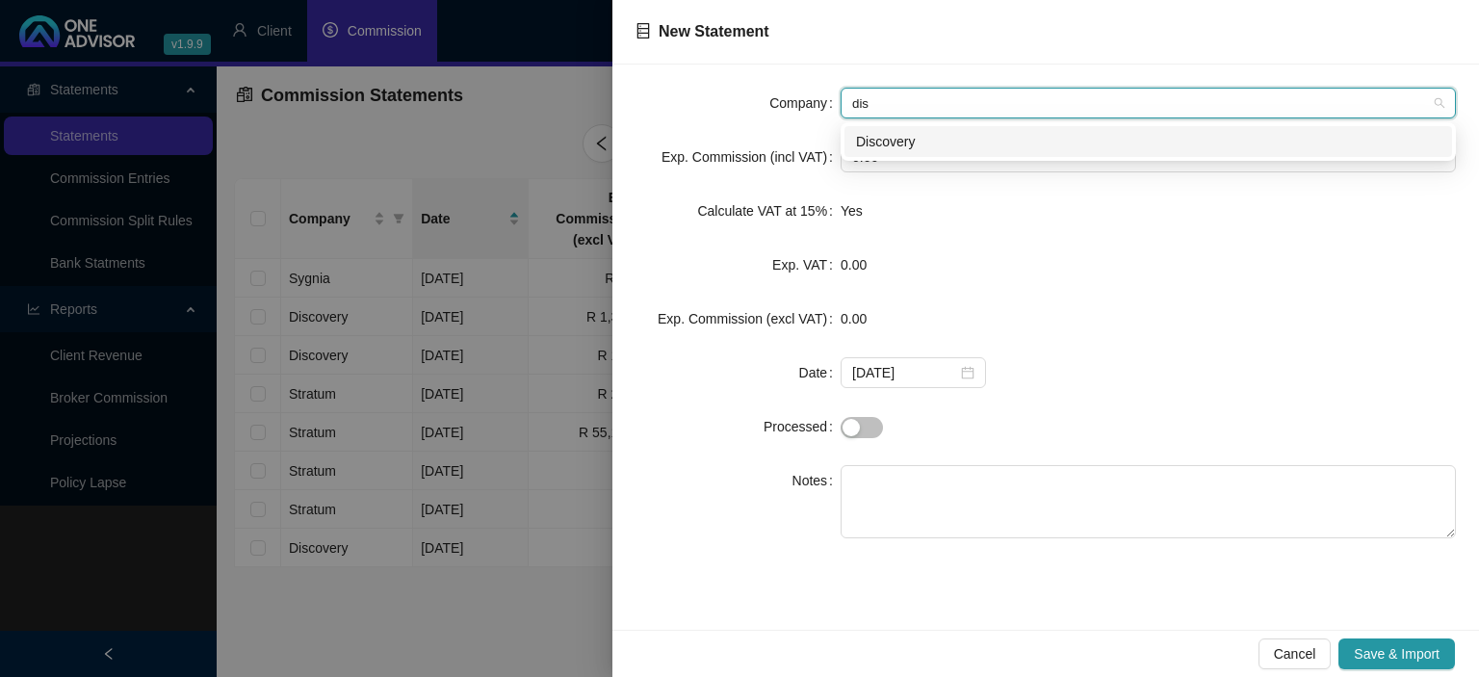
click at [935, 144] on div "Discovery" at bounding box center [1148, 141] width 584 height 21
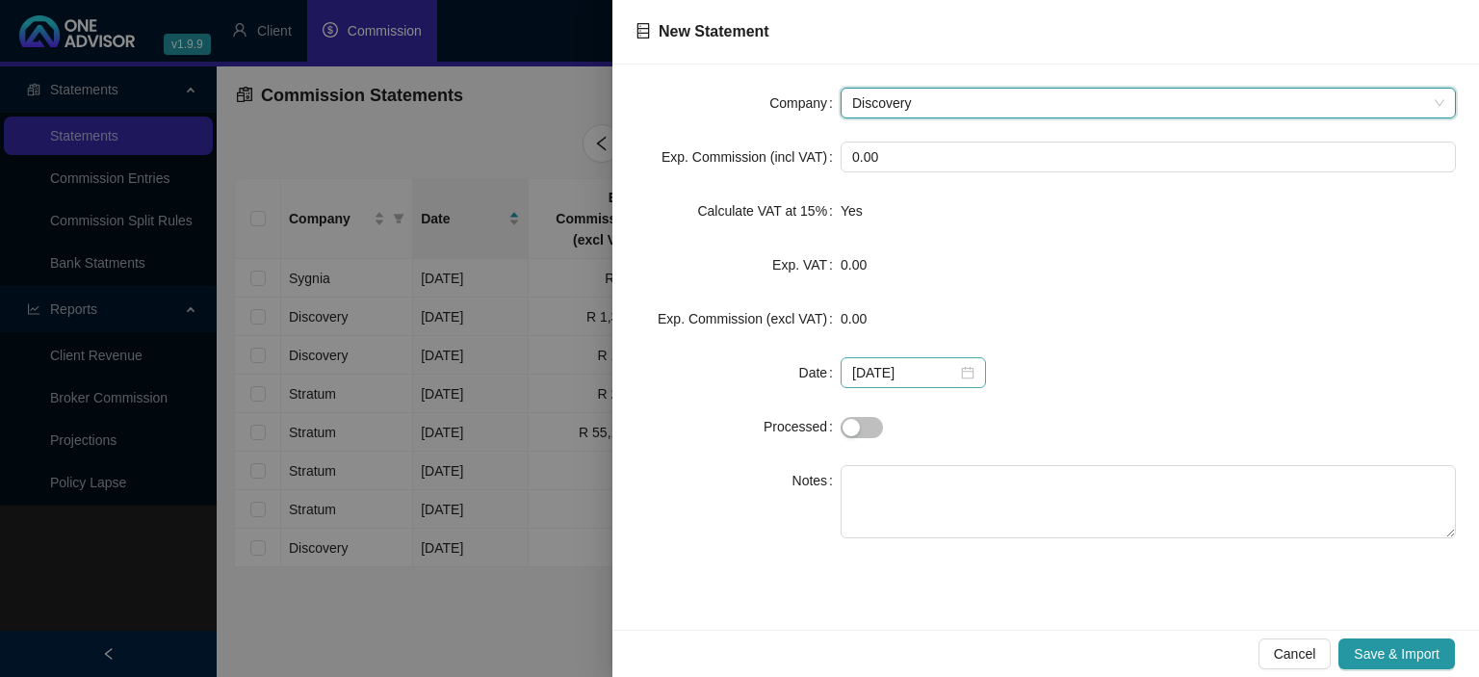
click at [961, 370] on div "[DATE]" at bounding box center [913, 372] width 122 height 21
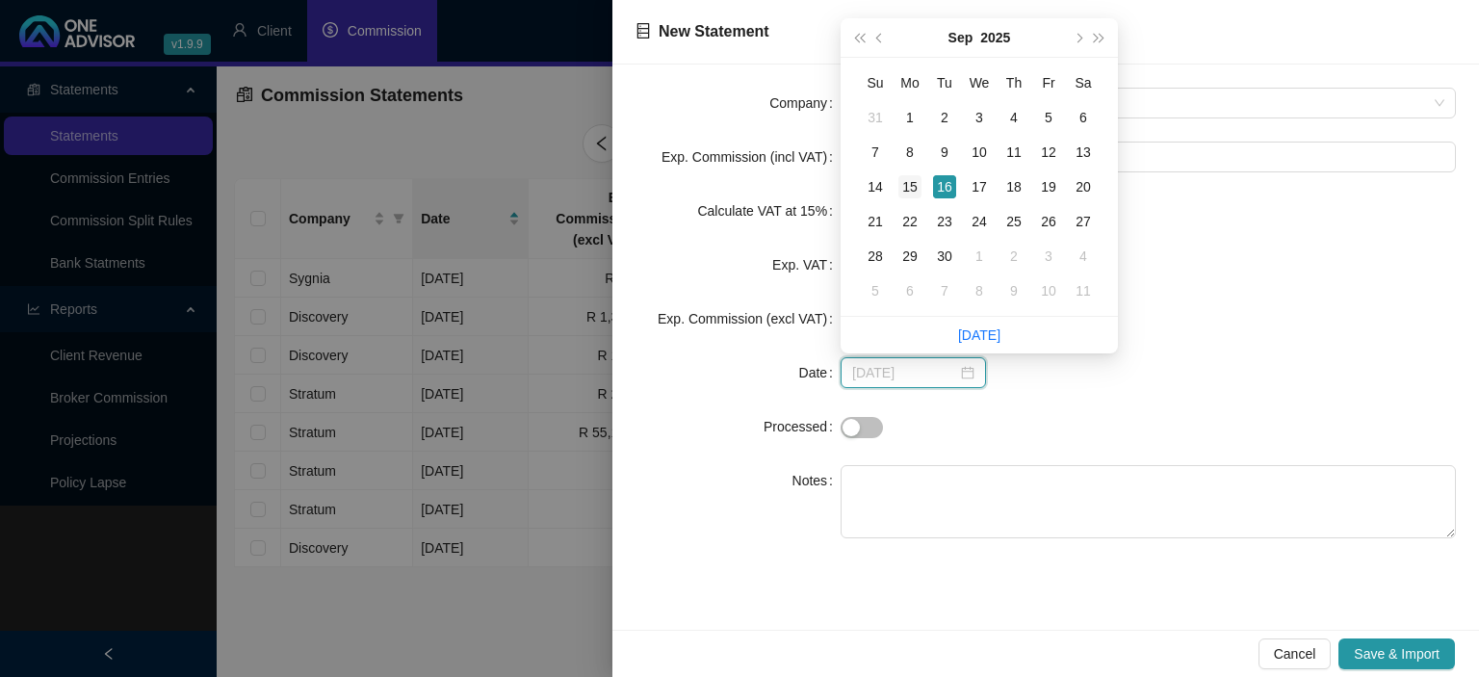
type input "[DATE]"
click at [906, 192] on div "15" at bounding box center [909, 186] width 23 height 23
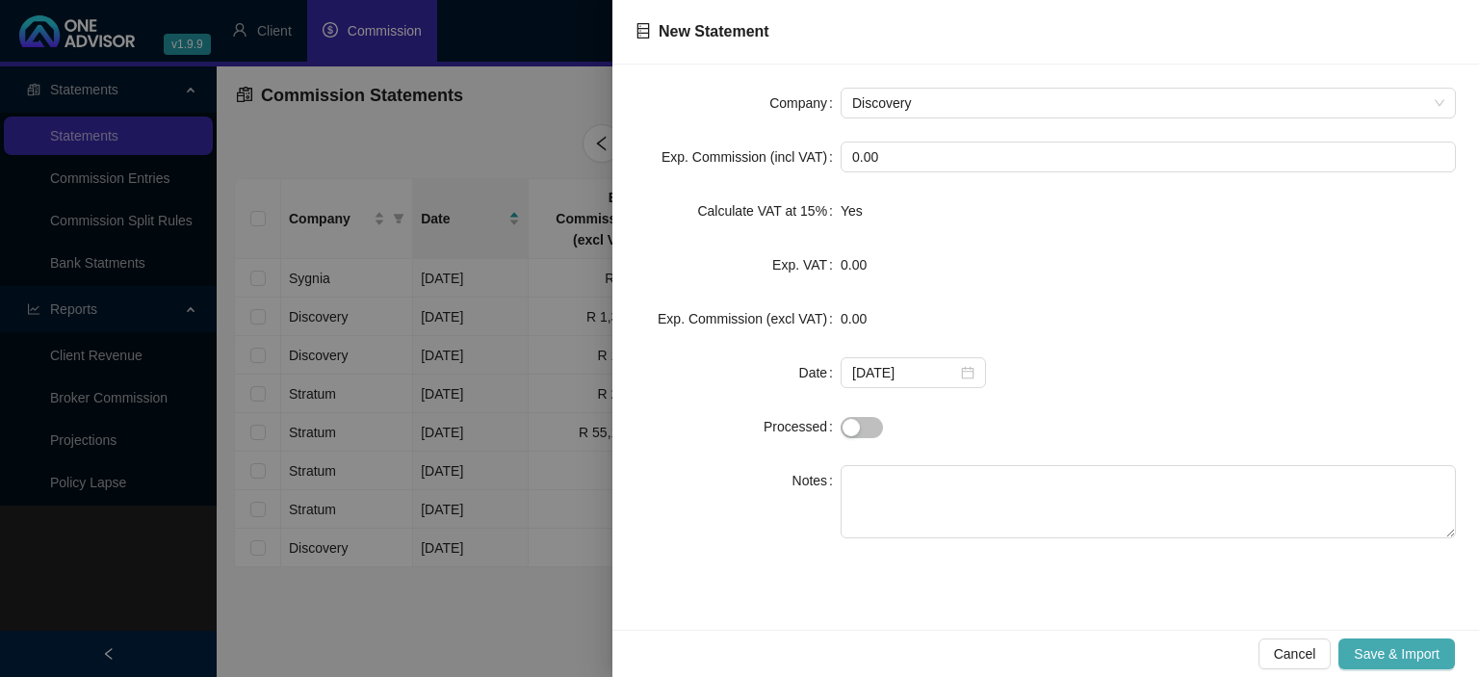
click at [1363, 655] on span "Save & Import" at bounding box center [1397, 653] width 86 height 21
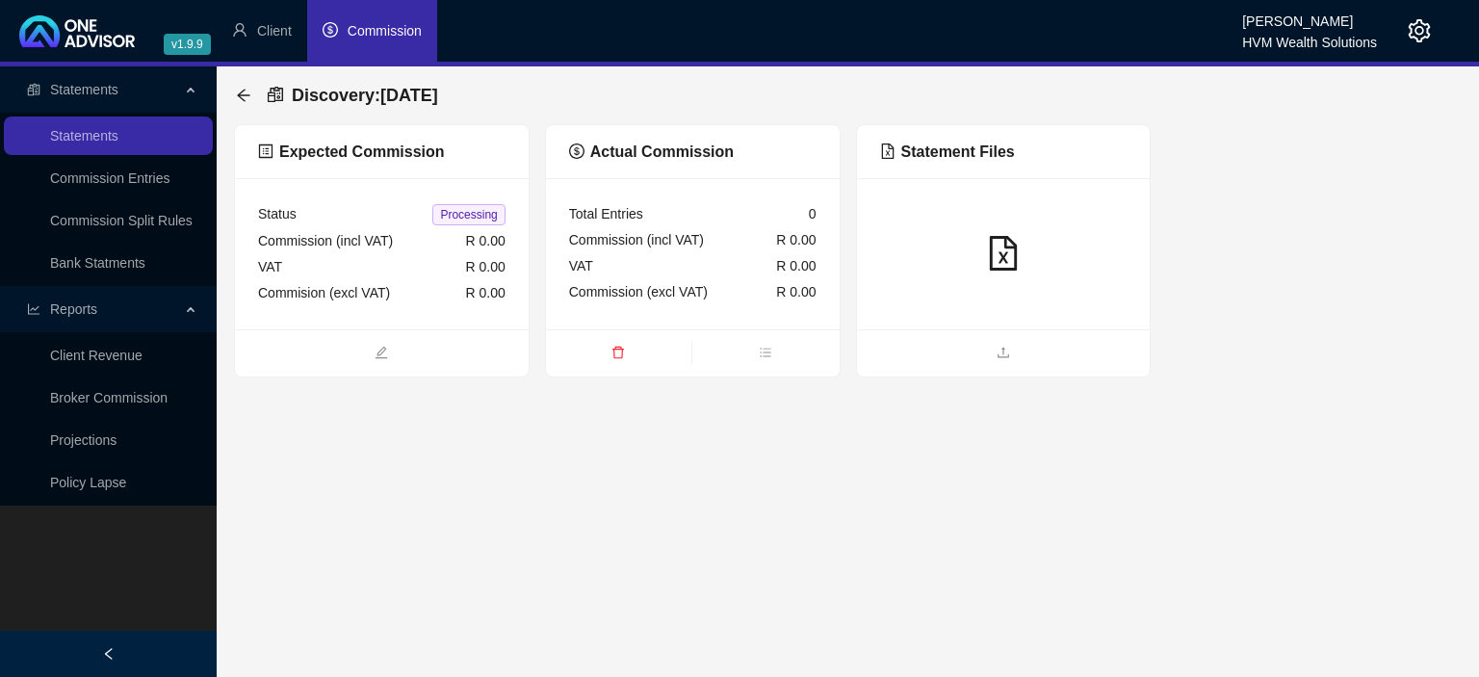
click at [936, 306] on div at bounding box center [1004, 253] width 294 height 151
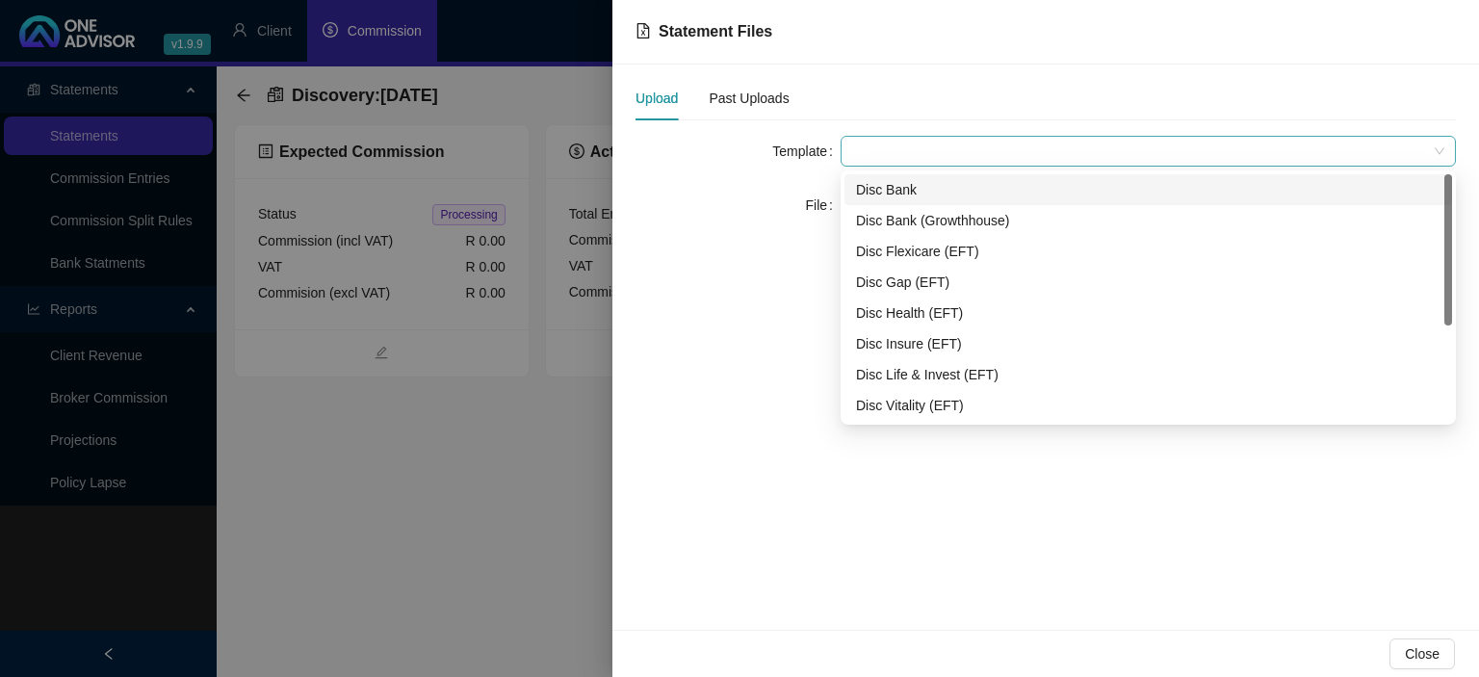
click at [892, 152] on span at bounding box center [1148, 151] width 592 height 29
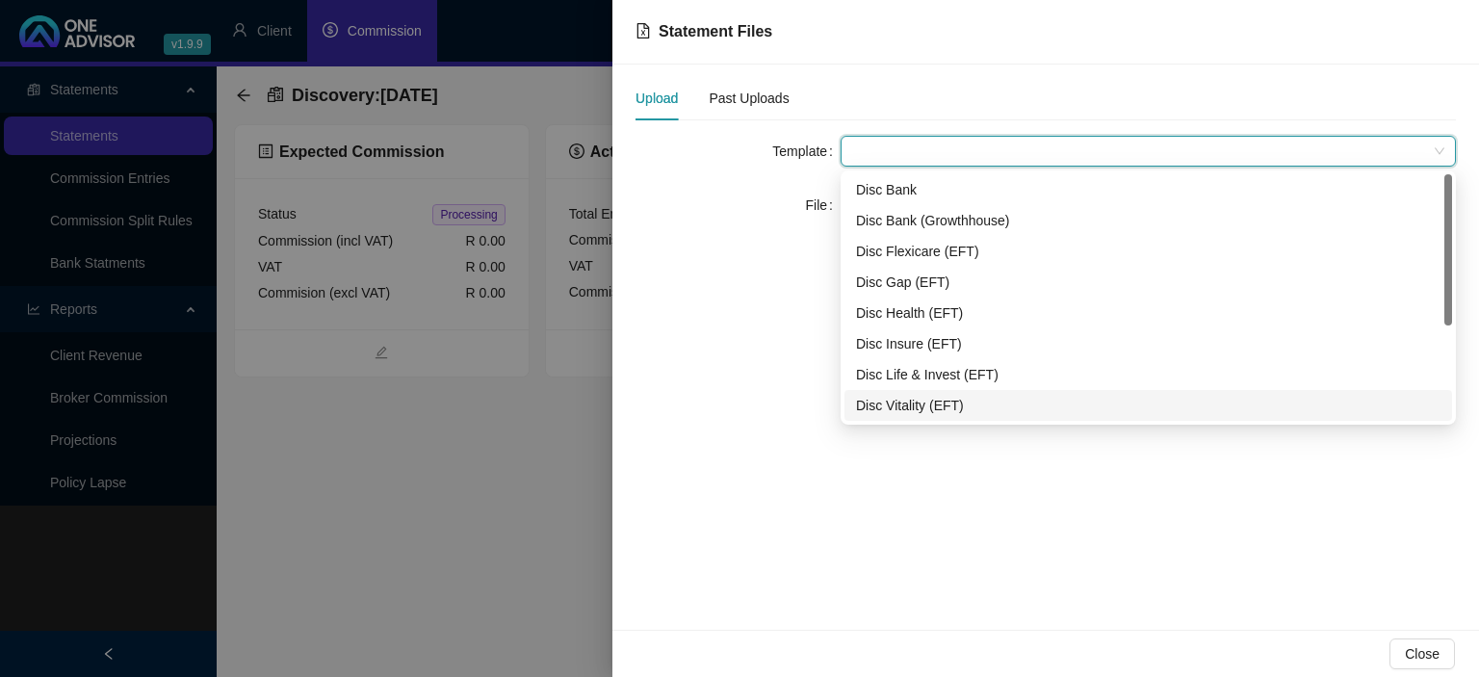
click at [898, 418] on div "Disc Vitality (EFT)" at bounding box center [1147, 405] width 607 height 31
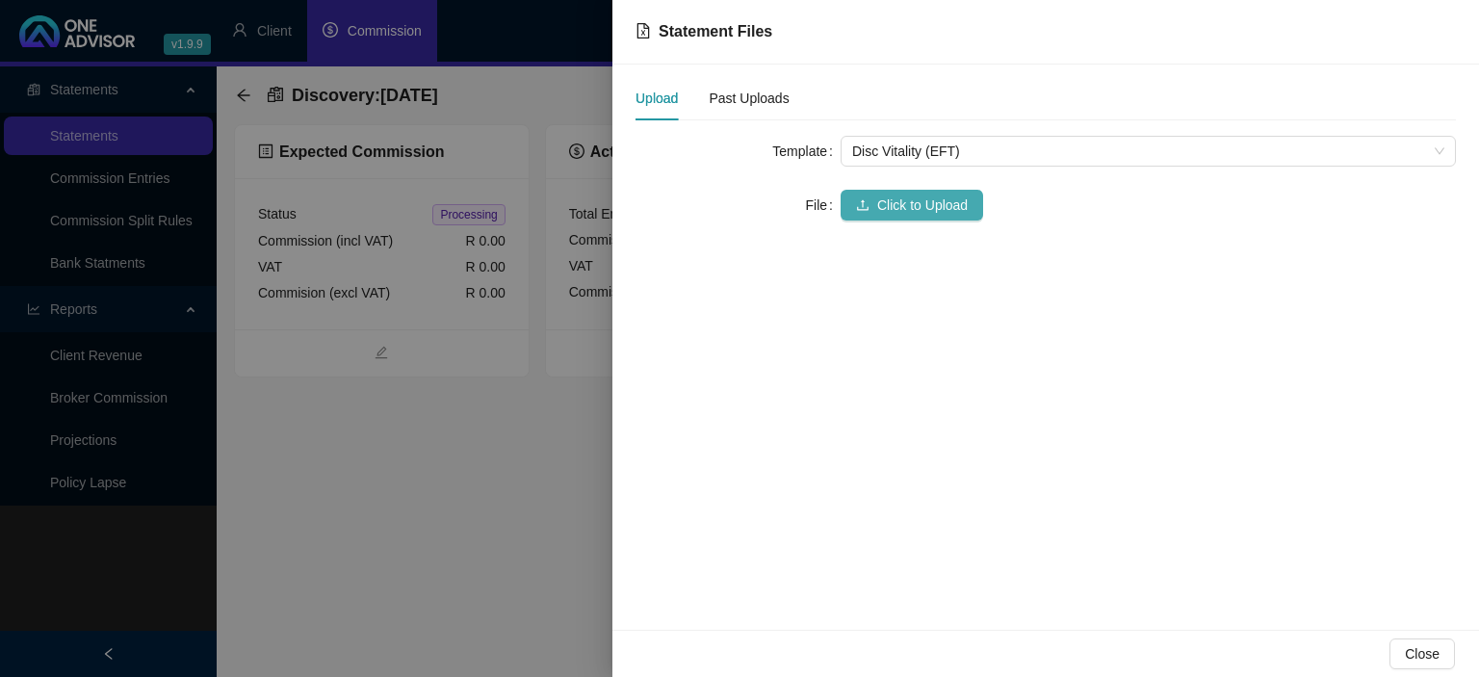
click at [918, 190] on button "Click to Upload" at bounding box center [911, 205] width 142 height 31
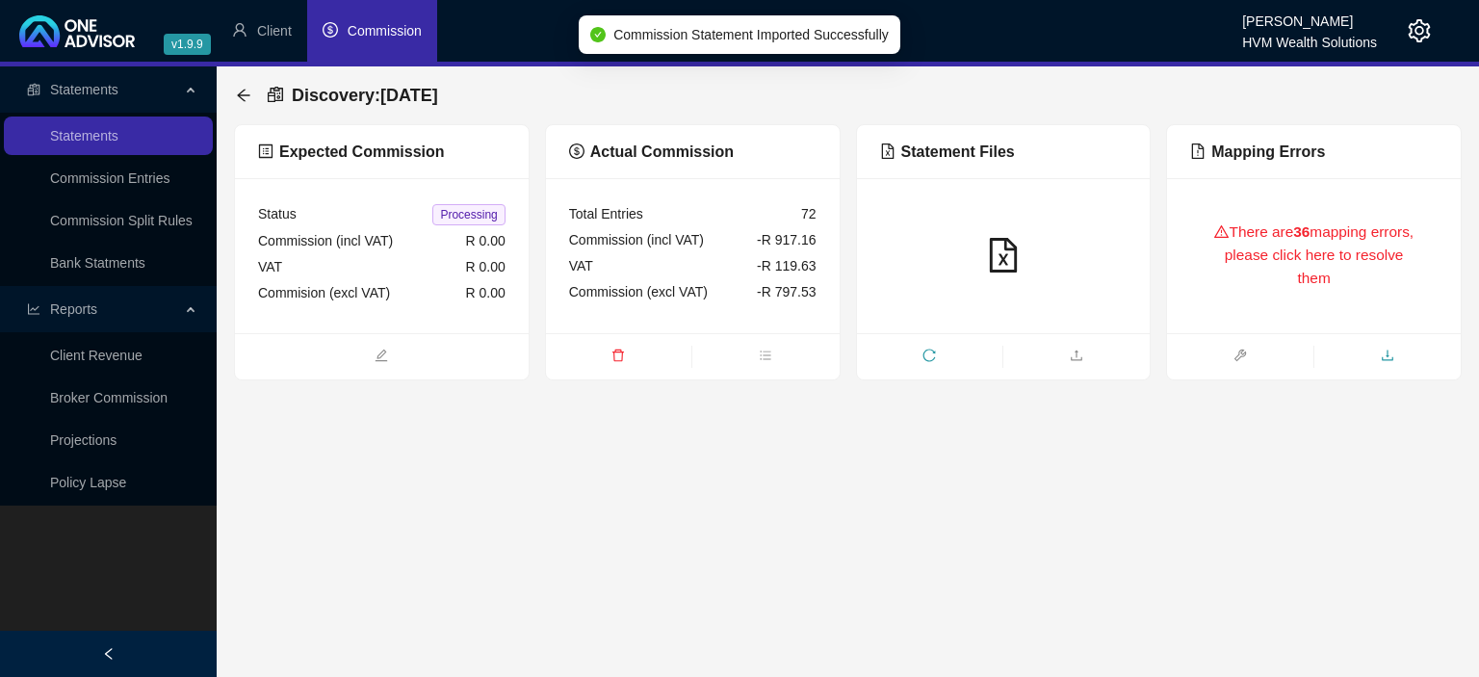
click at [1377, 365] on span "download" at bounding box center [1387, 357] width 146 height 21
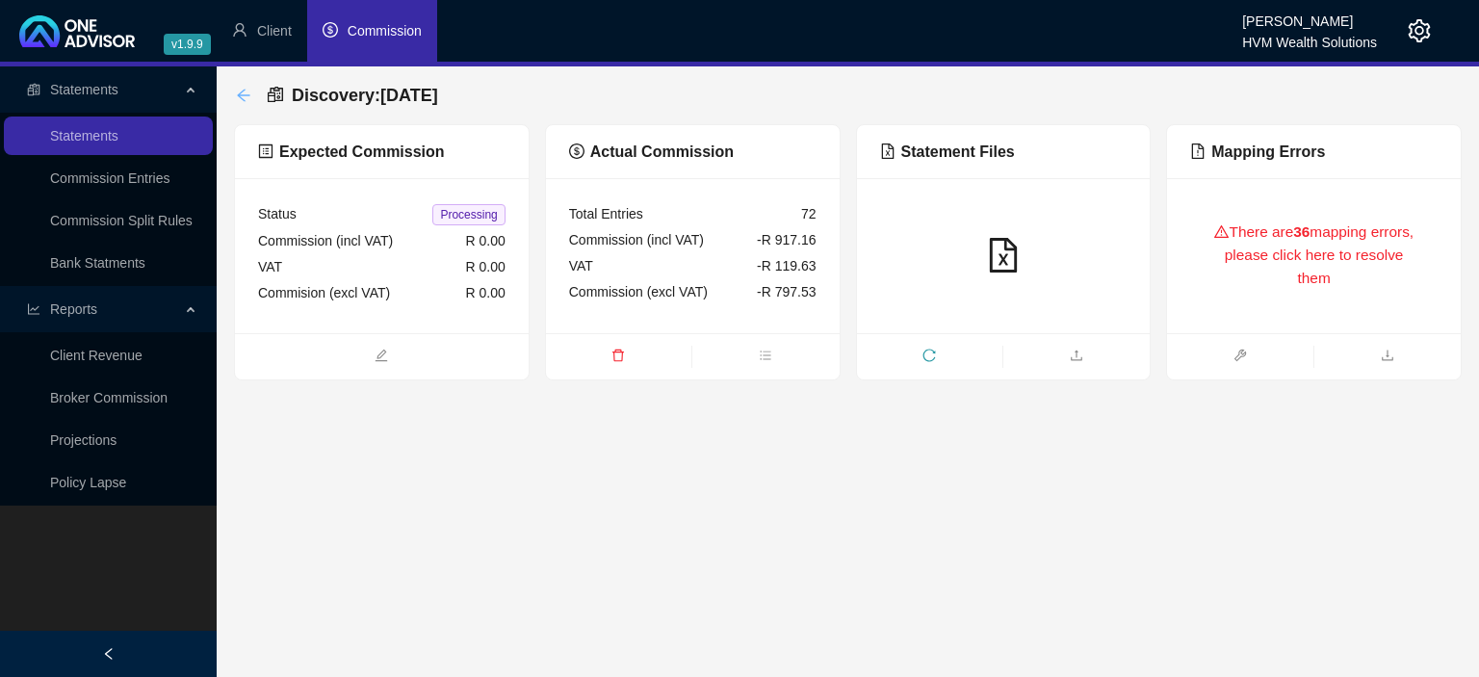
click at [243, 98] on icon "arrow-left" at bounding box center [243, 95] width 15 height 15
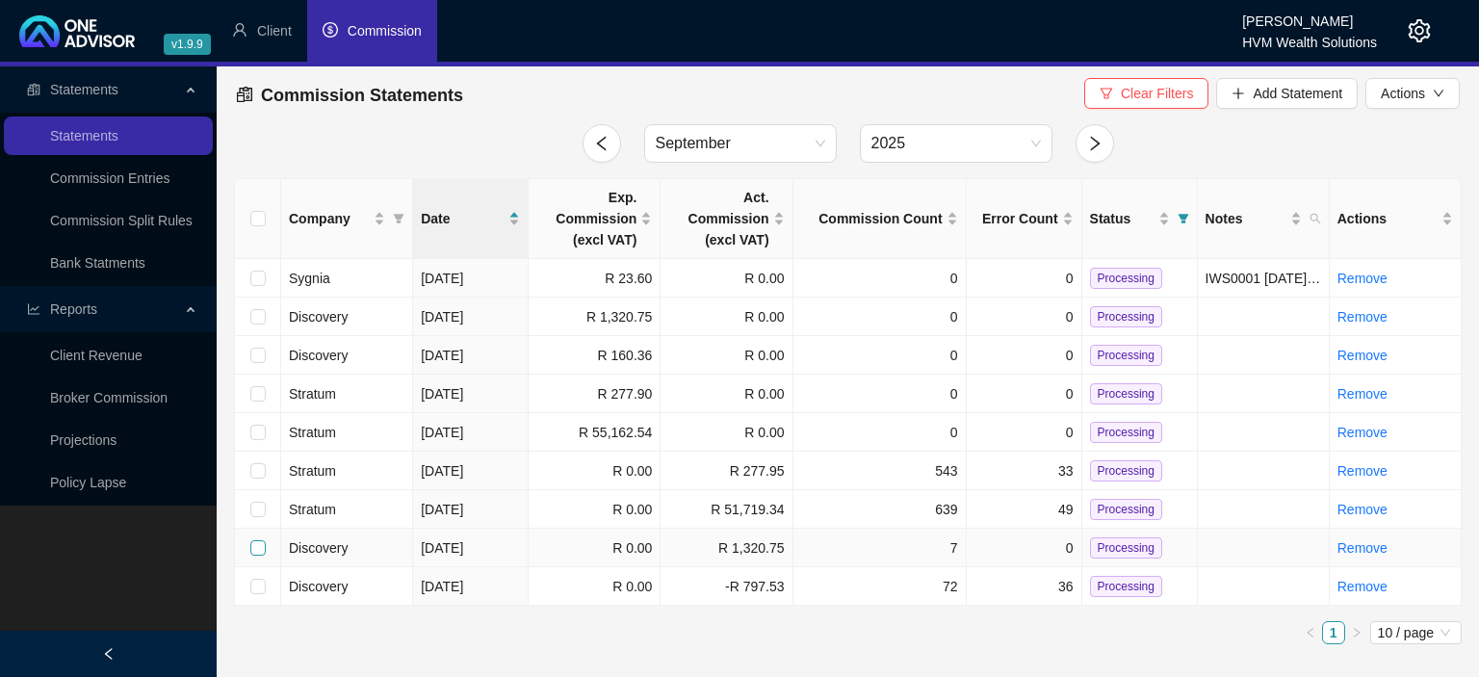
click at [264, 553] on input "checkbox" at bounding box center [257, 547] width 15 height 15
checkbox input "true"
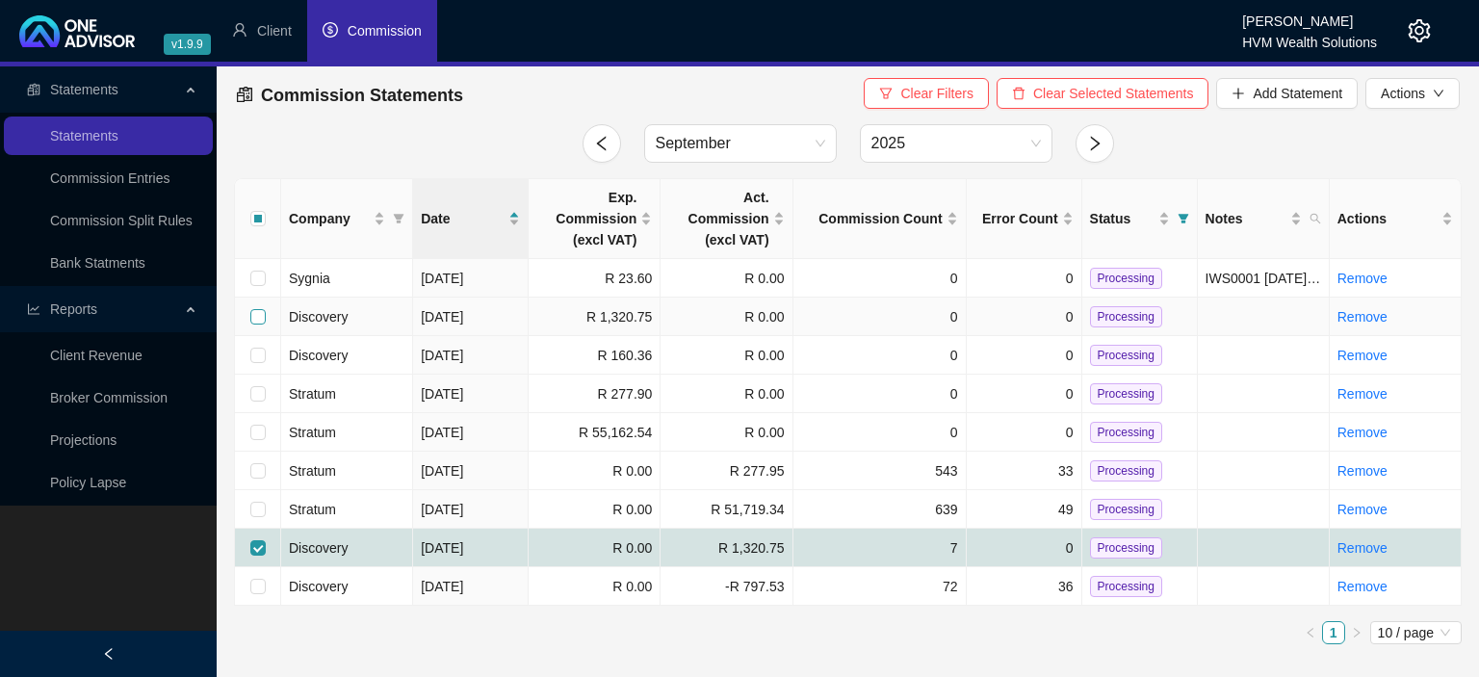
click at [257, 314] on input "checkbox" at bounding box center [257, 316] width 15 height 15
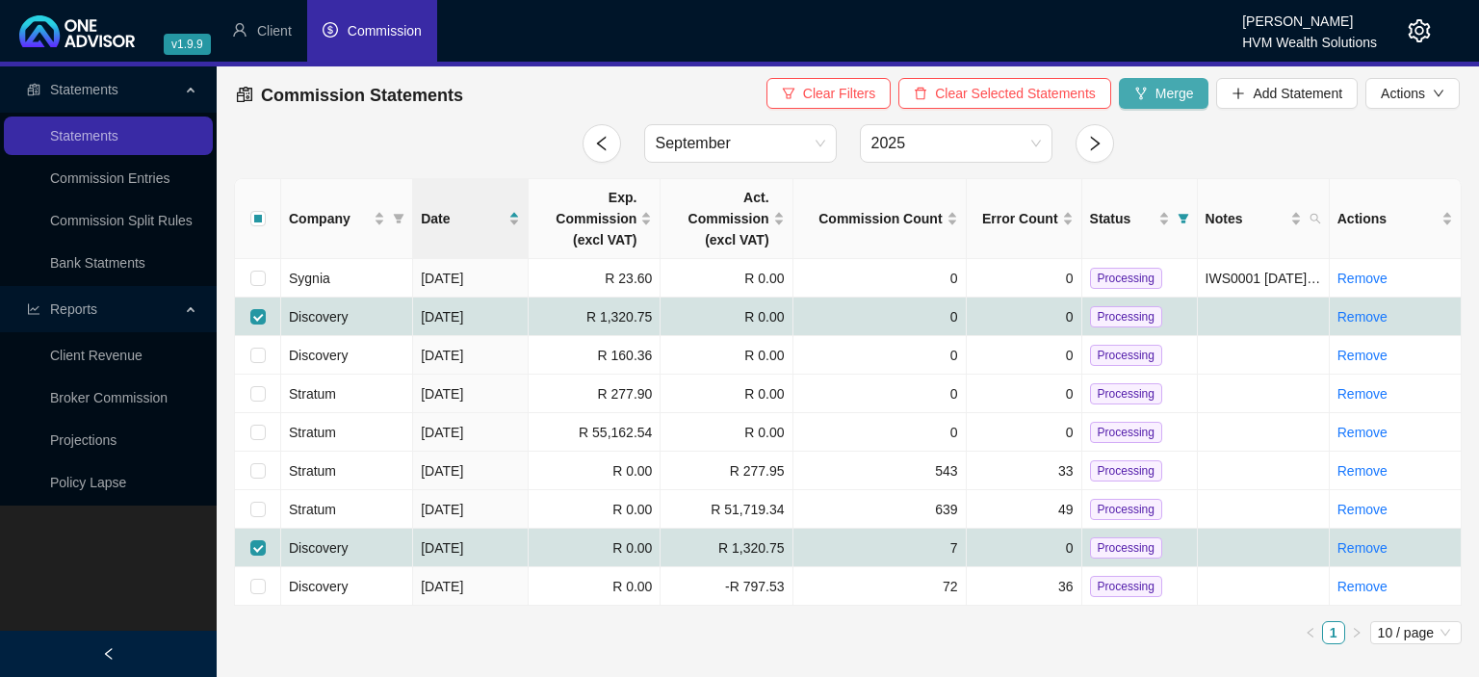
click at [1149, 101] on button "Merge" at bounding box center [1164, 93] width 90 height 31
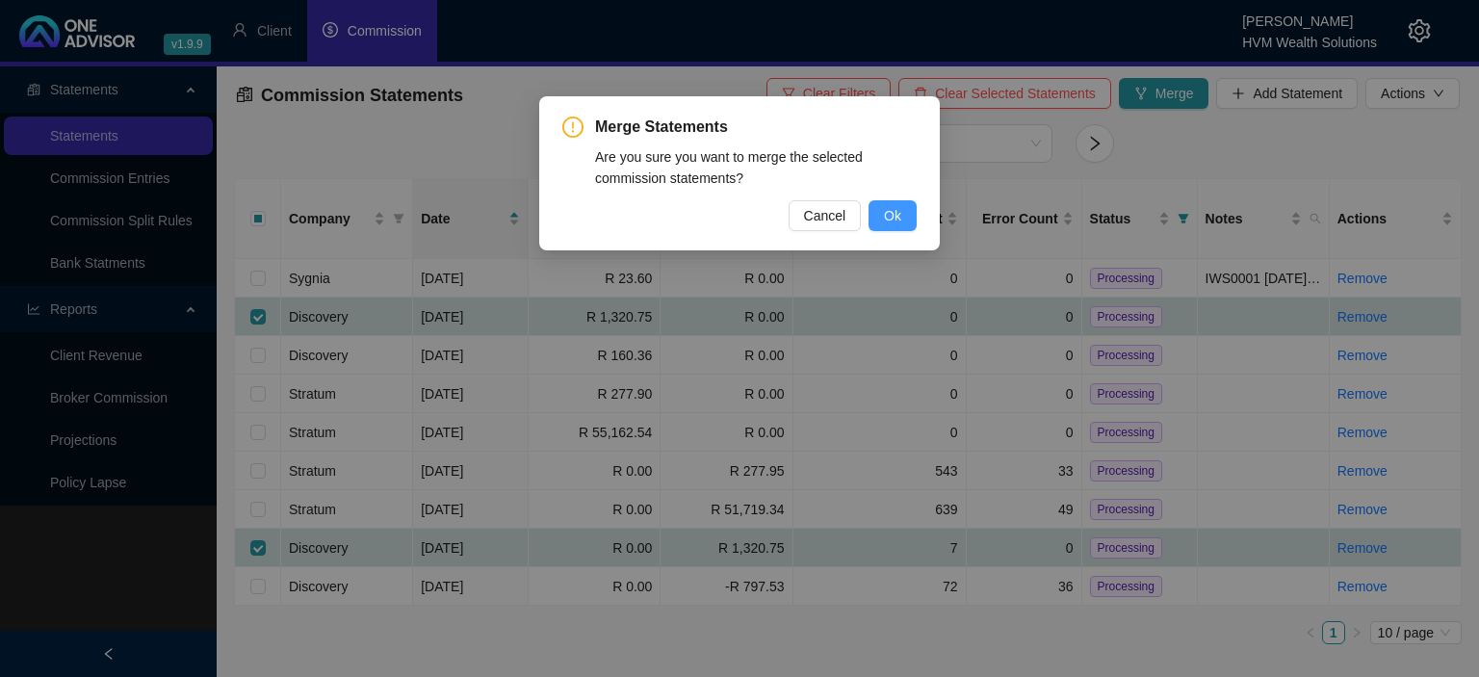
click at [907, 214] on button "Ok" at bounding box center [892, 215] width 48 height 31
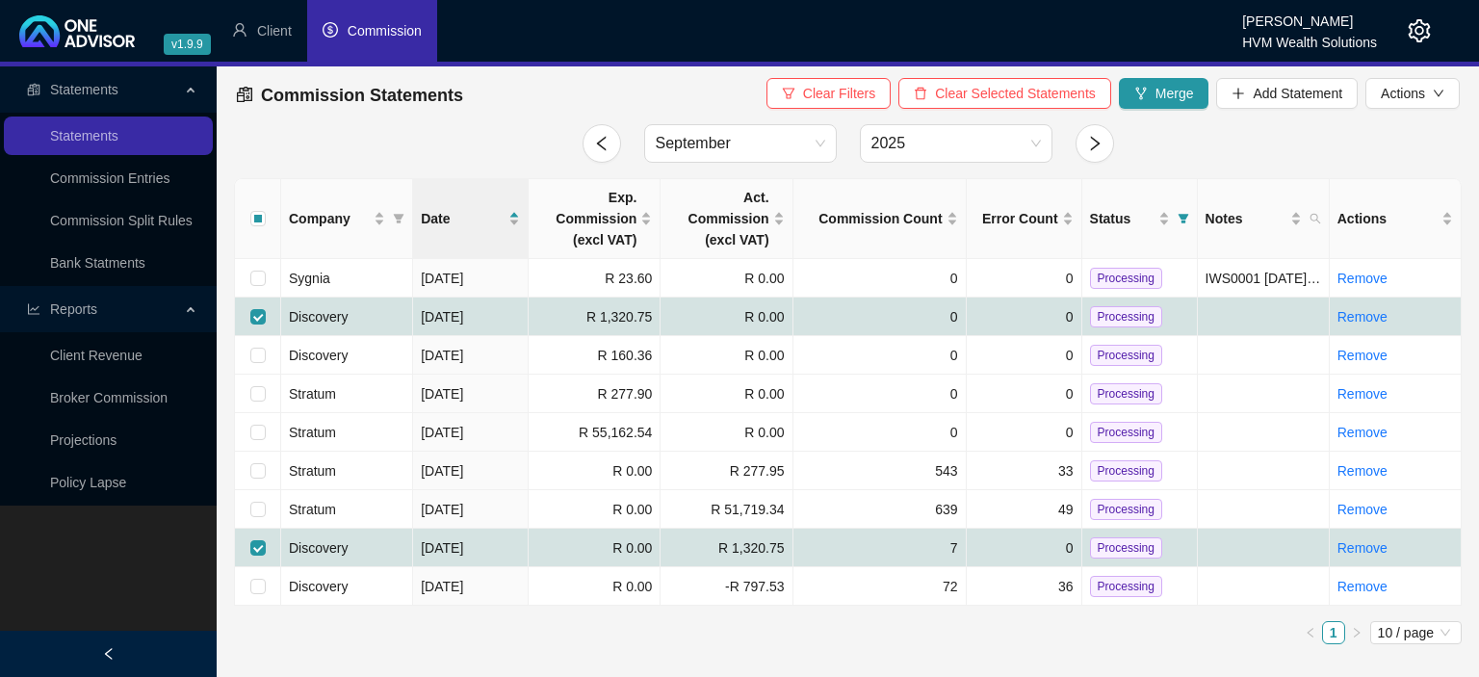
checkbox input "false"
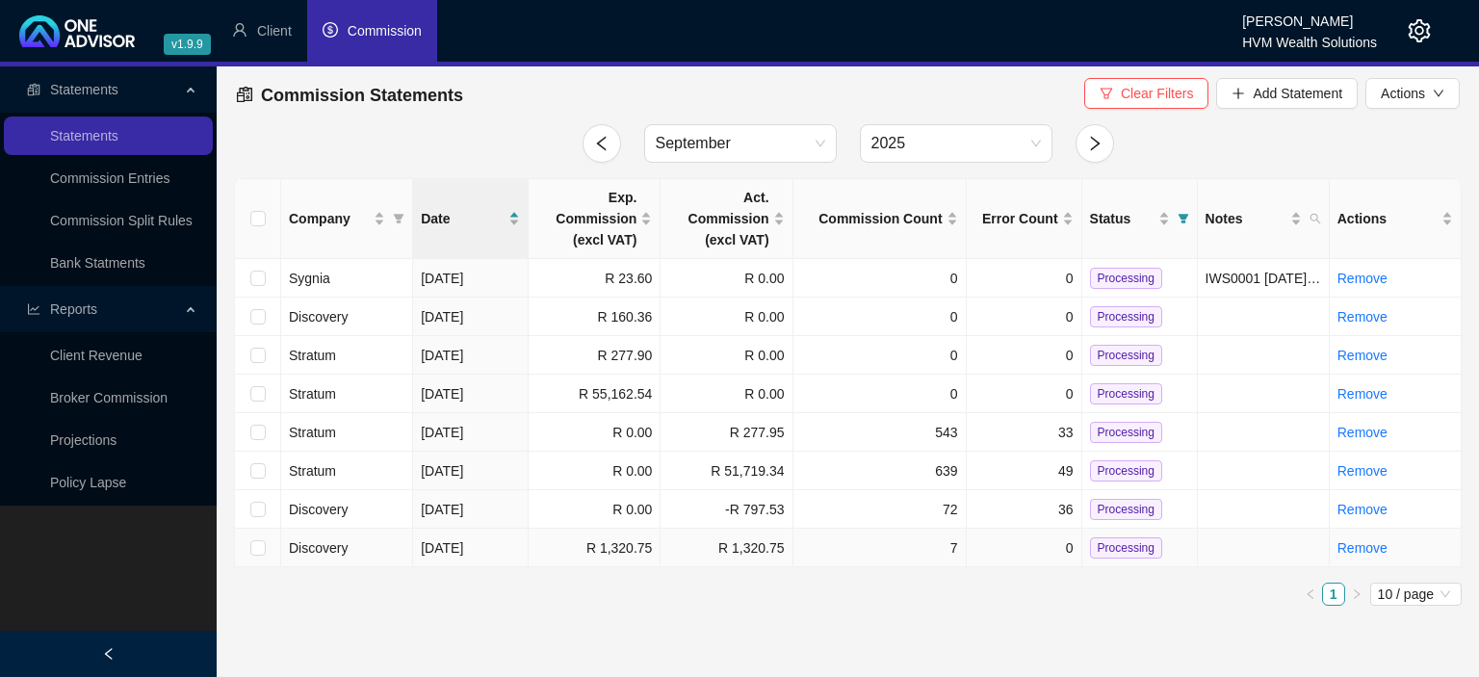
click at [1110, 545] on span "Processing" at bounding box center [1126, 547] width 72 height 21
click at [1424, 34] on icon "setting" at bounding box center [1419, 30] width 23 height 23
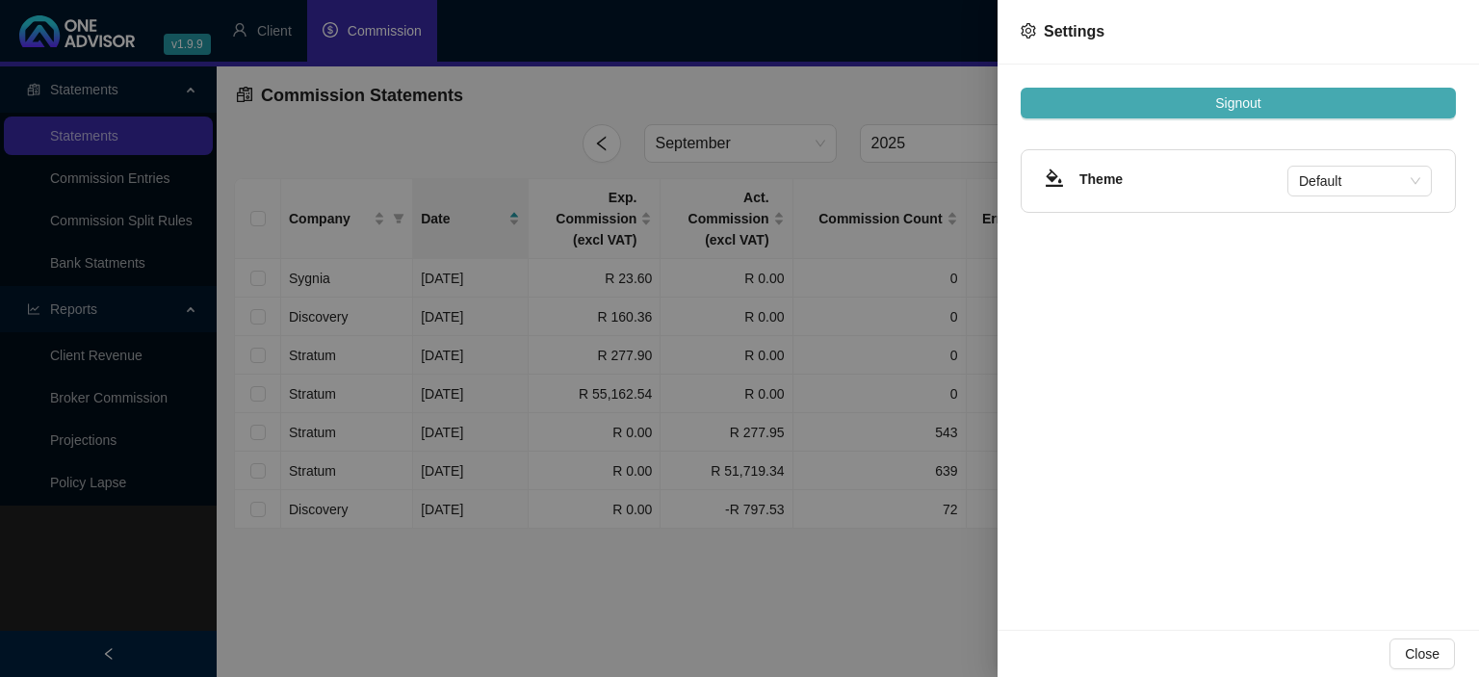
click at [1324, 110] on button "Signout" at bounding box center [1238, 103] width 435 height 31
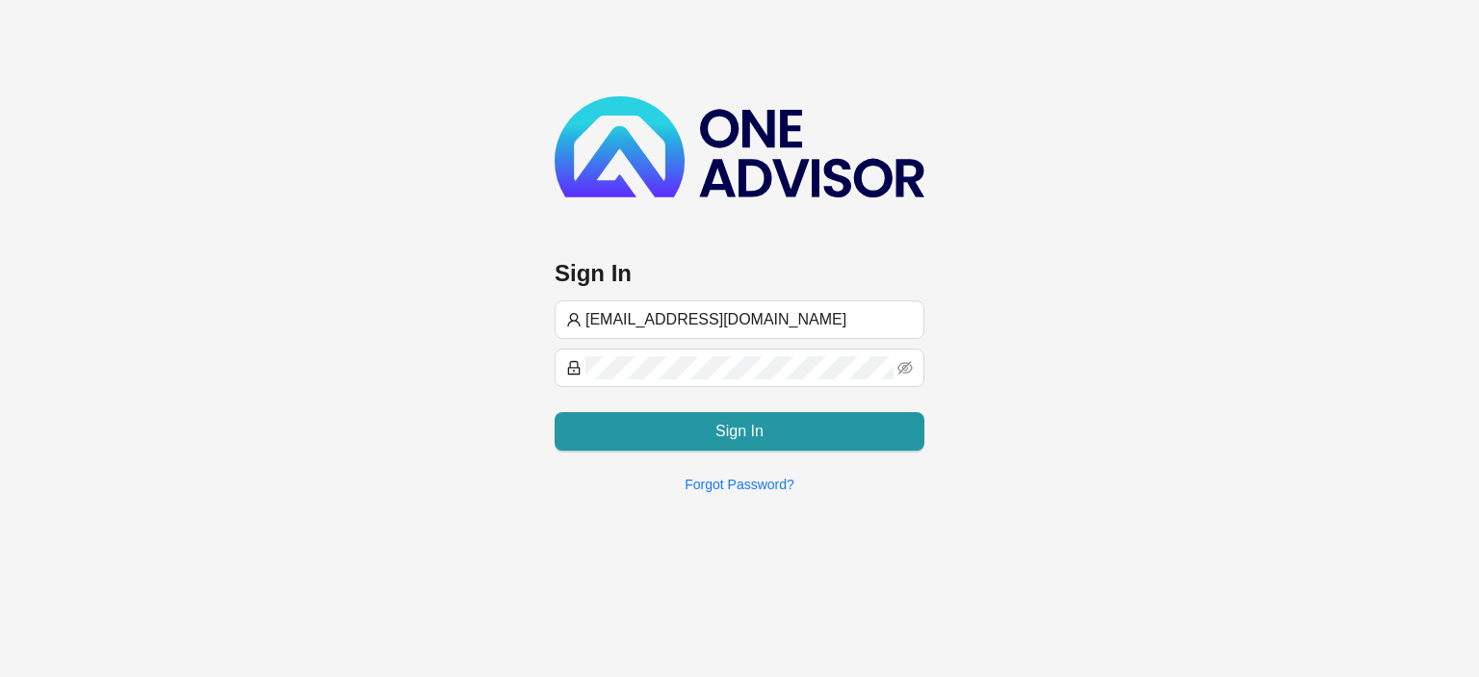
type input "[EMAIL_ADDRESS][DOMAIN_NAME]"
